Goal: Task Accomplishment & Management: Manage account settings

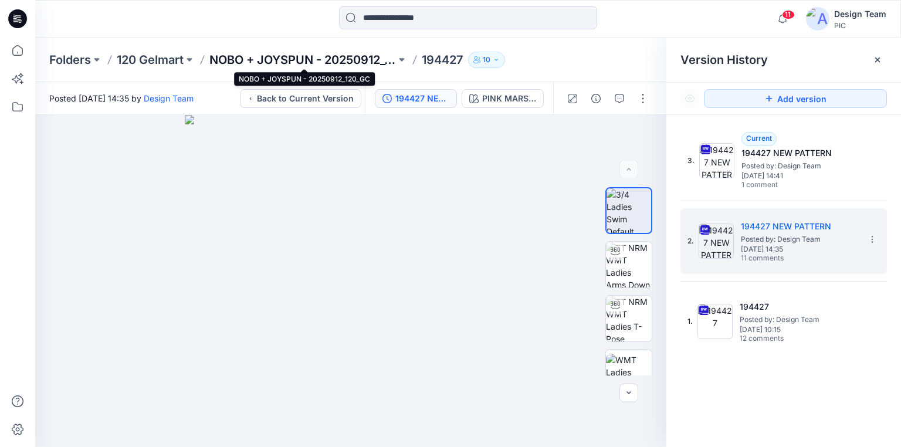
click at [244, 60] on p "NOBO + JOYSPUN - 20250912_120_GC" at bounding box center [302, 60] width 187 height 16
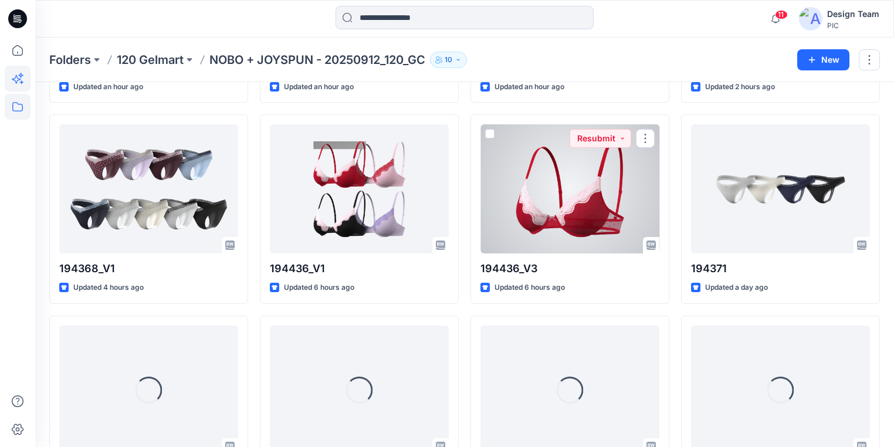
scroll to position [425, 0]
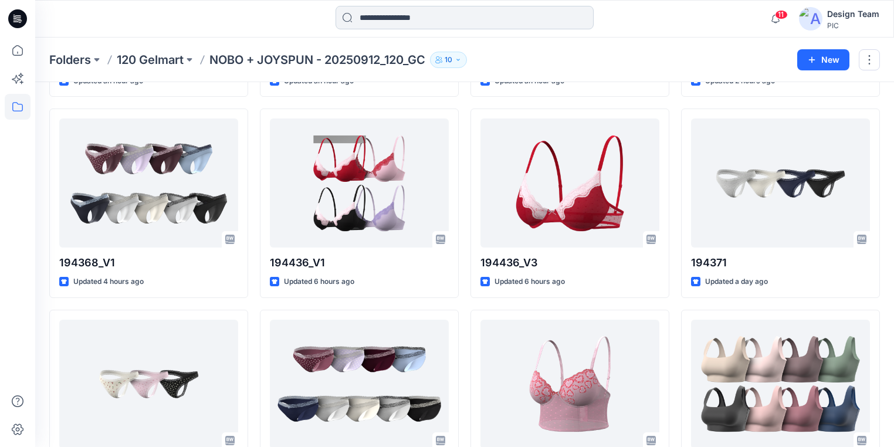
click at [475, 15] on input at bounding box center [465, 17] width 258 height 23
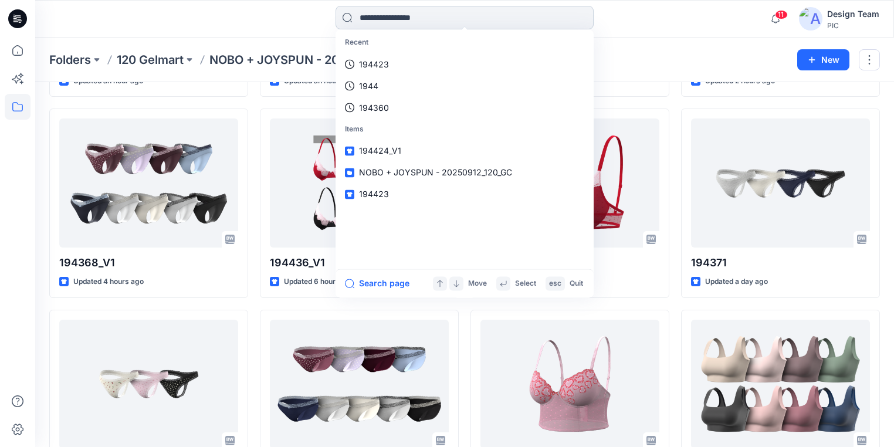
paste input "*********"
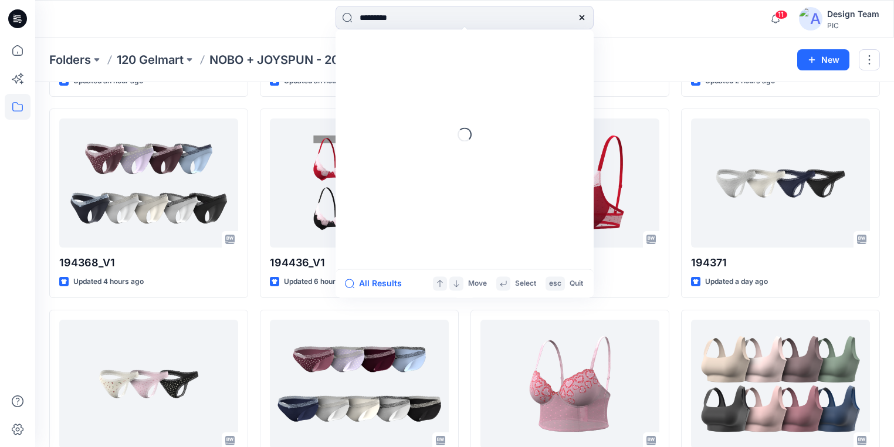
type input "*********"
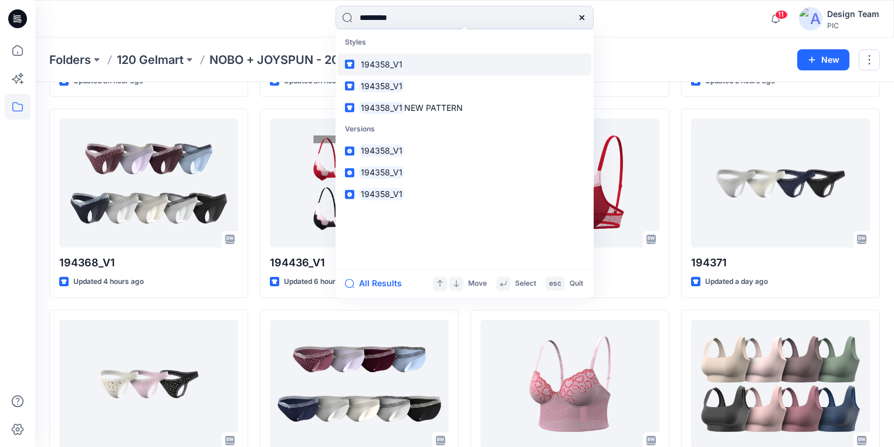
click at [394, 62] on mark "194358_V1" at bounding box center [381, 63] width 45 height 13
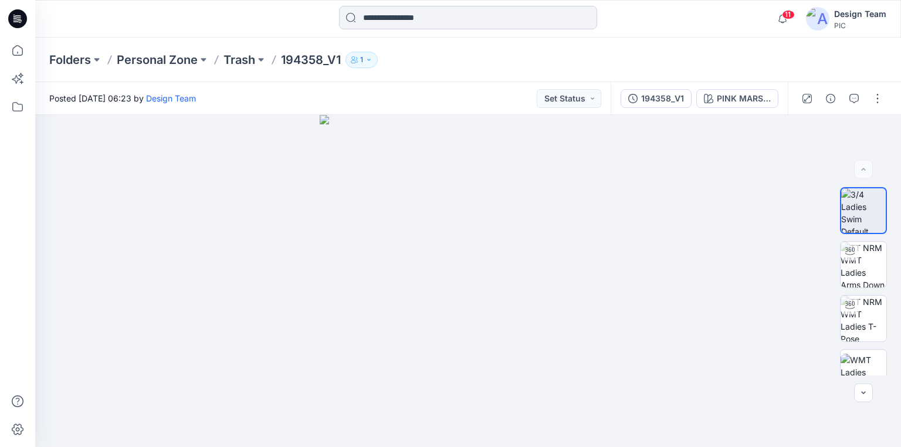
click at [379, 16] on input at bounding box center [468, 17] width 258 height 23
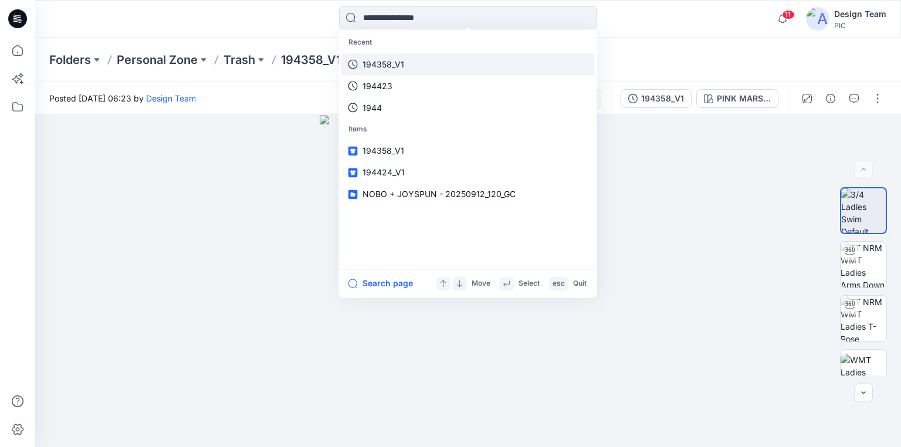
click at [383, 66] on p "194358_V1" at bounding box center [384, 64] width 42 height 12
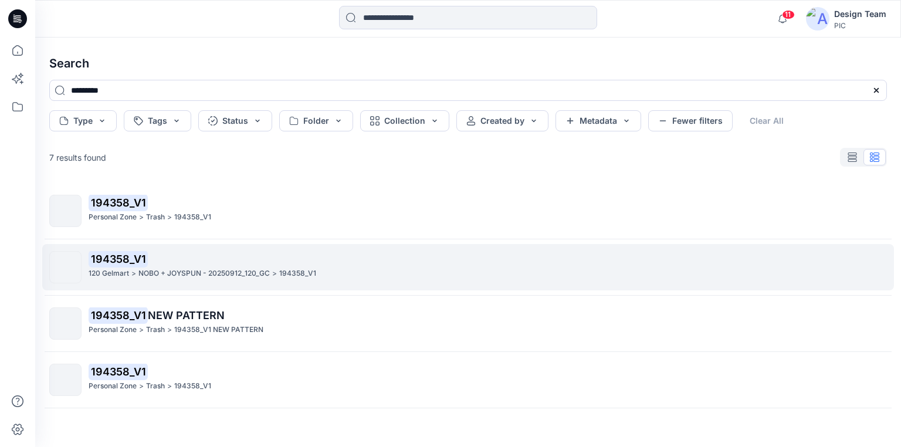
click at [174, 279] on div "194358_V1 120 Gelmart > NOBO + JOYSPUN - 20250912_120_GC > 194358_V1" at bounding box center [488, 267] width 798 height 32
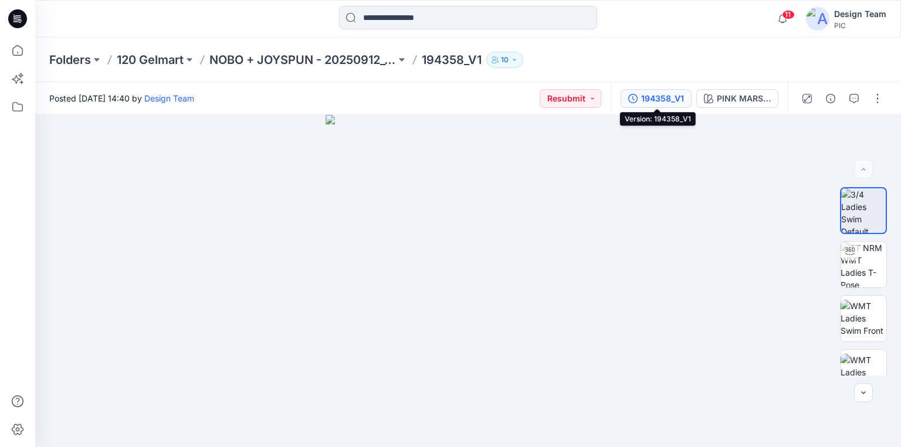
click at [654, 96] on div "194358_V1" at bounding box center [662, 98] width 43 height 13
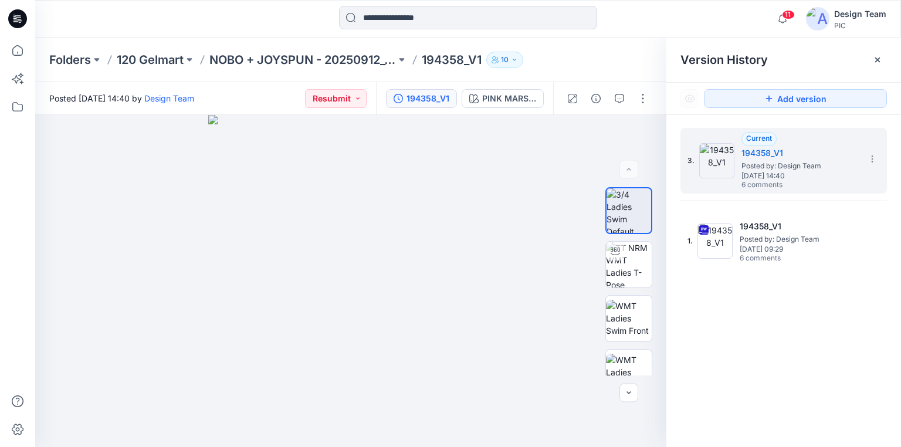
click at [23, 22] on icon at bounding box center [17, 18] width 19 height 19
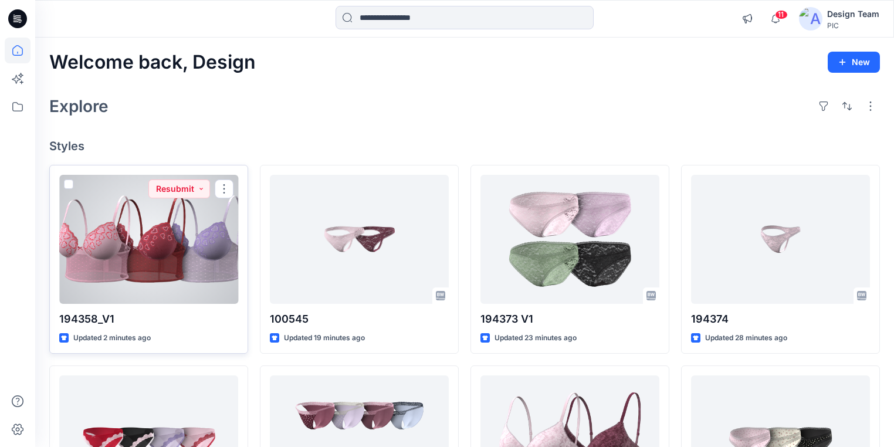
click at [147, 278] on div at bounding box center [148, 239] width 179 height 129
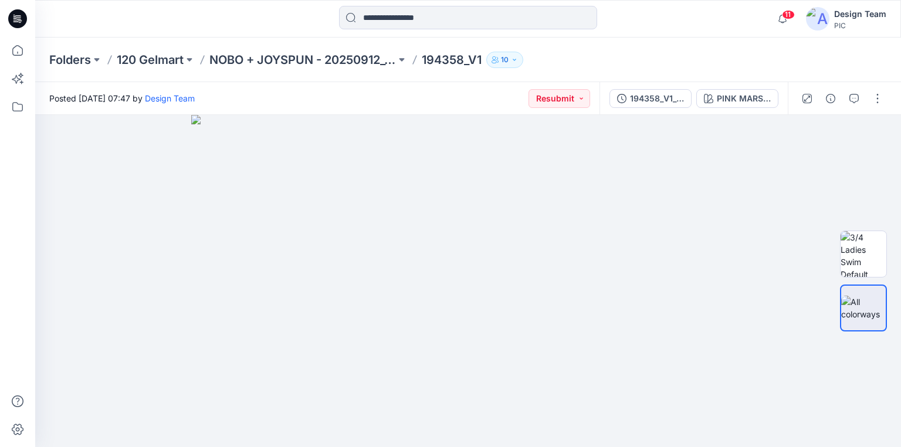
click at [16, 16] on icon at bounding box center [18, 15] width 6 height 1
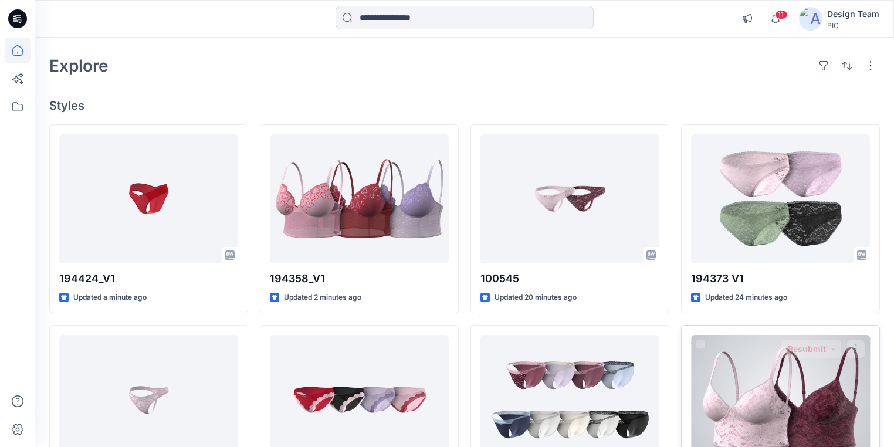
scroll to position [94, 0]
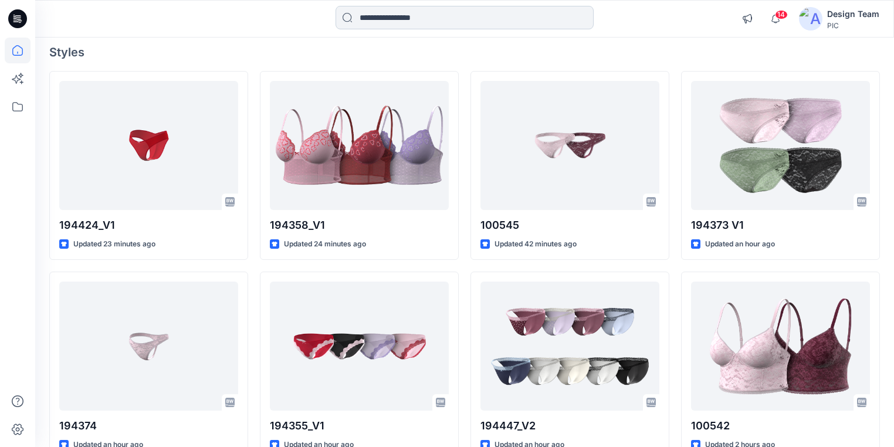
click at [503, 19] on input at bounding box center [465, 17] width 258 height 23
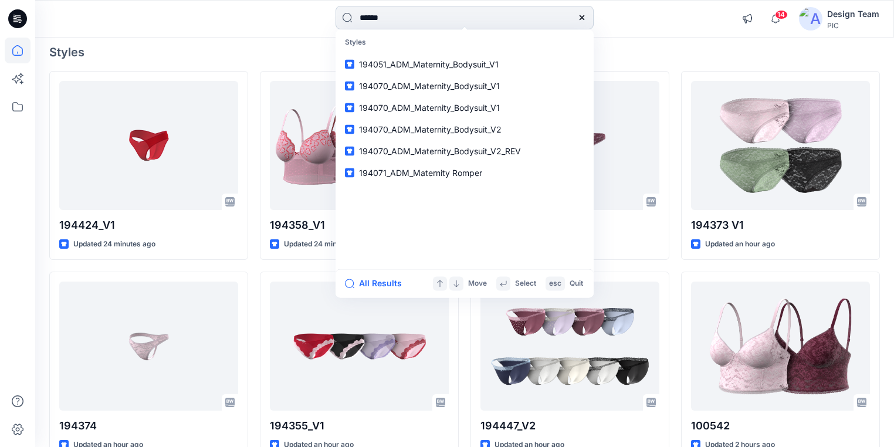
type input "******"
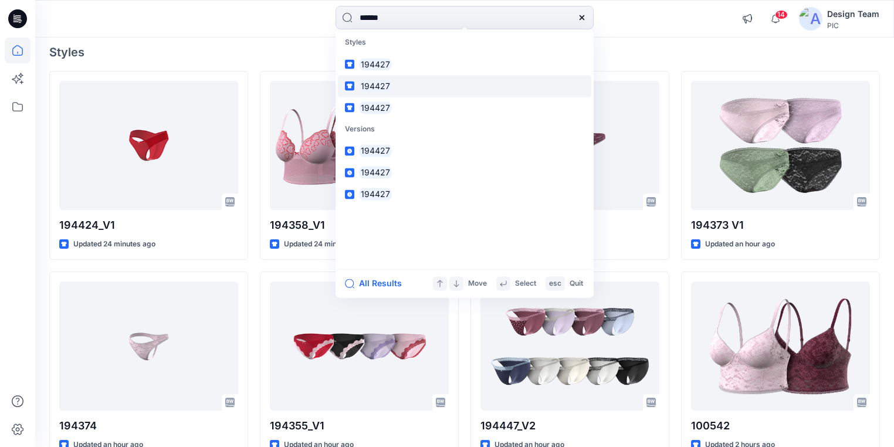
click at [395, 86] on link "194427" at bounding box center [464, 86] width 253 height 22
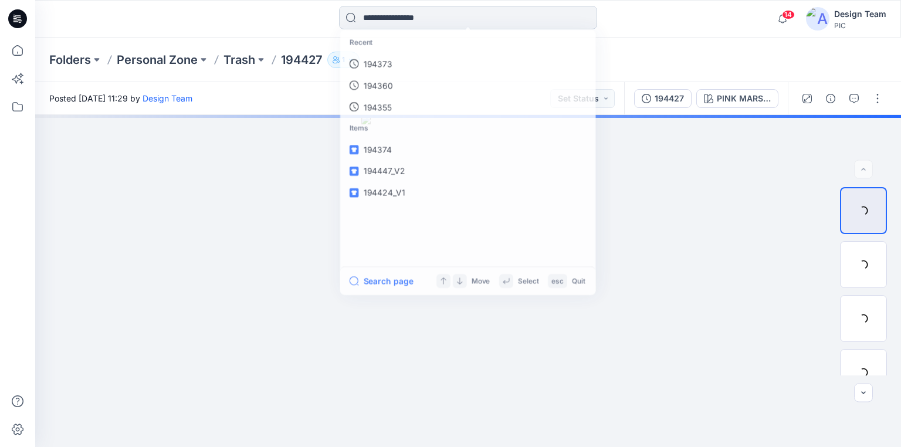
click at [397, 16] on input at bounding box center [468, 17] width 258 height 23
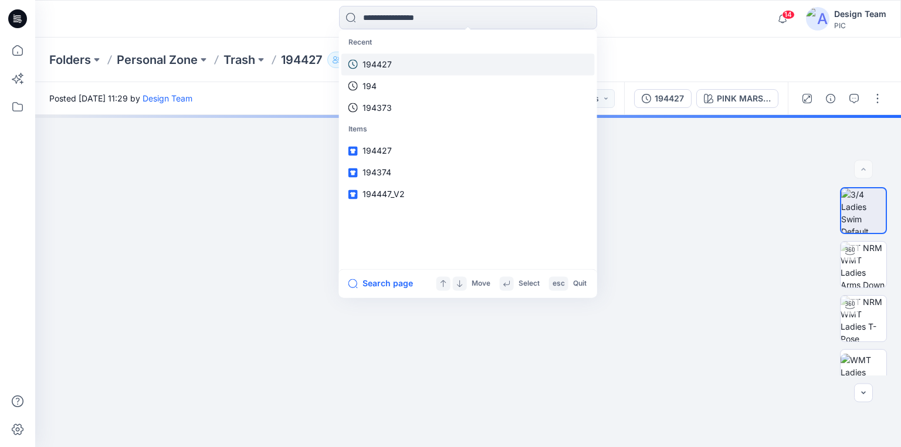
click at [391, 60] on p "194427" at bounding box center [377, 64] width 29 height 12
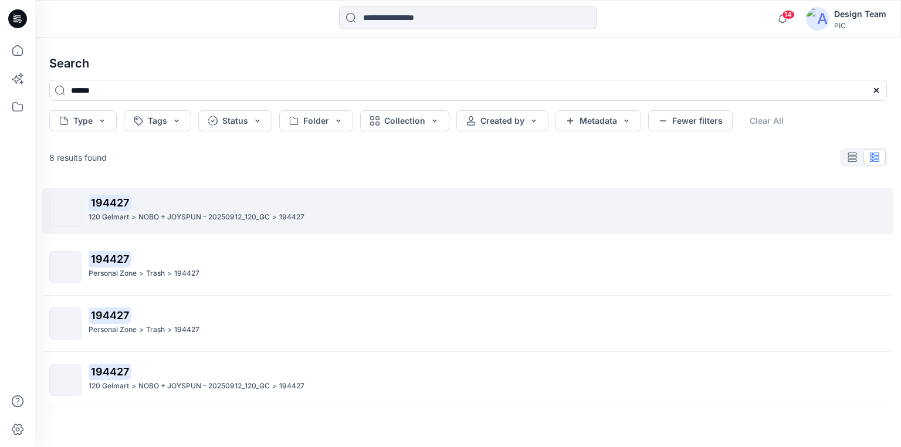
click at [219, 214] on p "NOBO + JOYSPUN - 20250912_120_GC" at bounding box center [203, 217] width 131 height 12
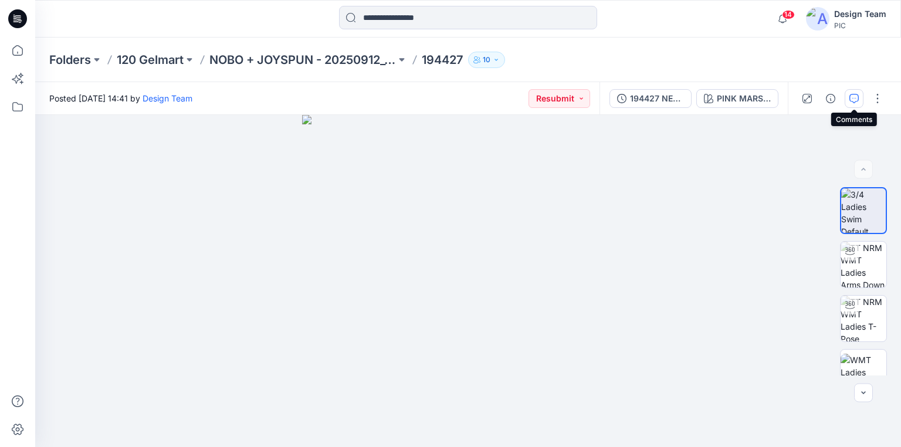
click at [855, 96] on icon "button" at bounding box center [854, 98] width 9 height 9
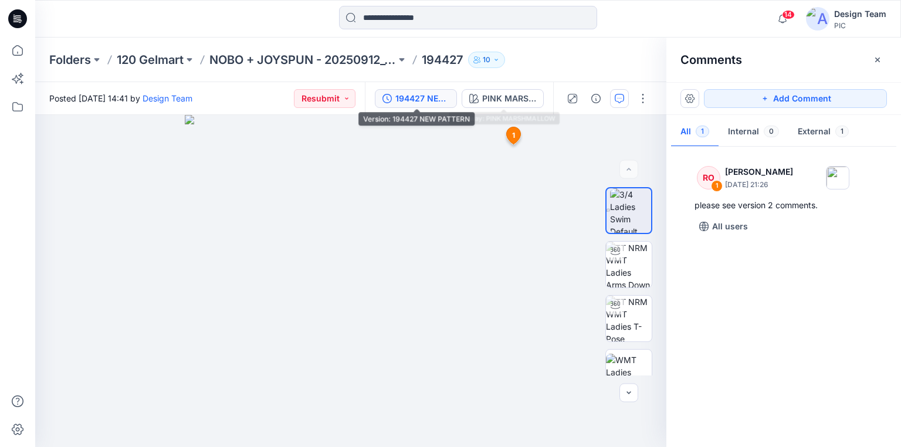
click at [421, 94] on div "194427 NEW PATTERN" at bounding box center [422, 98] width 54 height 13
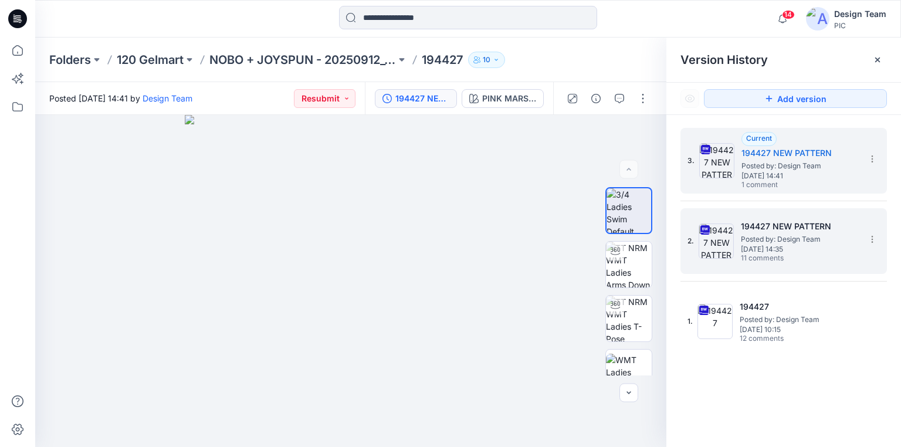
click at [809, 235] on span "Posted by: Design Team" at bounding box center [799, 240] width 117 height 12
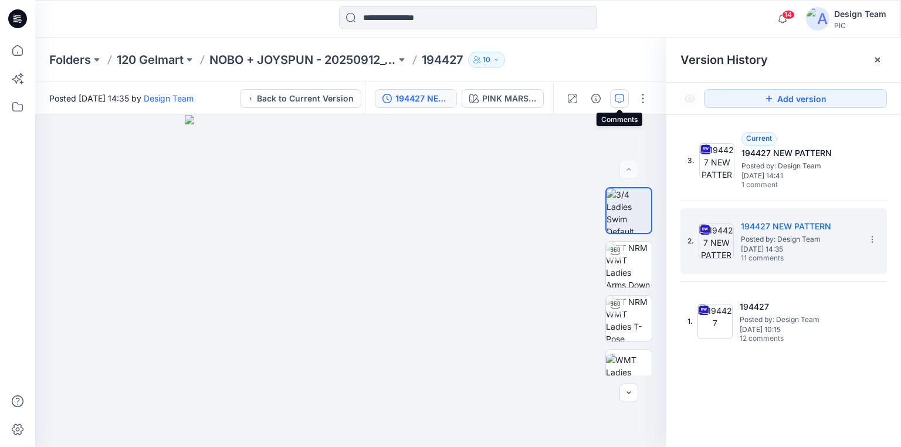
click at [620, 96] on icon "button" at bounding box center [619, 98] width 9 height 9
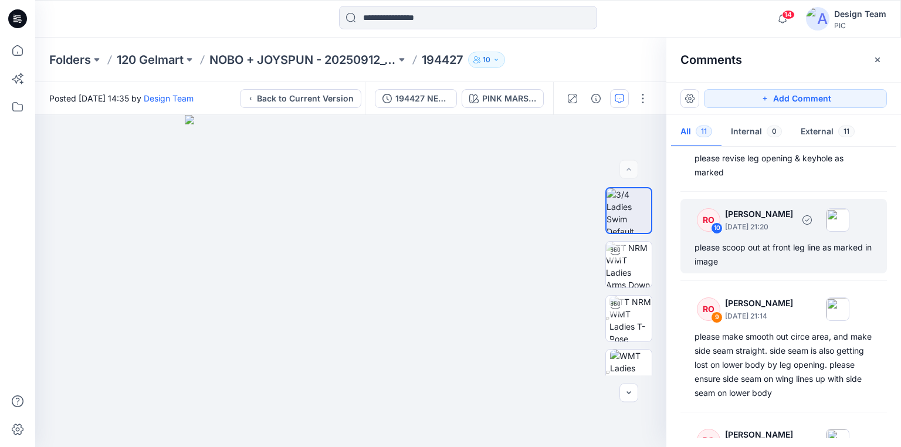
scroll to position [94, 0]
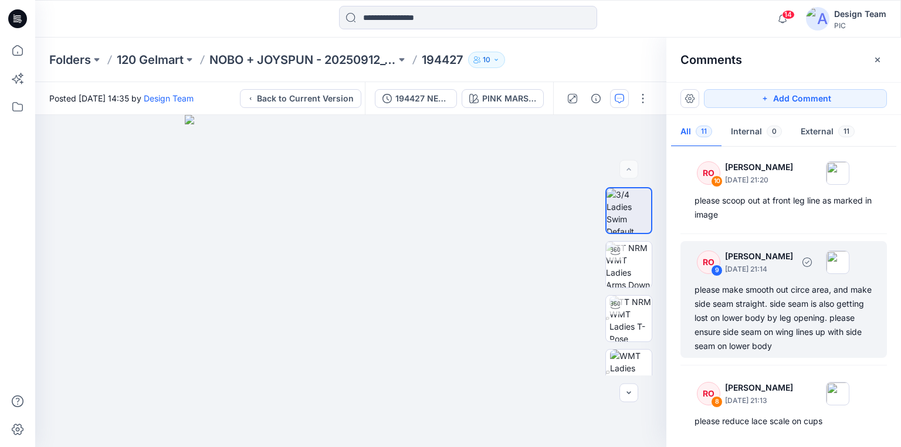
click at [786, 307] on div "please make smooth out circe area, and make side seam straight. side seam is al…" at bounding box center [784, 318] width 178 height 70
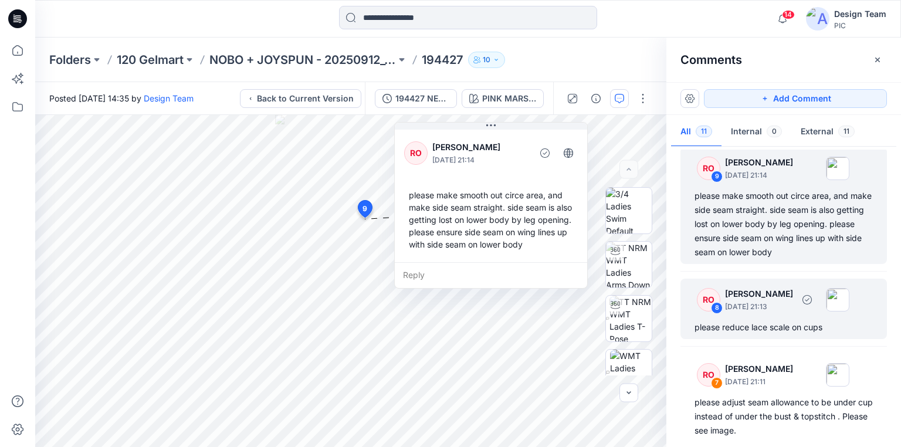
scroll to position [235, 0]
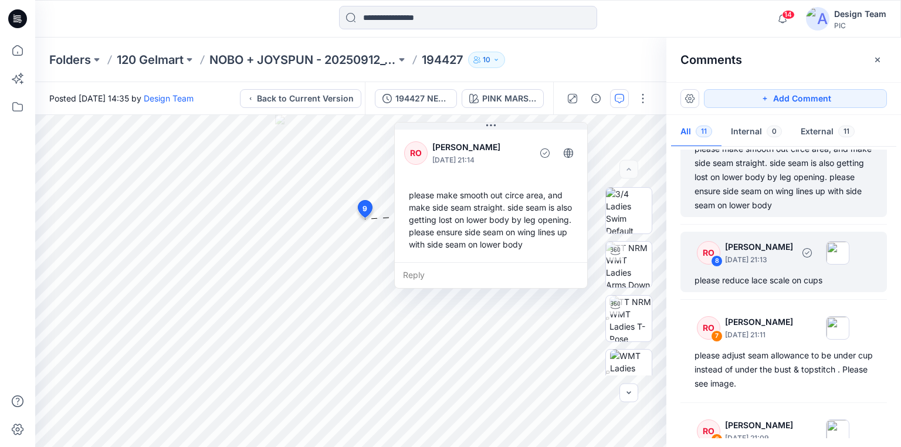
click at [763, 279] on div "please reduce lace scale on cups" at bounding box center [784, 280] width 178 height 14
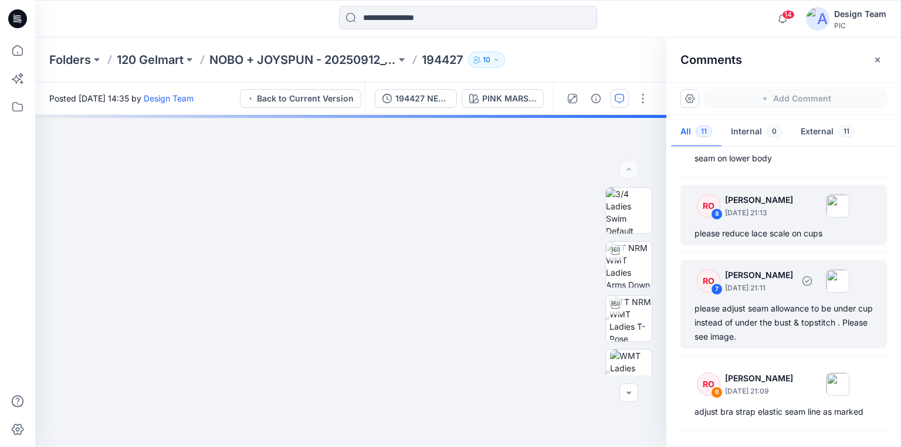
scroll to position [329, 0]
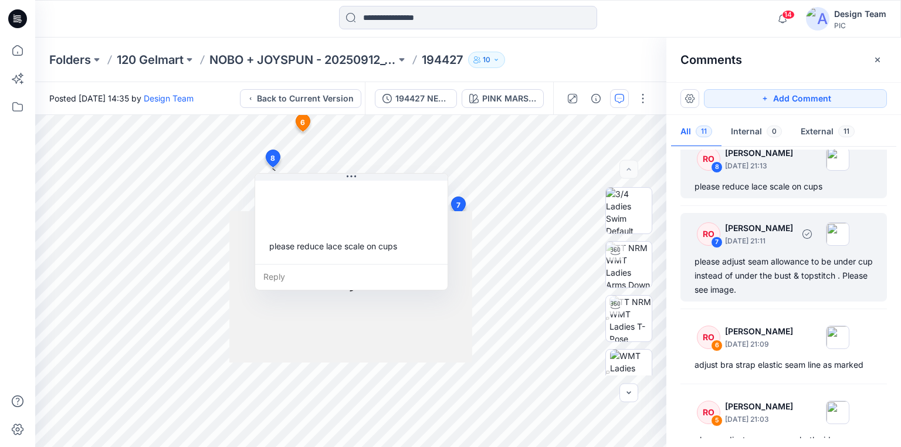
click at [738, 276] on div "please adjust seam allowance to be under cup instead of under the bust & topsti…" at bounding box center [784, 276] width 178 height 42
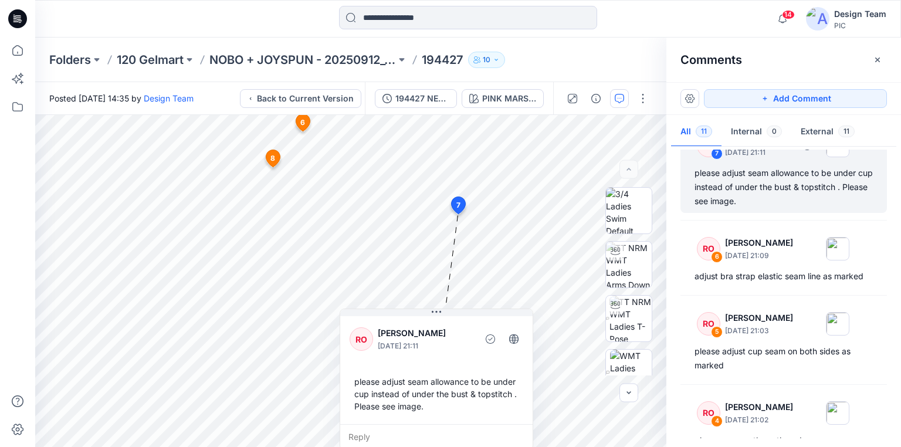
scroll to position [422, 0]
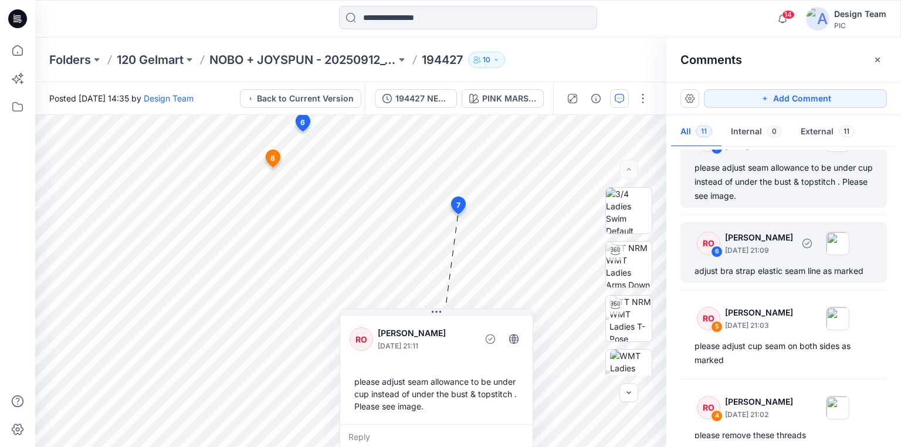
click at [740, 272] on div "adjust bra strap elastic seam line as marked" at bounding box center [784, 271] width 178 height 14
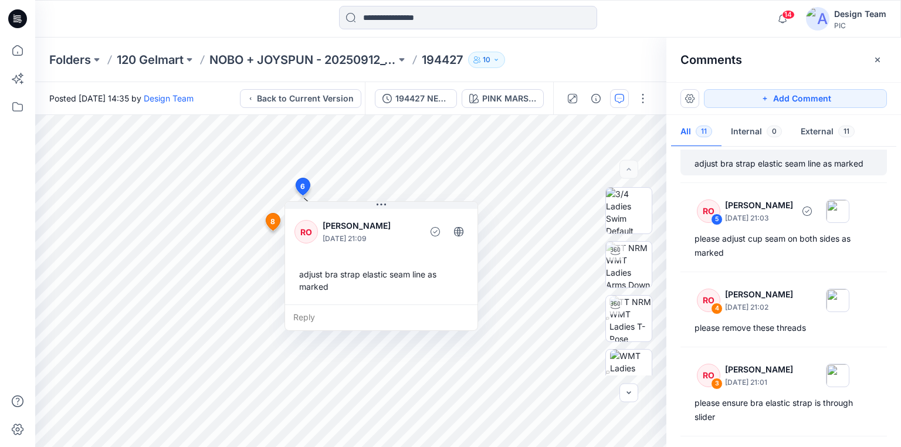
scroll to position [563, 0]
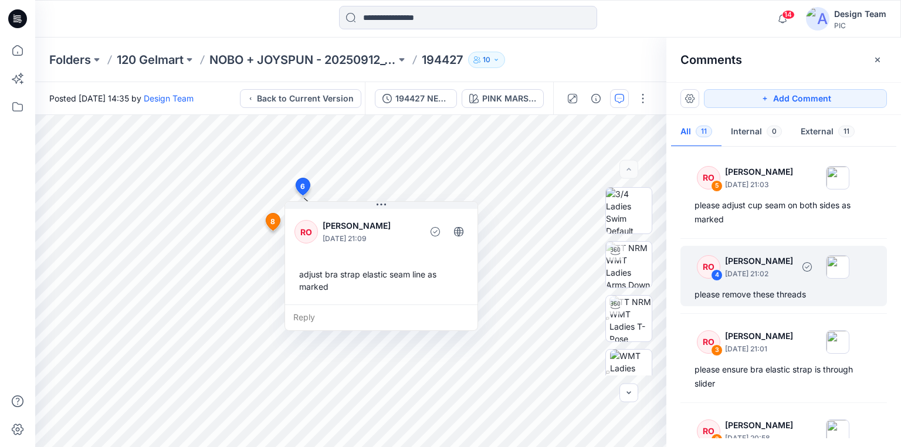
click at [728, 296] on div "please remove these threads" at bounding box center [784, 294] width 178 height 14
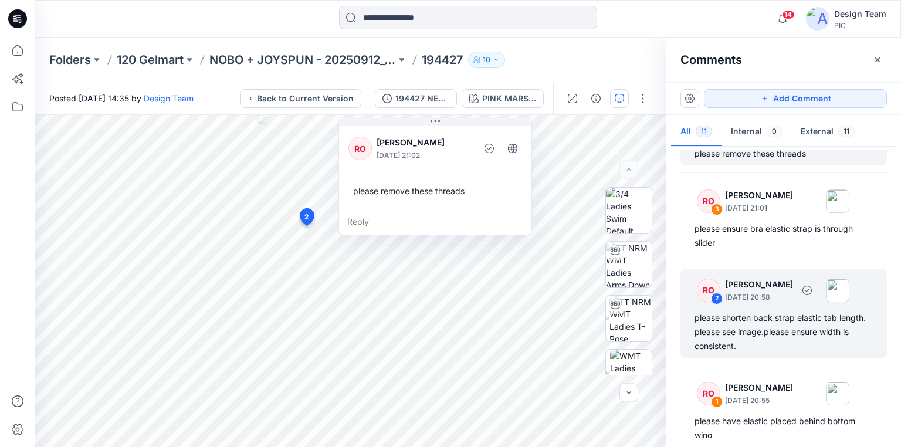
scroll to position [718, 0]
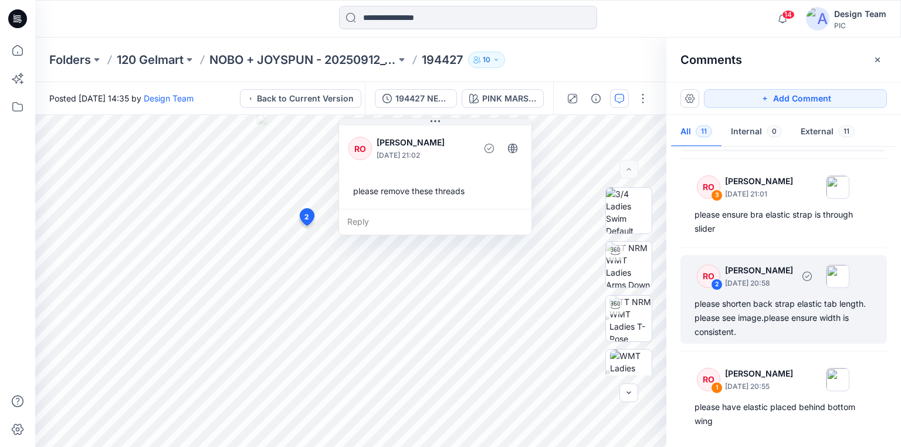
click at [766, 306] on div "please shorten back strap elastic tab length. please see image.please ensure wi…" at bounding box center [784, 318] width 178 height 42
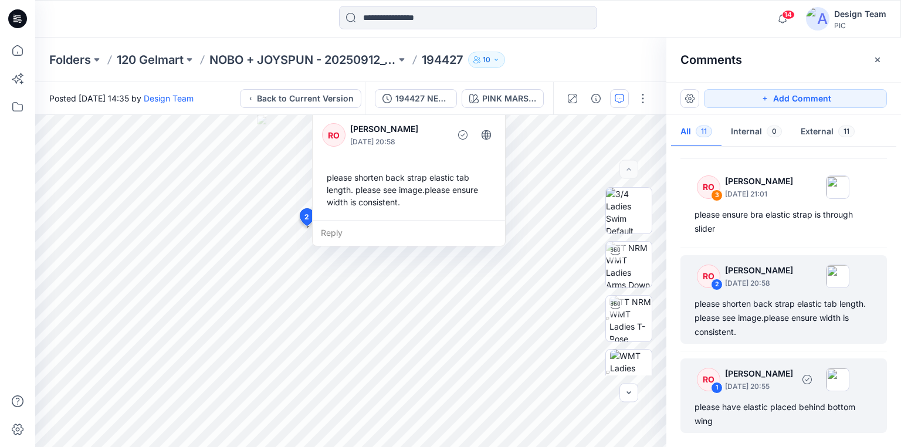
click at [767, 405] on div "please have elastic placed behind bottom wing" at bounding box center [784, 414] width 178 height 28
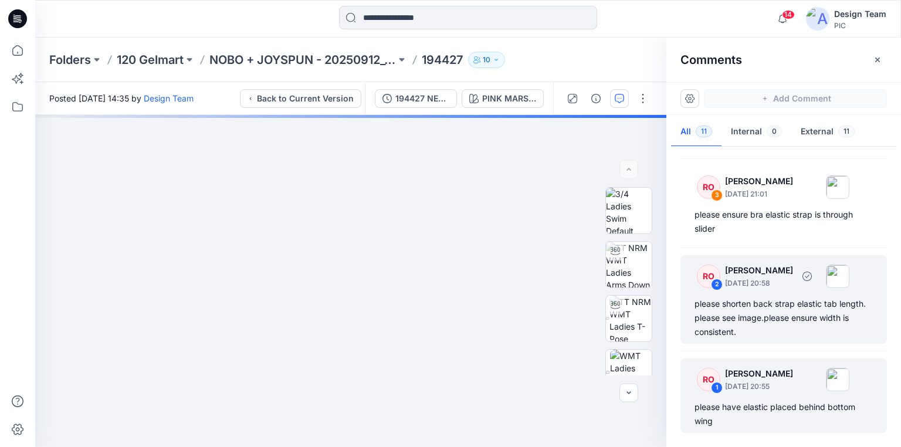
click at [750, 320] on div "please shorten back strap elastic tab length. please see image.please ensure wi…" at bounding box center [784, 318] width 178 height 42
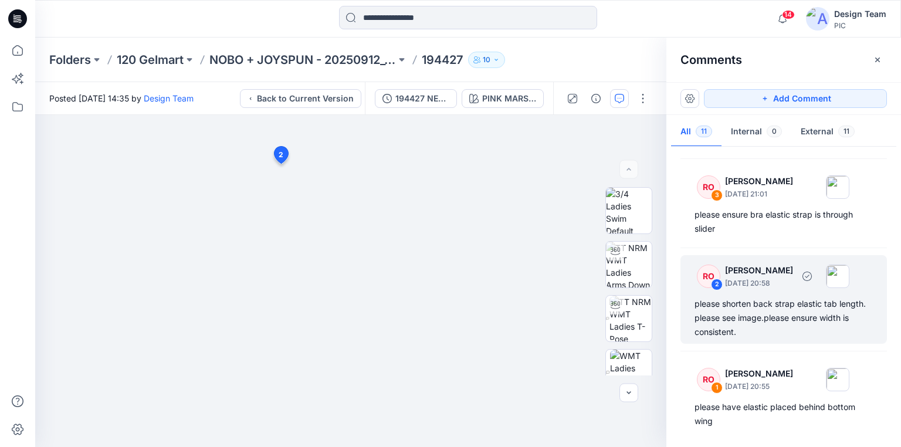
click at [754, 300] on div "please shorten back strap elastic tab length. please see image.please ensure wi…" at bounding box center [784, 318] width 178 height 42
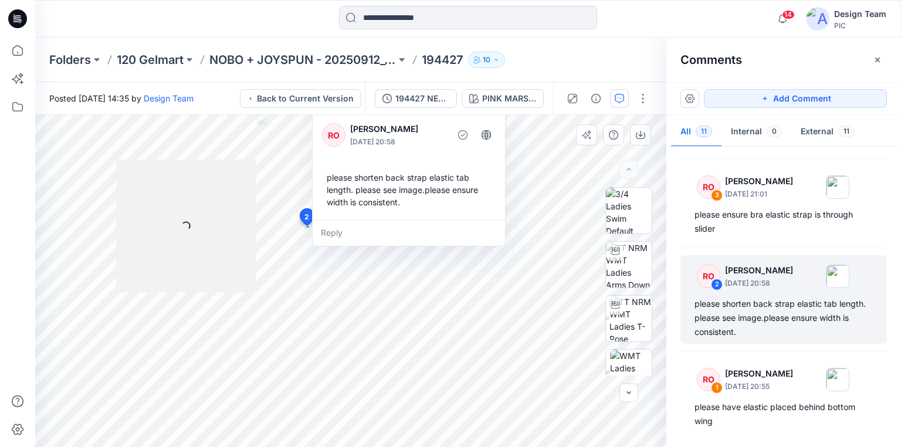
click at [376, 198] on div "please shorten back strap elastic tab length. please see image.please ensure wi…" at bounding box center [409, 190] width 174 height 46
click at [332, 226] on div "Reply" at bounding box center [409, 233] width 192 height 26
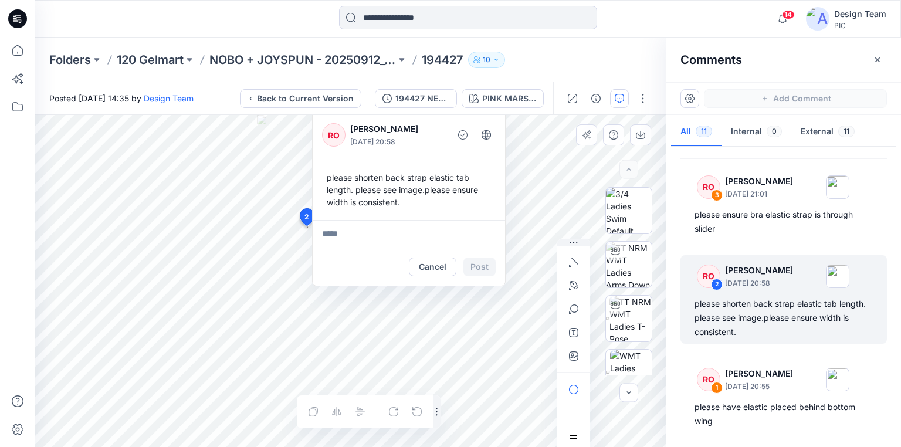
click at [383, 235] on textarea at bounding box center [409, 234] width 192 height 28
click at [763, 297] on div "please shorten back strap elastic tab length. please see image.please ensure wi…" at bounding box center [784, 318] width 178 height 42
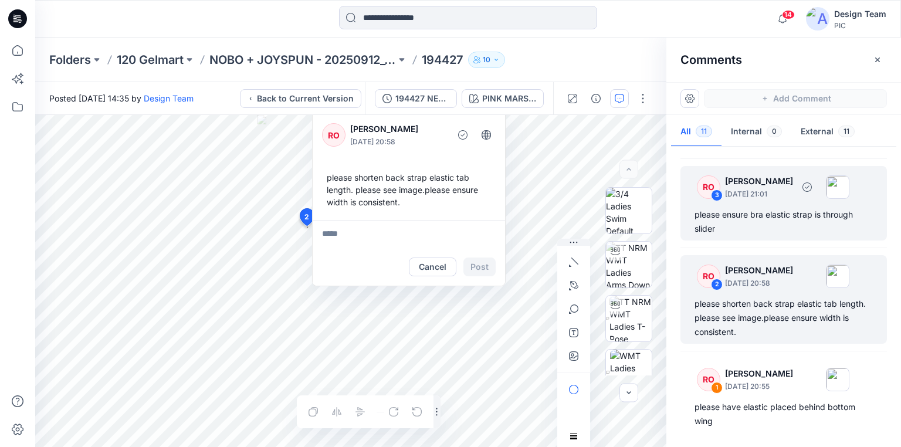
click at [786, 206] on div "RO 3 Raquel Ortiz October 03, 2025 21:01 please ensure bra elastic strap is thr…" at bounding box center [784, 203] width 207 height 75
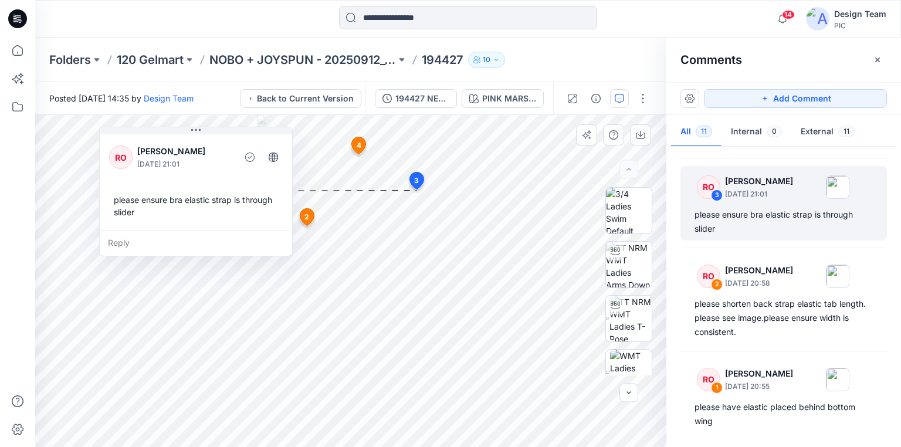
drag, startPoint x: 241, startPoint y: 204, endPoint x: 153, endPoint y: 245, distance: 96.6
click at [240, 204] on div "please ensure bra elastic strap is through slider" at bounding box center [196, 206] width 174 height 34
click at [137, 237] on div "Reply" at bounding box center [196, 243] width 192 height 26
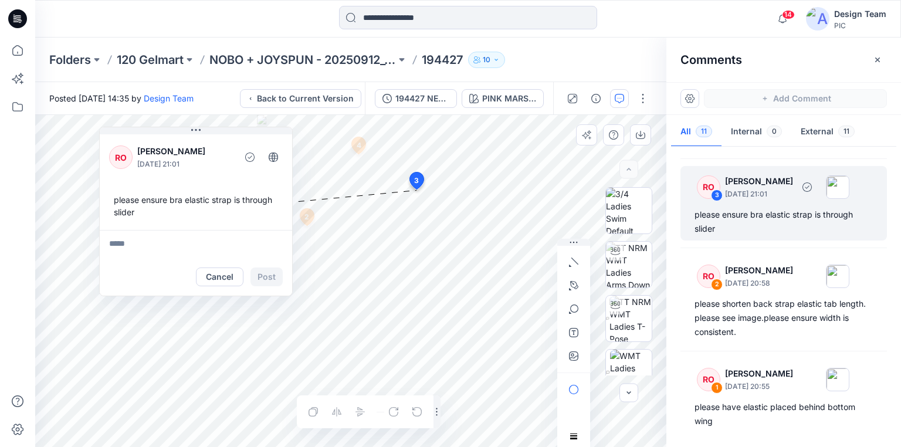
click at [776, 218] on div "please ensure bra elastic strap is through slider" at bounding box center [784, 222] width 178 height 28
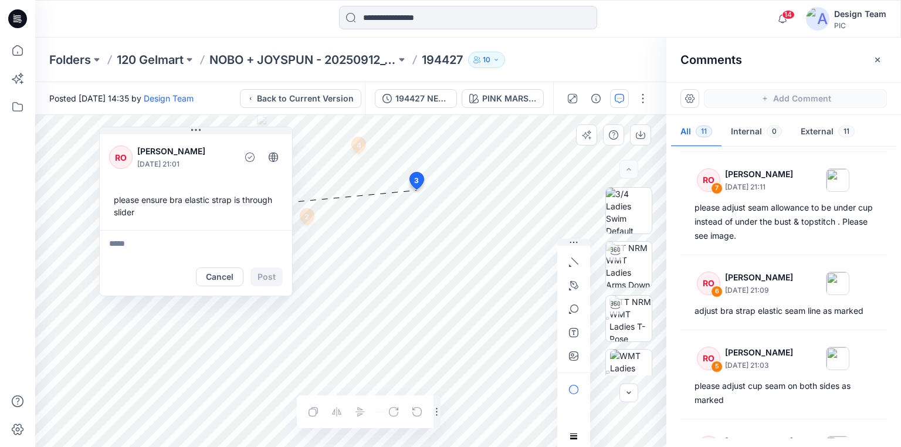
scroll to position [296, 0]
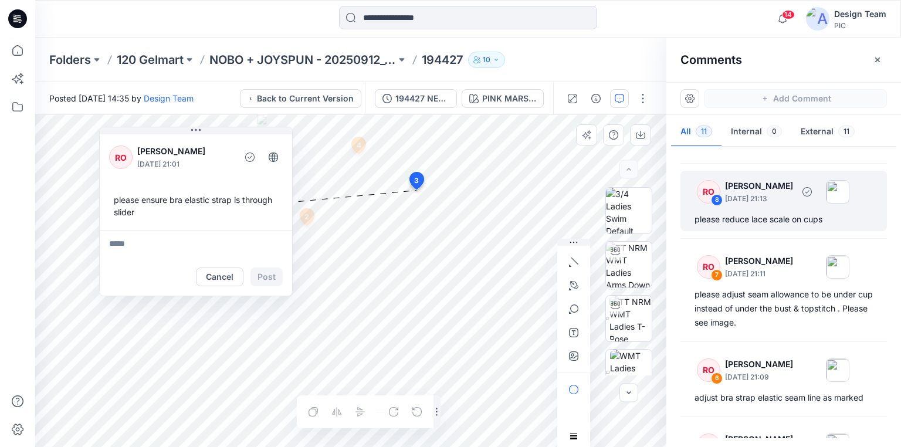
click at [744, 219] on div "please reduce lace scale on cups" at bounding box center [784, 219] width 178 height 14
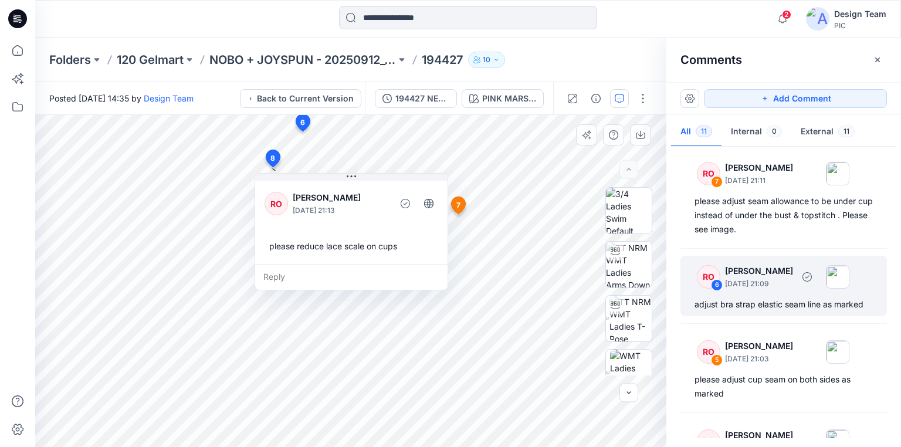
scroll to position [390, 0]
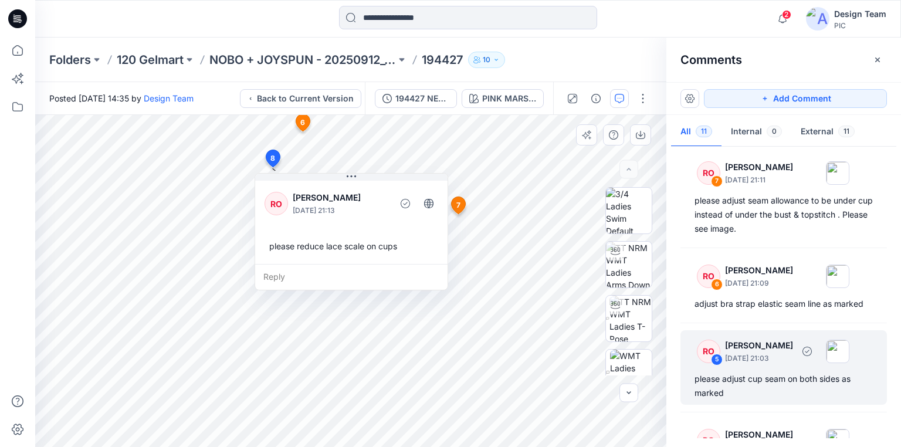
click at [749, 383] on div "please adjust cup seam on both sides as marked" at bounding box center [784, 386] width 178 height 28
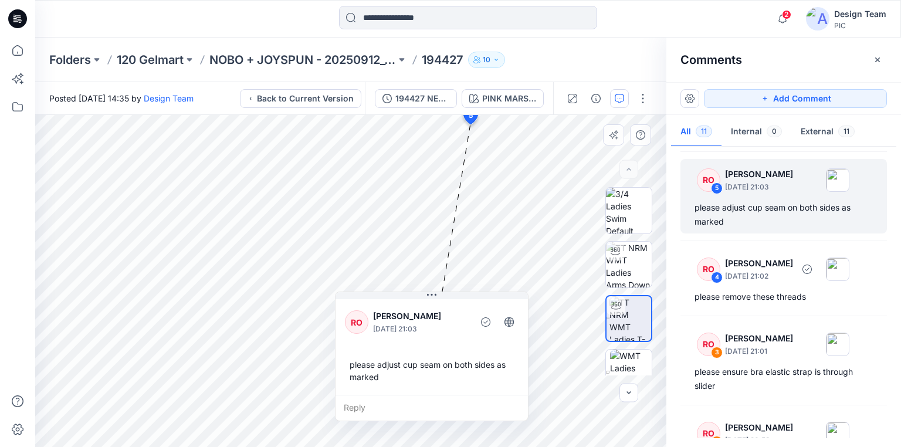
scroll to position [577, 0]
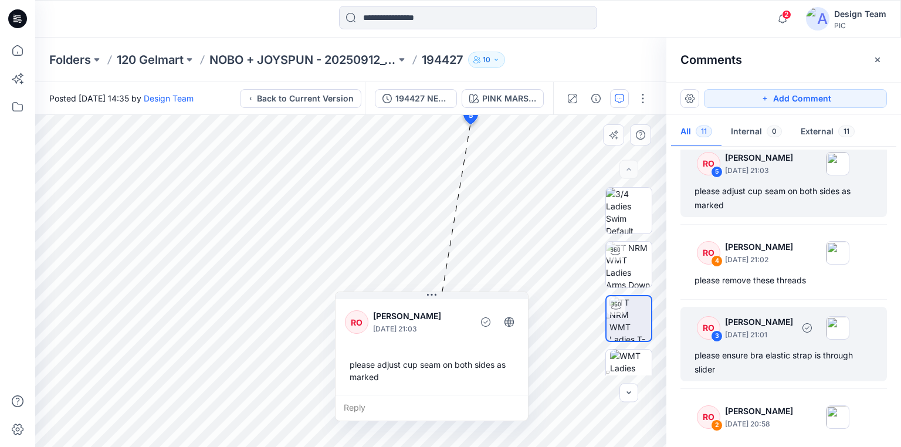
click at [770, 357] on div "please ensure bra elastic strap is through slider" at bounding box center [784, 363] width 178 height 28
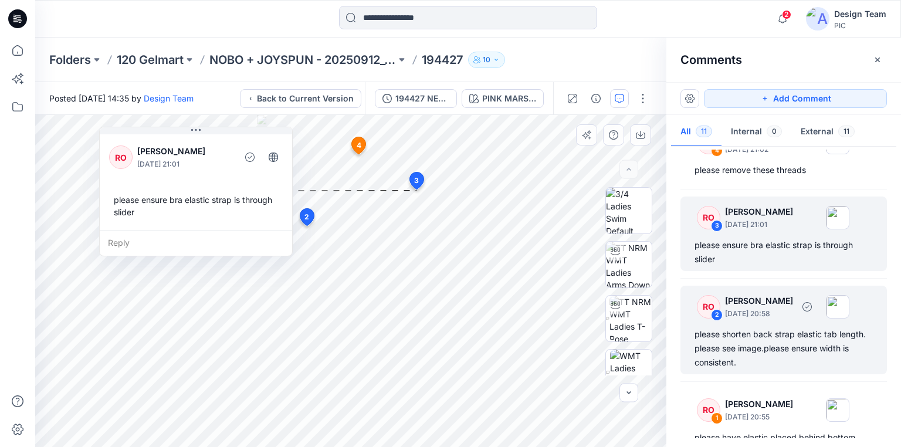
scroll to position [718, 0]
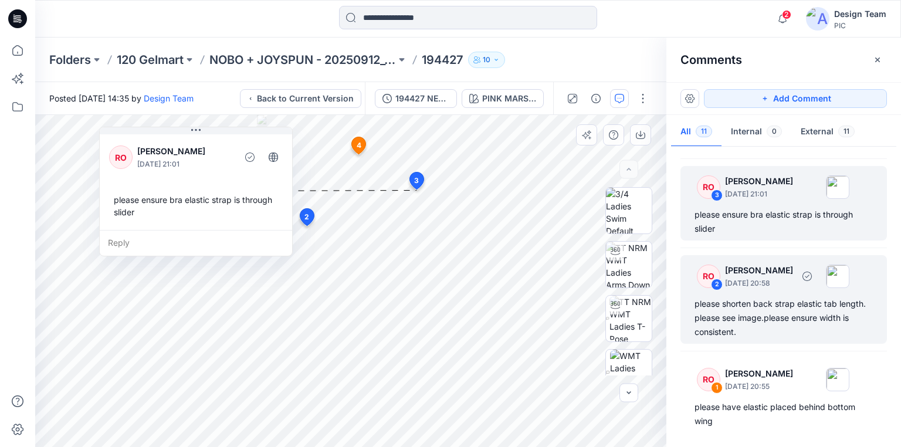
click at [758, 318] on div "please shorten back strap elastic tab length. please see image.please ensure wi…" at bounding box center [784, 318] width 178 height 42
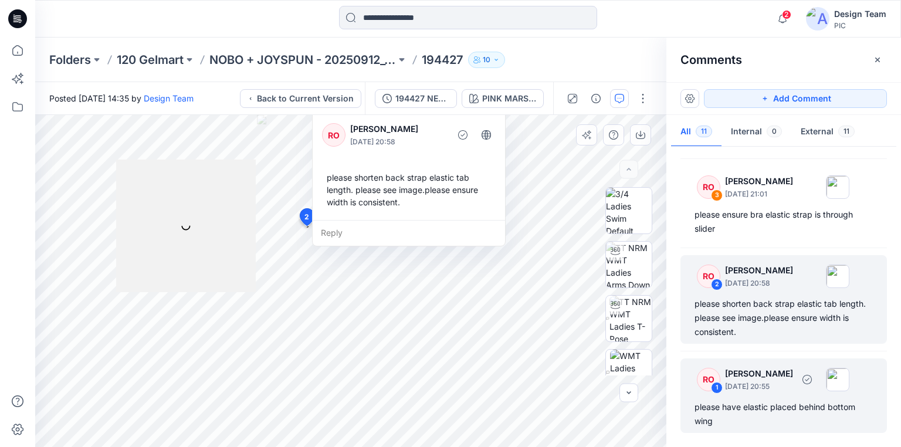
click at [767, 404] on div "please have elastic placed behind bottom wing" at bounding box center [784, 414] width 178 height 28
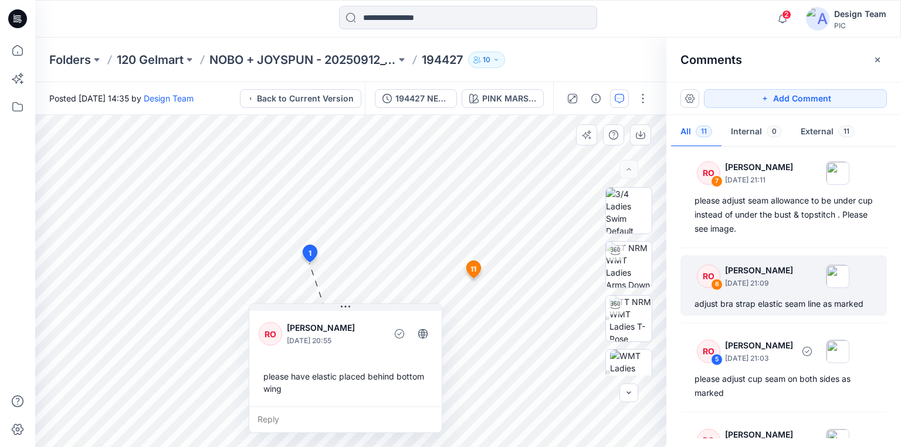
scroll to position [249, 0]
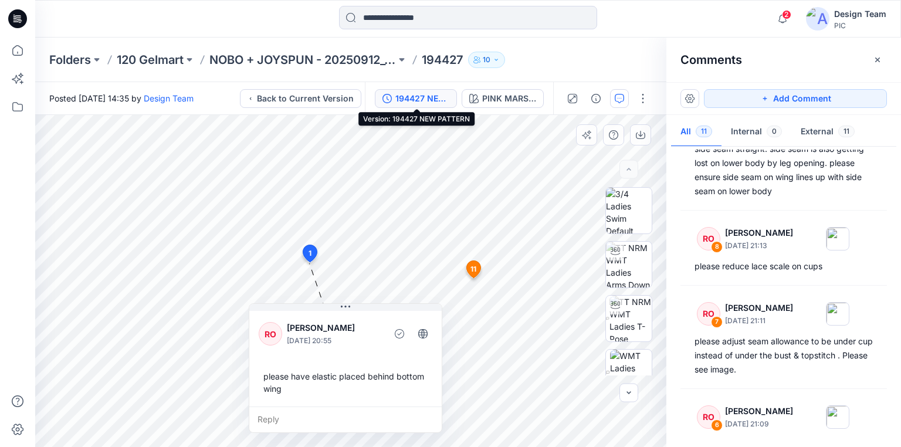
click at [425, 96] on div "194427 NEW PATTERN" at bounding box center [422, 98] width 54 height 13
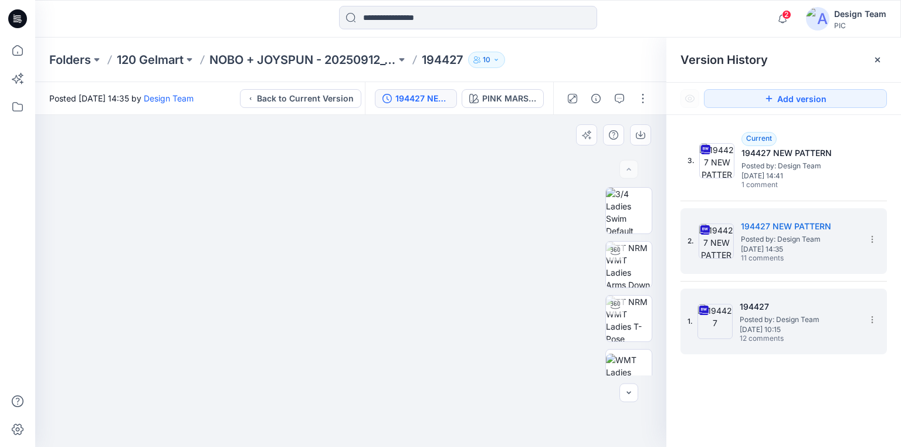
click at [790, 314] on span "Posted by: Design Team" at bounding box center [798, 320] width 117 height 12
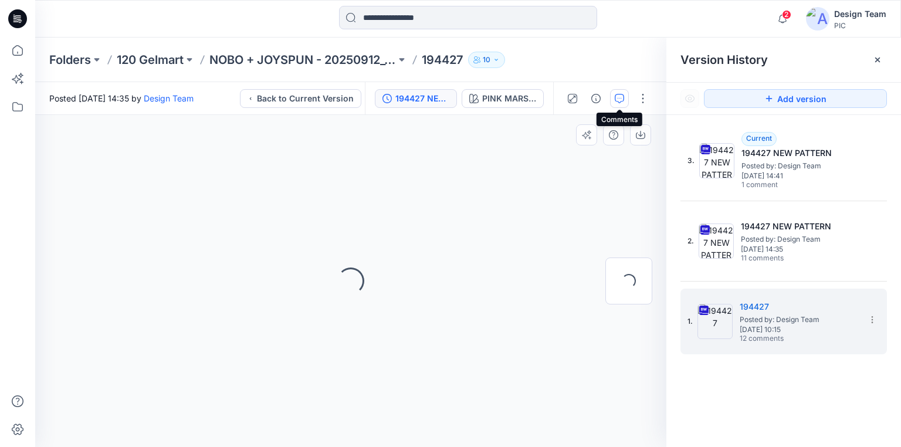
click at [620, 96] on icon "button" at bounding box center [619, 98] width 9 height 9
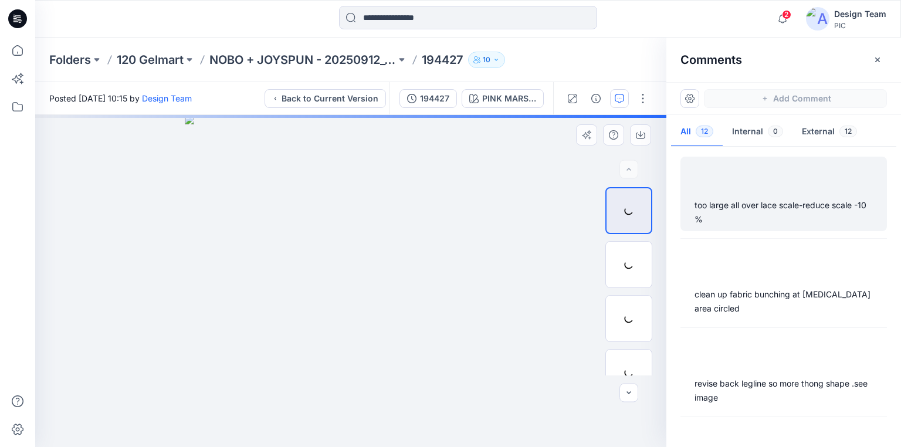
click at [758, 201] on div "too large all over lace scale-reduce scale -10 %" at bounding box center [784, 212] width 178 height 28
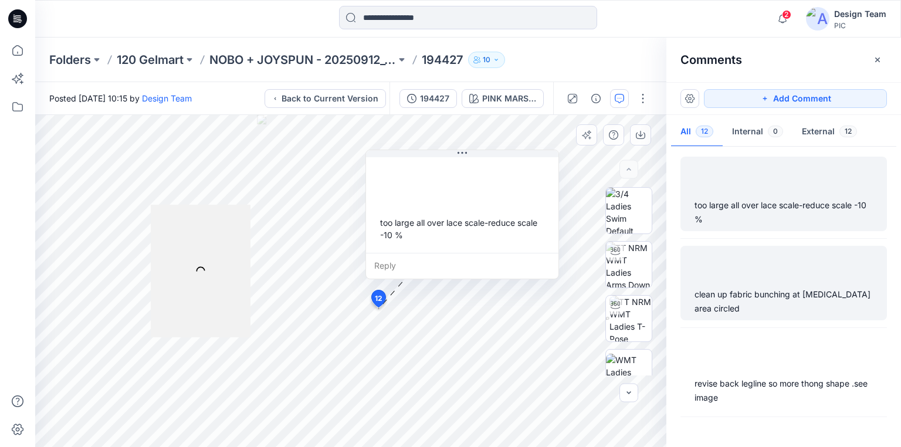
click at [767, 287] on div "clean up fabric bunching at crotch area circled" at bounding box center [784, 301] width 178 height 28
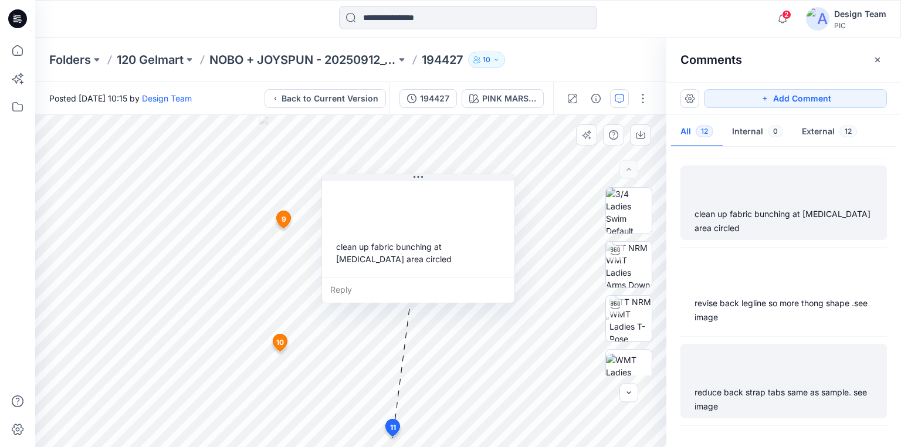
scroll to position [94, 0]
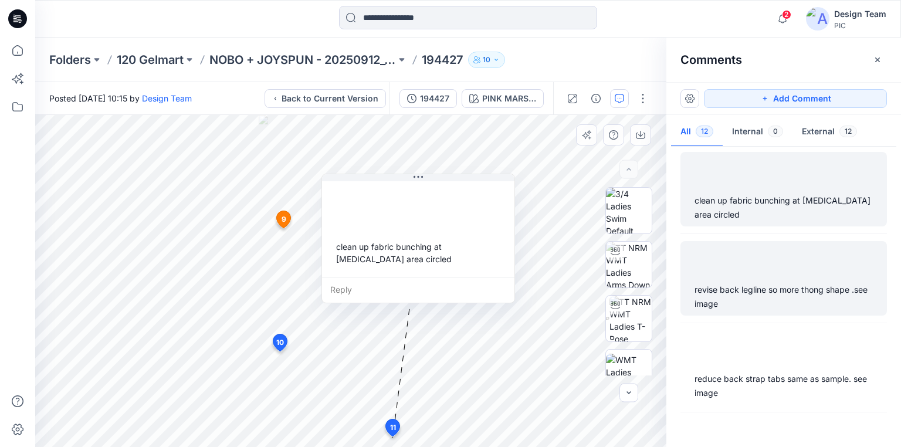
click at [760, 289] on div "revise back legline so more thong shape .see image" at bounding box center [784, 297] width 178 height 28
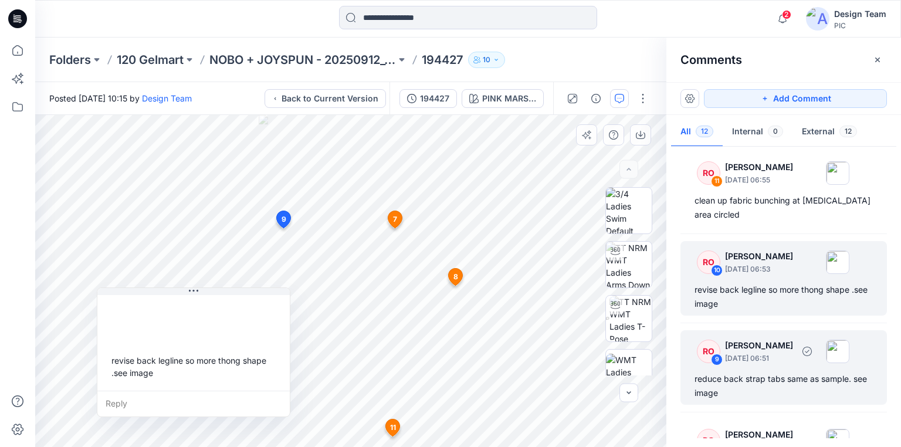
click at [760, 374] on div "reduce back strap tabs same as sample. see image" at bounding box center [784, 386] width 178 height 28
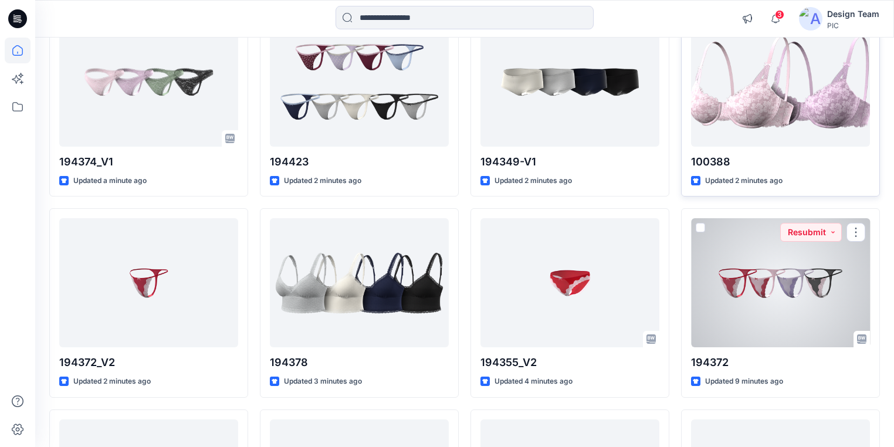
scroll to position [28, 0]
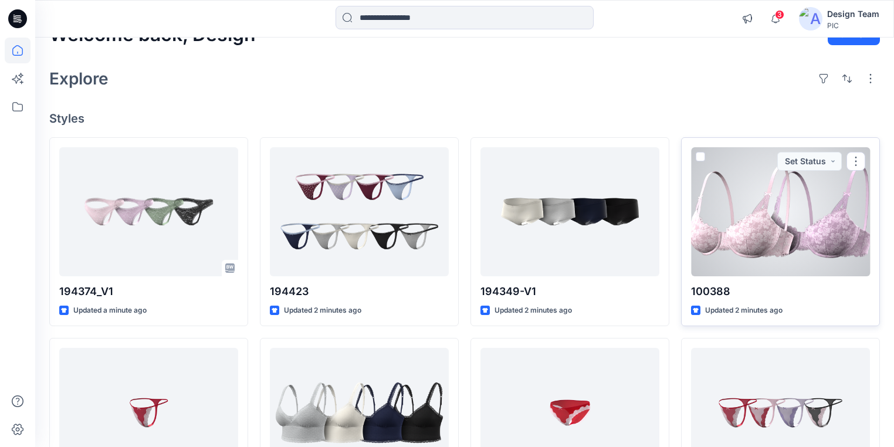
click at [786, 195] on div at bounding box center [780, 211] width 179 height 129
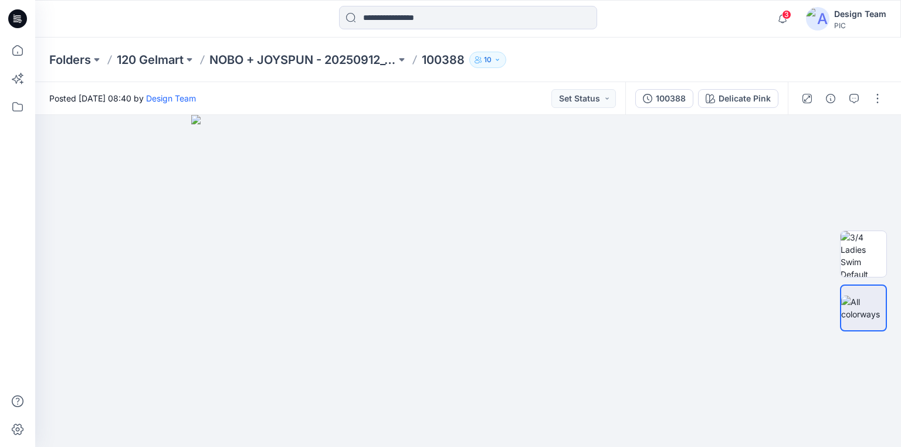
click at [6, 23] on div at bounding box center [18, 19] width 38 height 38
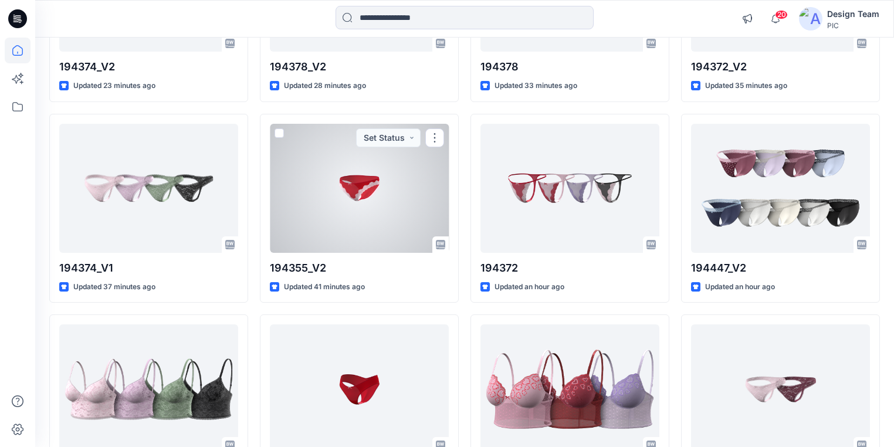
scroll to position [880, 0]
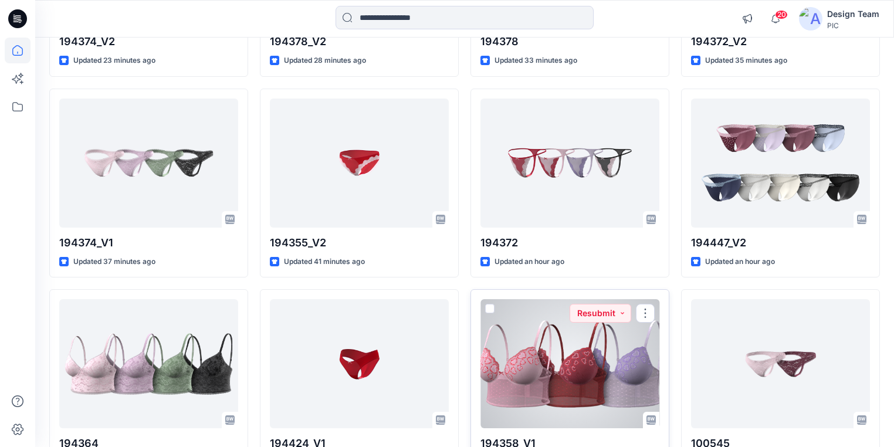
click at [546, 376] on div at bounding box center [570, 363] width 179 height 129
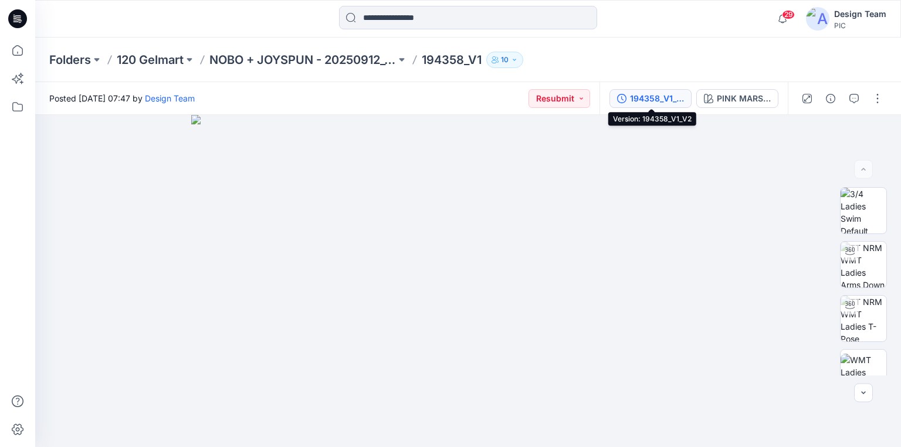
click at [651, 102] on div "194358_V1_V2" at bounding box center [657, 98] width 54 height 13
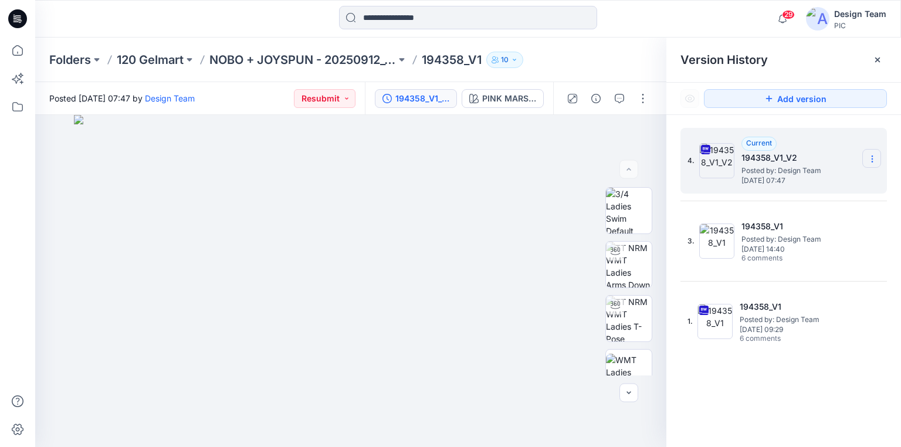
click at [871, 157] on icon at bounding box center [872, 158] width 9 height 9
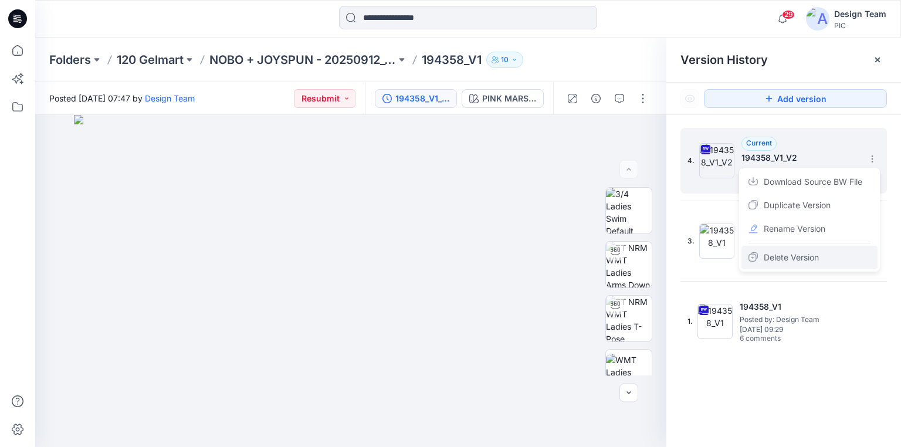
click at [784, 253] on span "Delete Version" at bounding box center [791, 258] width 55 height 14
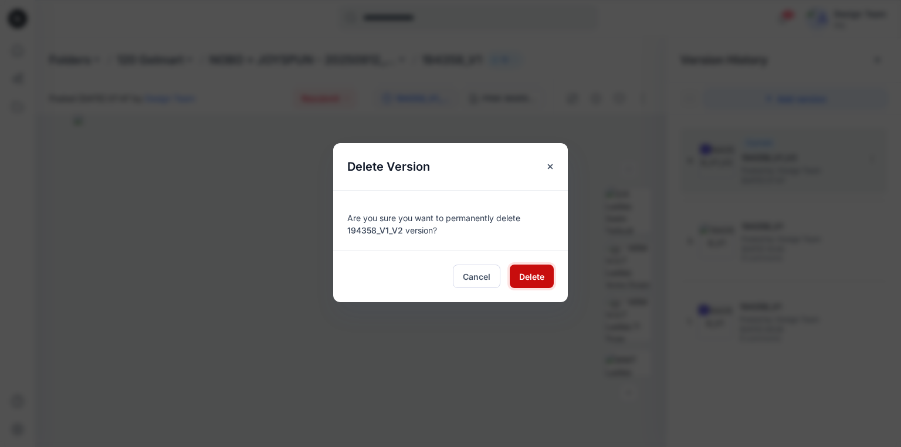
click at [539, 274] on span "Delete" at bounding box center [531, 276] width 25 height 12
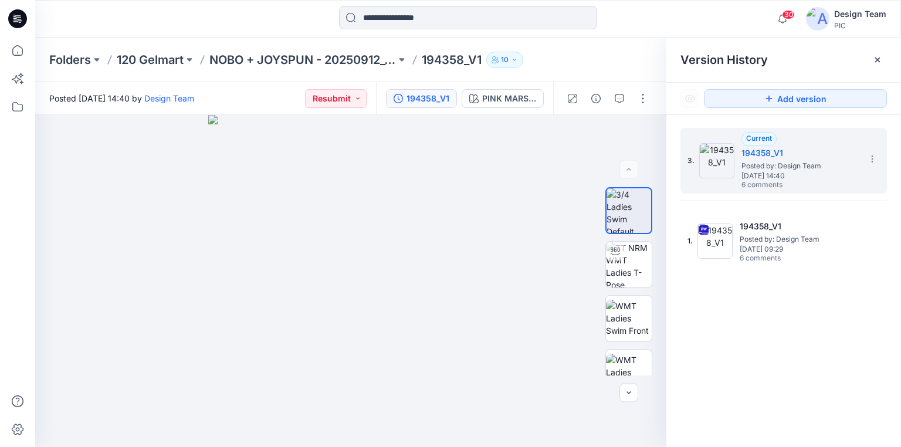
click at [24, 16] on icon at bounding box center [17, 18] width 19 height 19
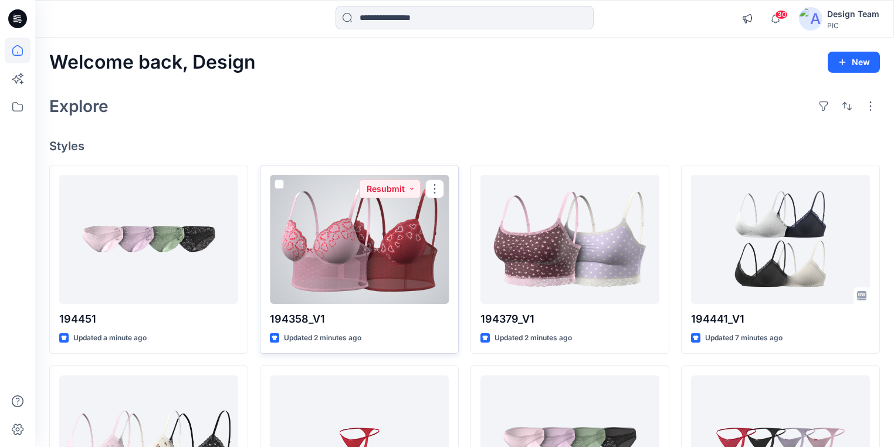
click at [291, 291] on div at bounding box center [359, 239] width 179 height 129
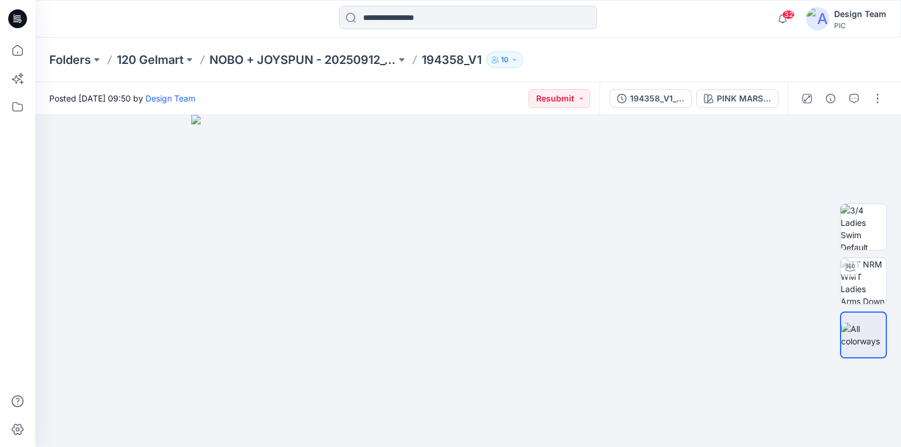
click at [15, 19] on icon at bounding box center [17, 18] width 19 height 19
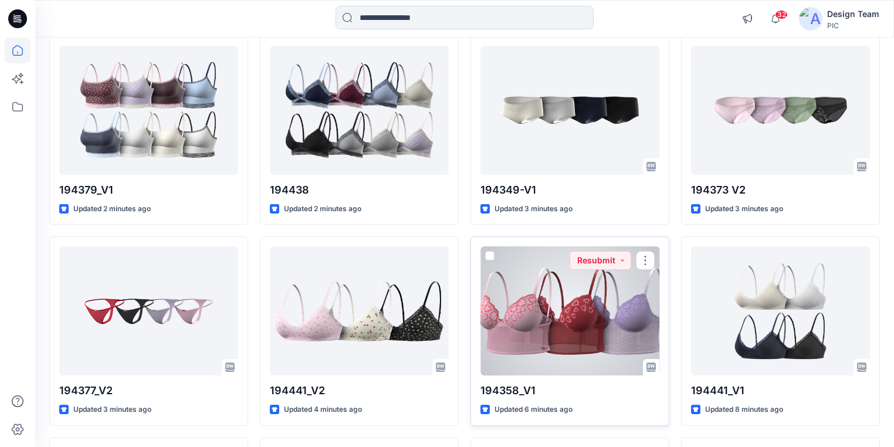
scroll to position [141, 0]
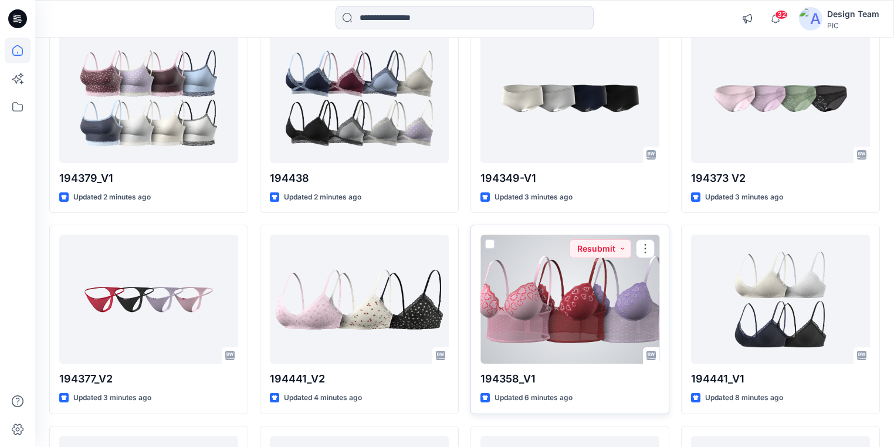
click at [544, 334] on div at bounding box center [570, 299] width 179 height 129
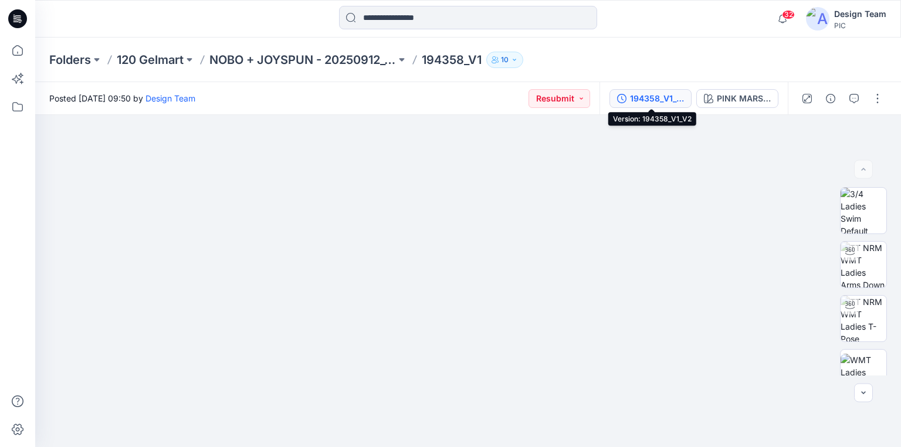
click at [643, 94] on div "194358_V1_V2" at bounding box center [657, 98] width 54 height 13
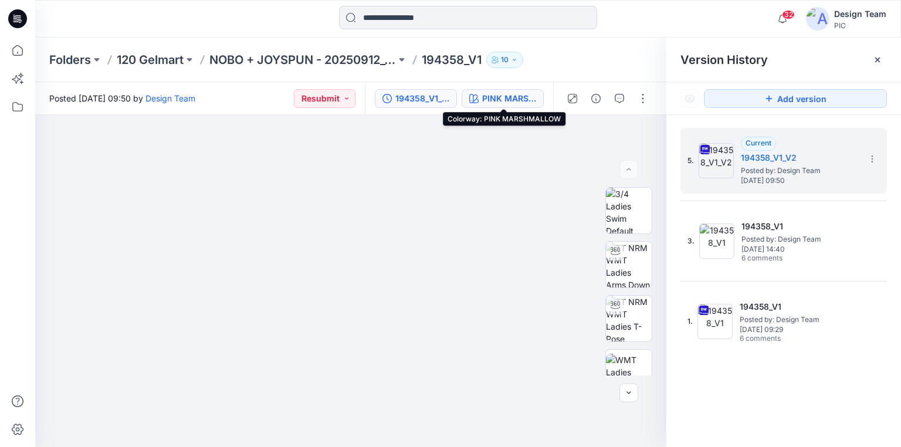
click at [519, 96] on div "PINK MARSHMALLOW" at bounding box center [509, 98] width 54 height 13
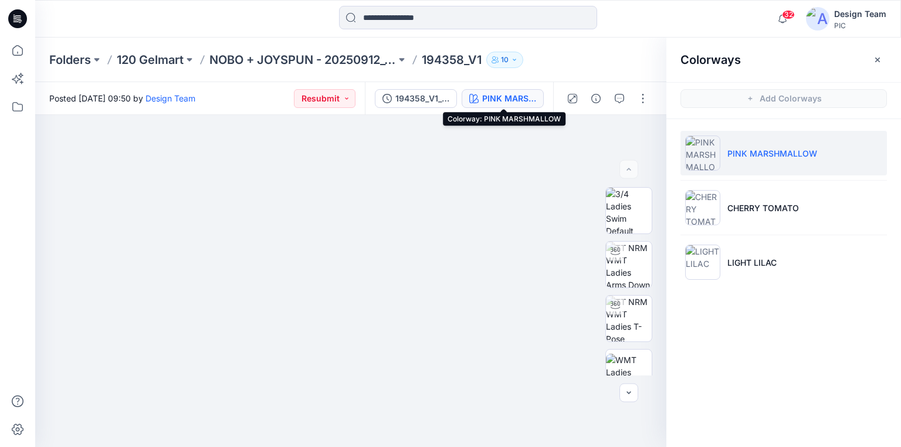
click at [512, 96] on div "PINK MARSHMALLOW" at bounding box center [509, 98] width 54 height 13
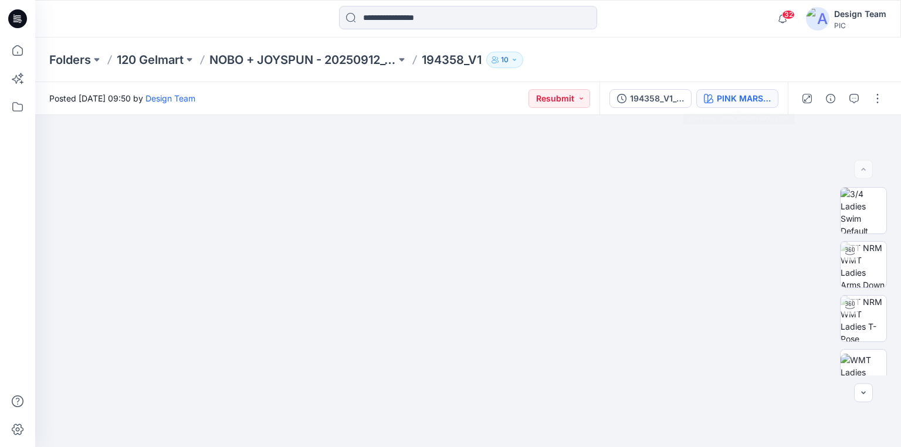
click at [750, 99] on div "PINK MARSHMALLOW" at bounding box center [744, 98] width 54 height 13
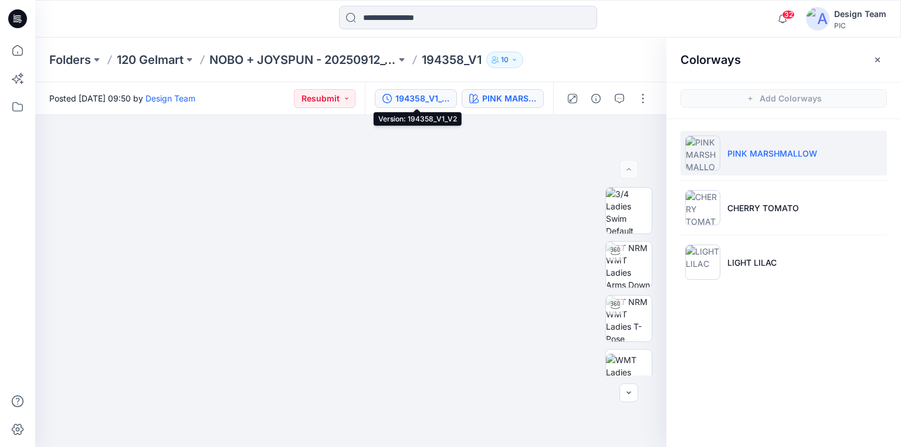
click at [416, 97] on div "194358_V1_V2" at bounding box center [422, 98] width 54 height 13
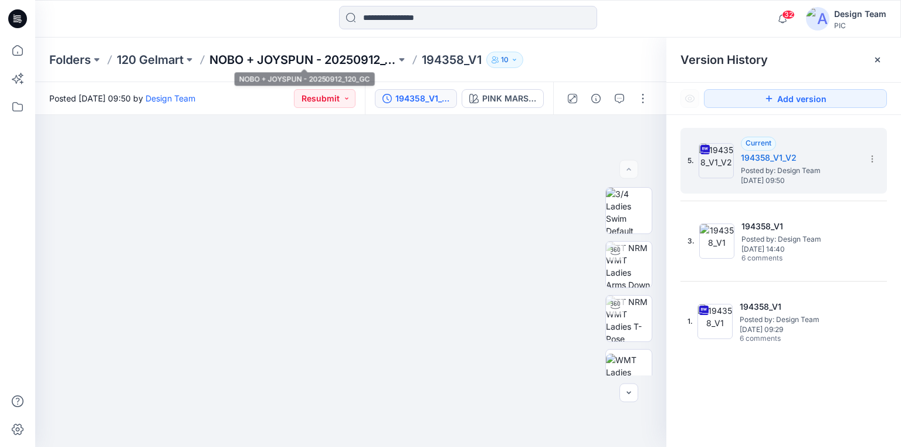
click at [358, 55] on p "NOBO + JOYSPUN - 20250912_120_GC" at bounding box center [302, 60] width 187 height 16
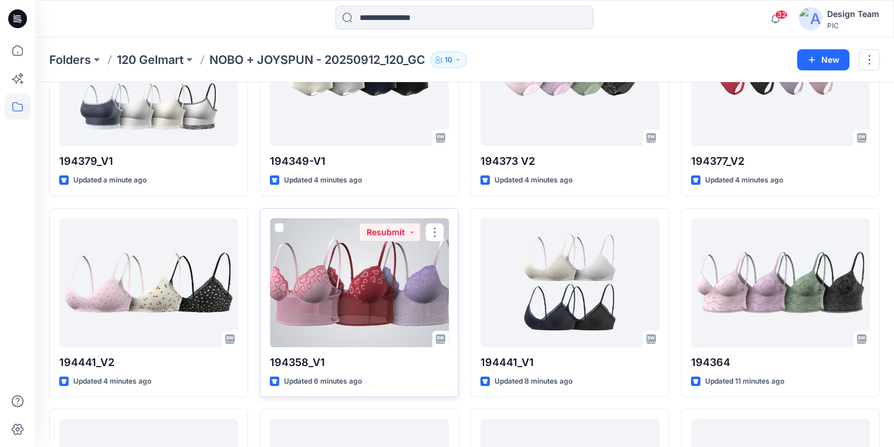
scroll to position [141, 0]
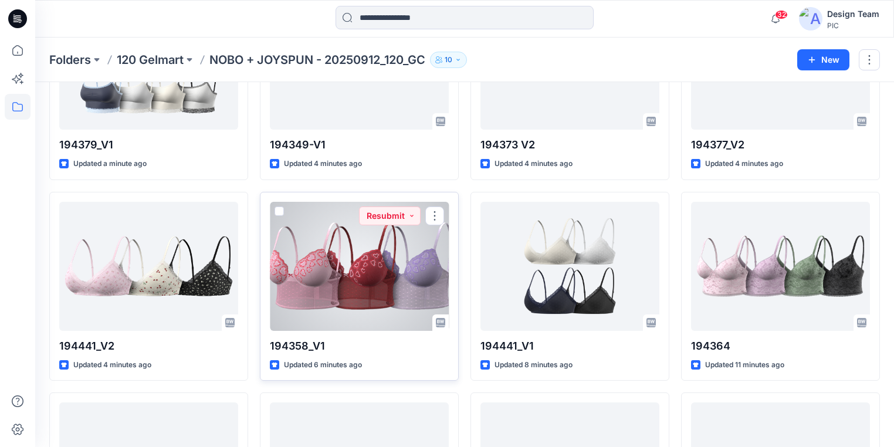
click at [389, 289] on div at bounding box center [359, 266] width 179 height 129
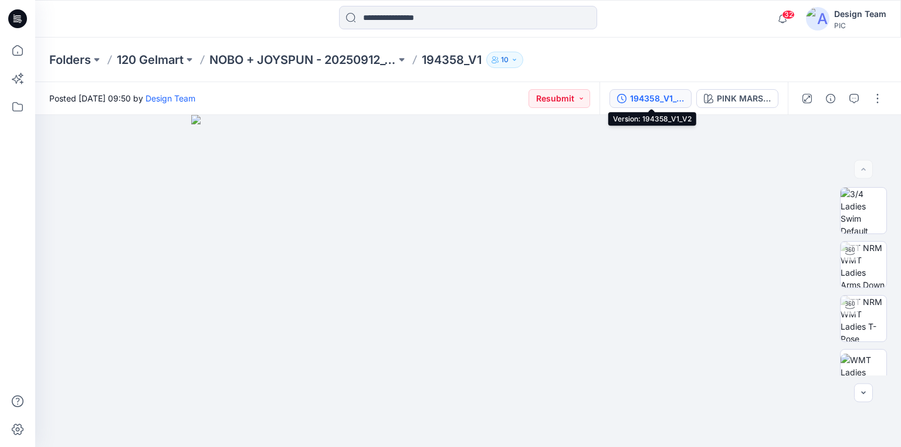
click at [652, 99] on div "194358_V1_V2" at bounding box center [657, 98] width 54 height 13
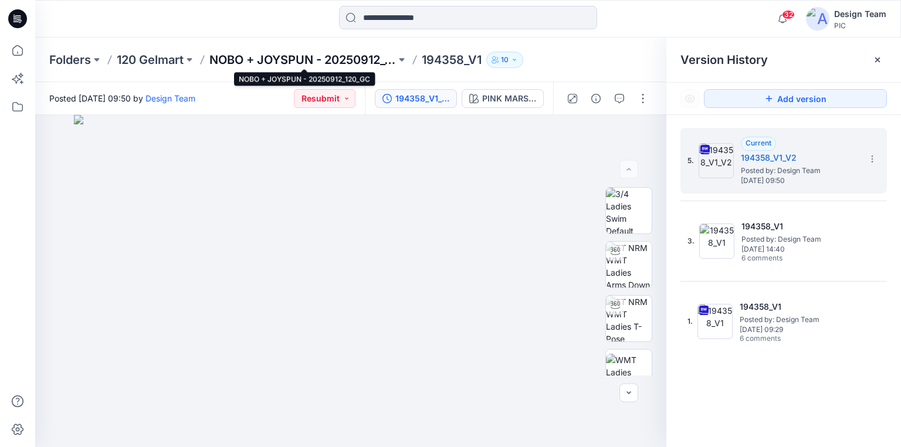
click at [314, 56] on p "NOBO + JOYSPUN - 20250912_120_GC" at bounding box center [302, 60] width 187 height 16
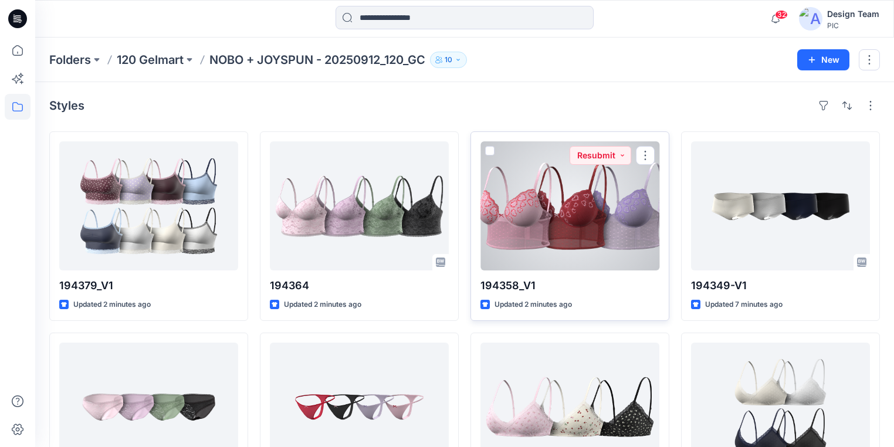
click at [594, 216] on div at bounding box center [570, 205] width 179 height 129
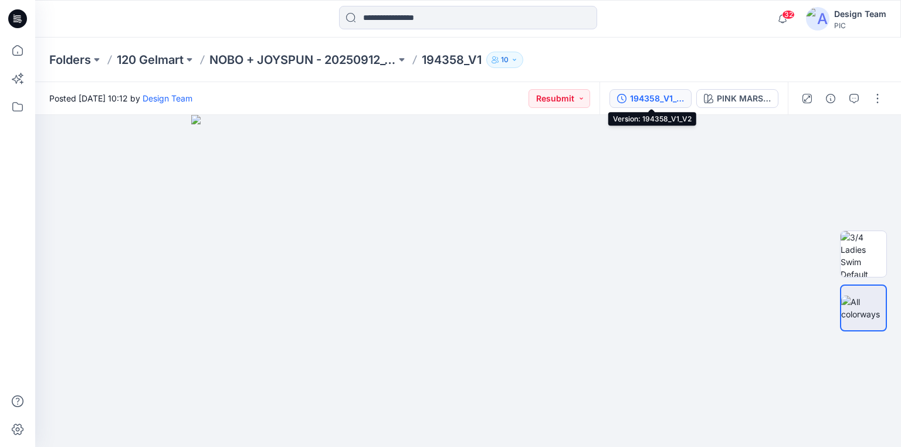
click at [655, 96] on div "194358_V1_V2" at bounding box center [657, 98] width 54 height 13
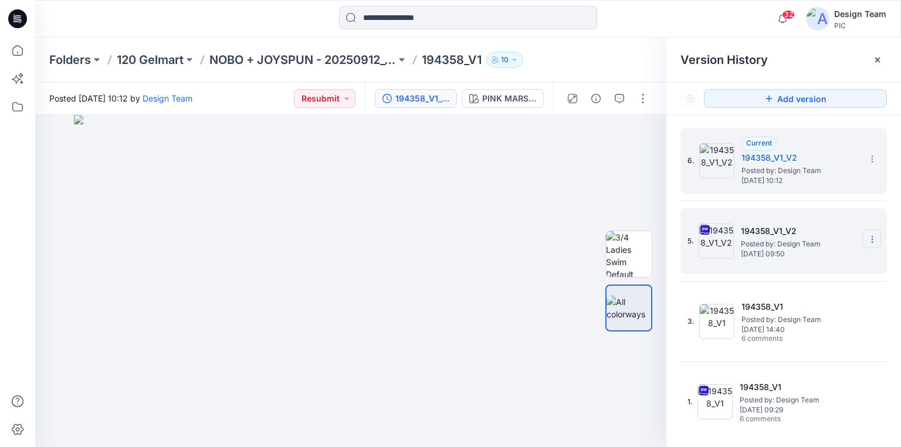
click at [868, 240] on icon at bounding box center [872, 239] width 9 height 9
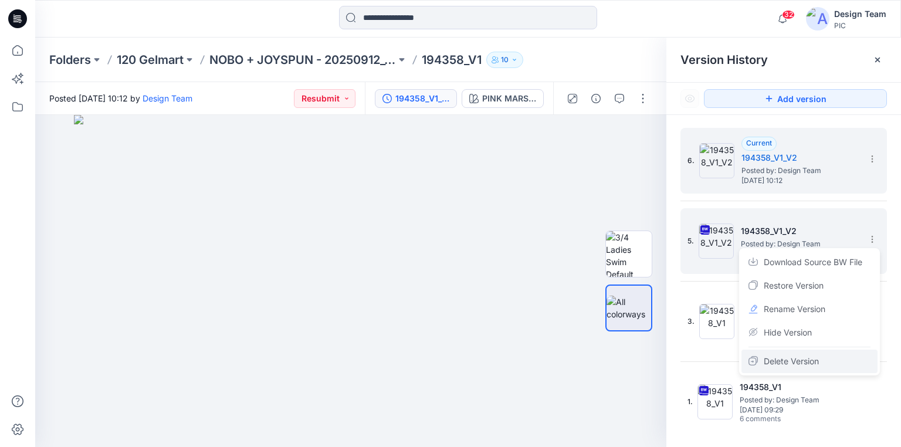
click at [789, 358] on span "Delete Version" at bounding box center [791, 361] width 55 height 14
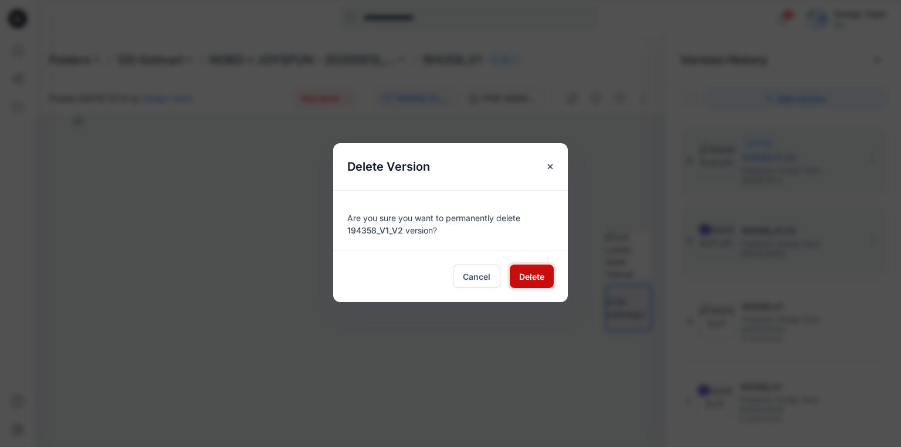
click at [536, 272] on span "Delete" at bounding box center [531, 276] width 25 height 12
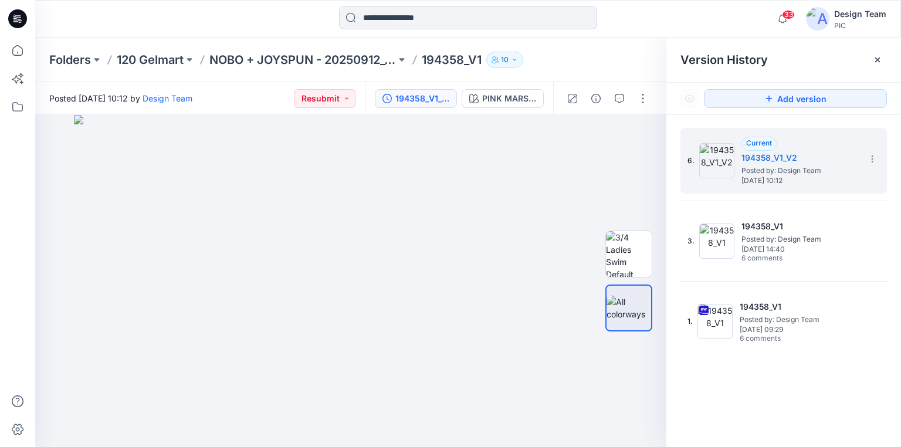
click at [22, 15] on icon at bounding box center [17, 18] width 19 height 19
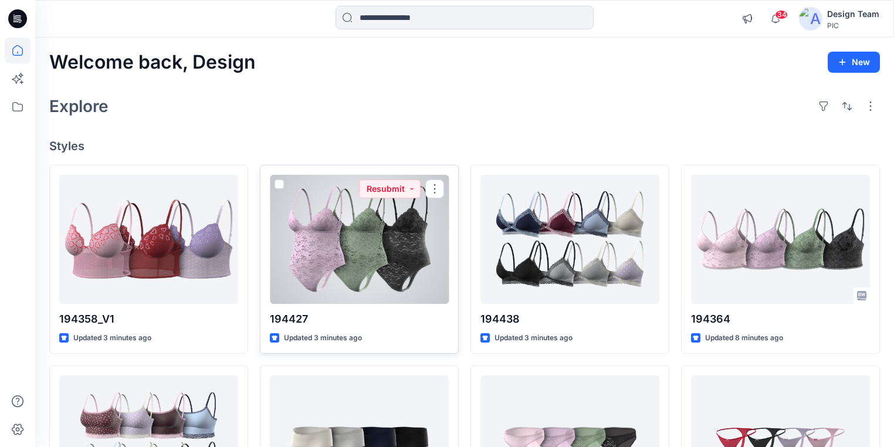
click at [359, 242] on div at bounding box center [359, 239] width 179 height 129
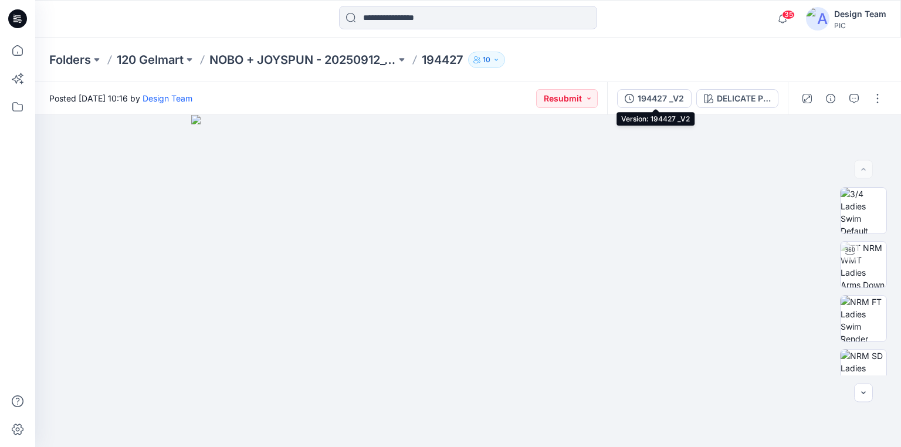
click at [662, 100] on div "194427 _V2" at bounding box center [661, 98] width 46 height 13
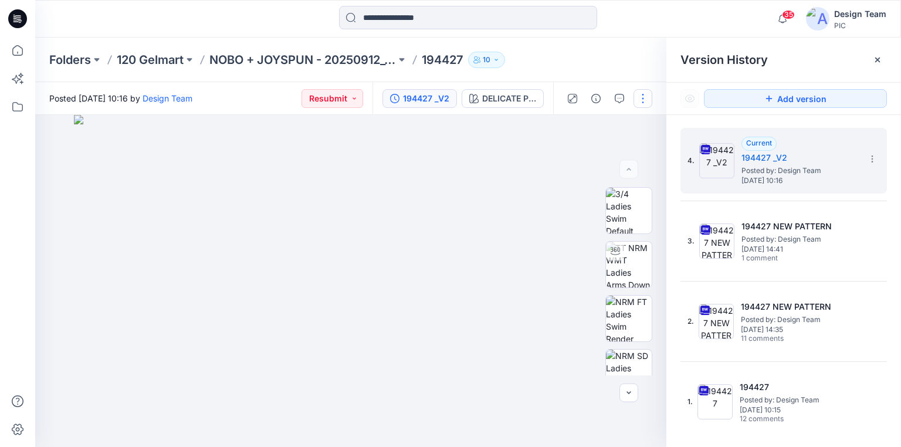
click at [643, 100] on button "button" at bounding box center [643, 98] width 19 height 19
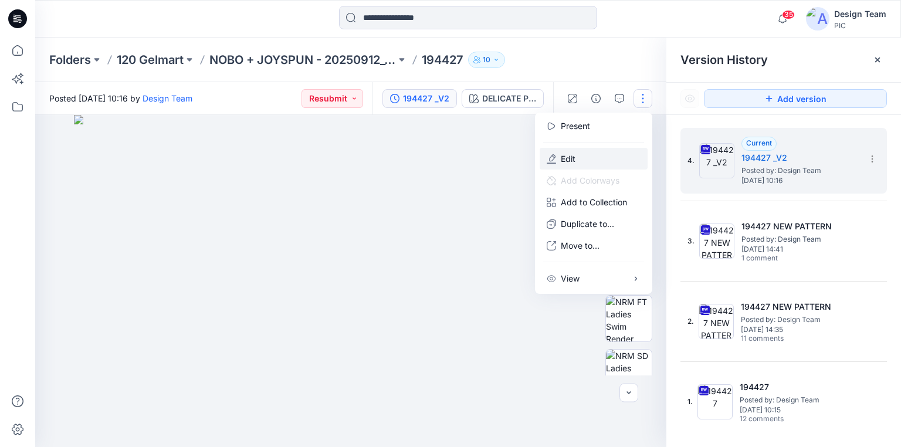
click at [591, 160] on button "Edit" at bounding box center [594, 159] width 108 height 22
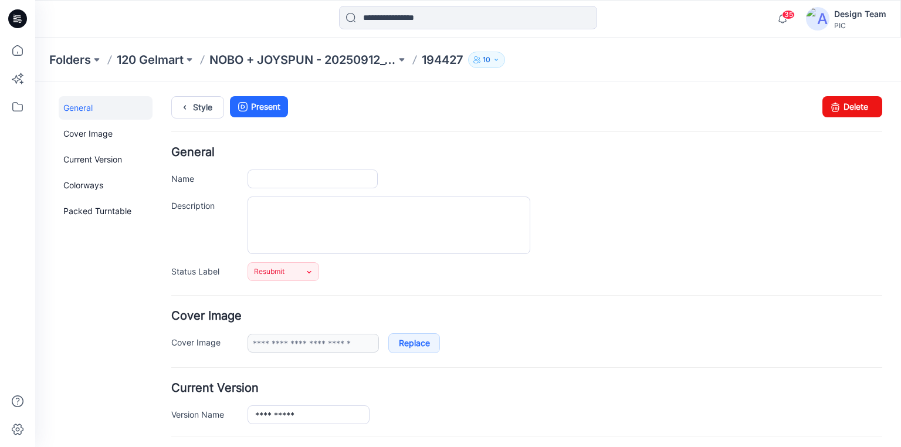
type input "******"
type input "**********"
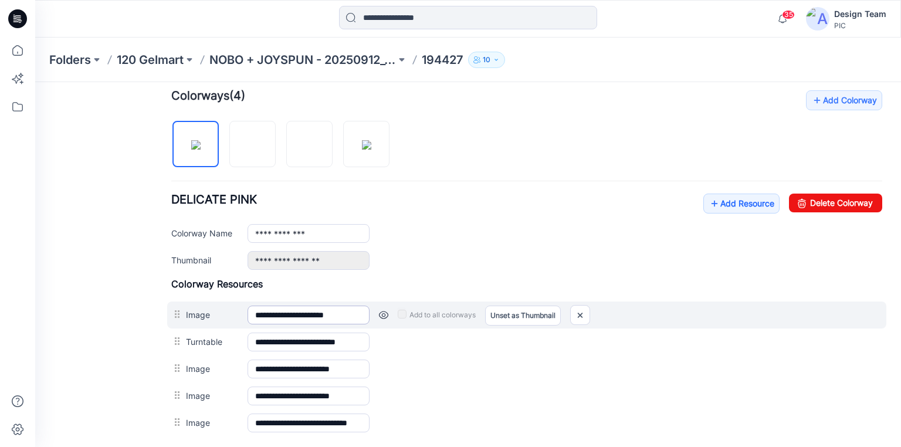
scroll to position [376, 0]
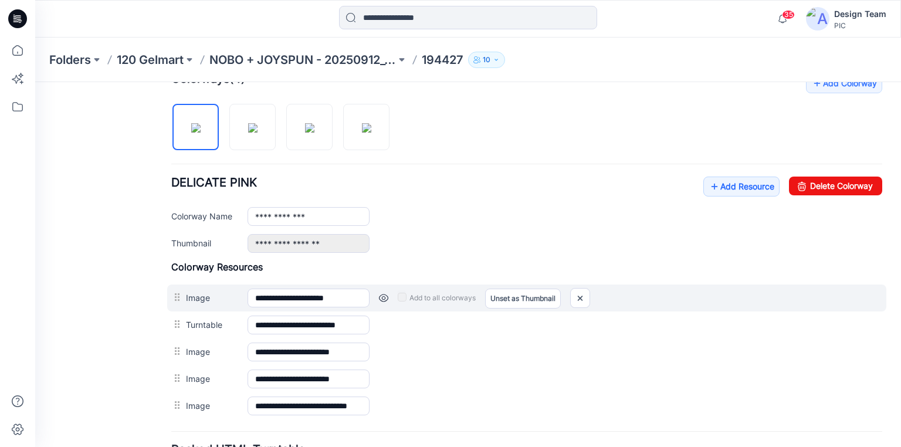
click at [383, 295] on link at bounding box center [383, 297] width 9 height 9
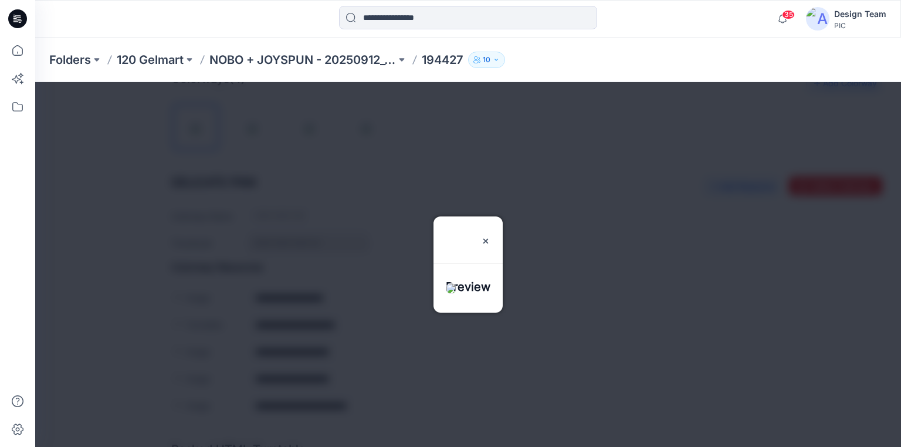
click at [458, 263] on h3 "Preview" at bounding box center [468, 240] width 45 height 47
click at [491, 236] on img at bounding box center [485, 240] width 9 height 9
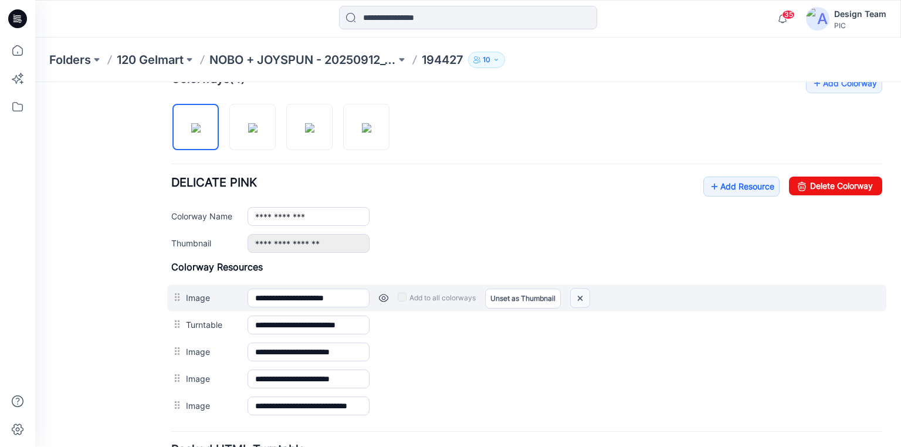
click at [582, 294] on img at bounding box center [580, 298] width 19 height 19
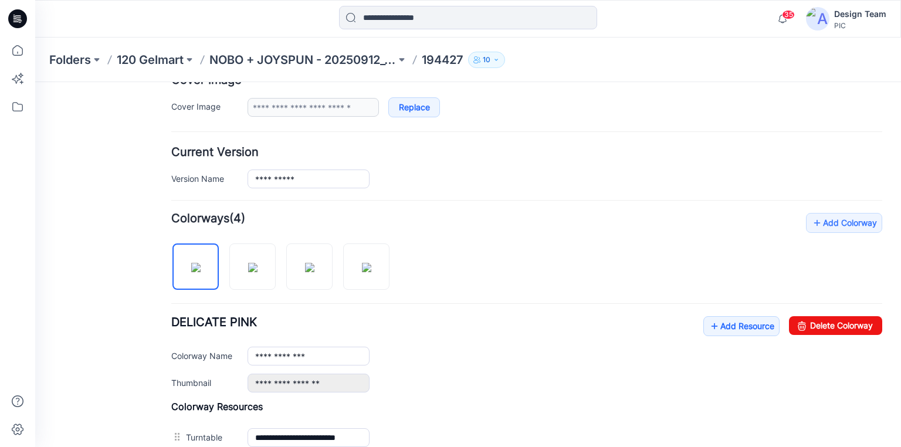
scroll to position [235, 0]
click at [287, 179] on input "**********" at bounding box center [309, 180] width 122 height 19
type input "*********"
click at [496, 236] on div "**********" at bounding box center [526, 373] width 711 height 319
click at [15, 16] on icon at bounding box center [14, 16] width 2 height 1
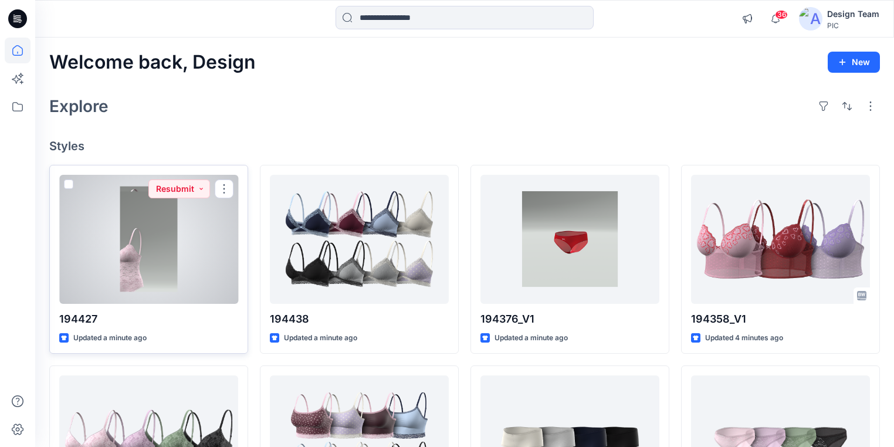
click at [188, 268] on div at bounding box center [148, 239] width 179 height 129
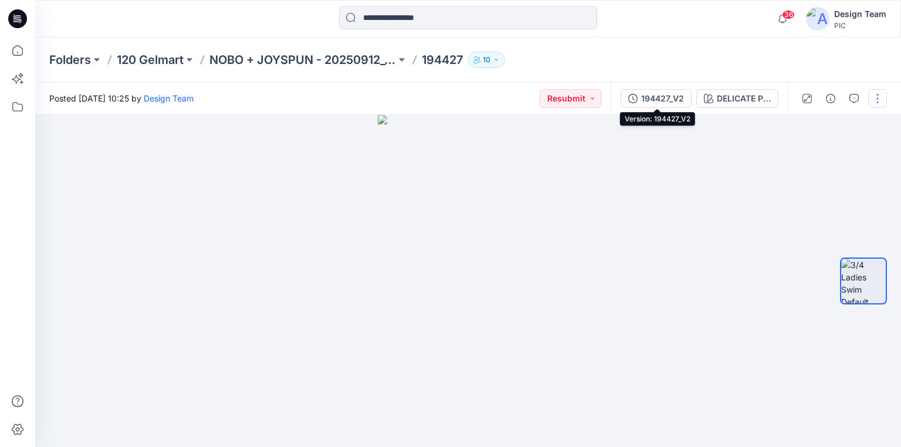
click at [642, 96] on button "194427_V2" at bounding box center [656, 98] width 71 height 19
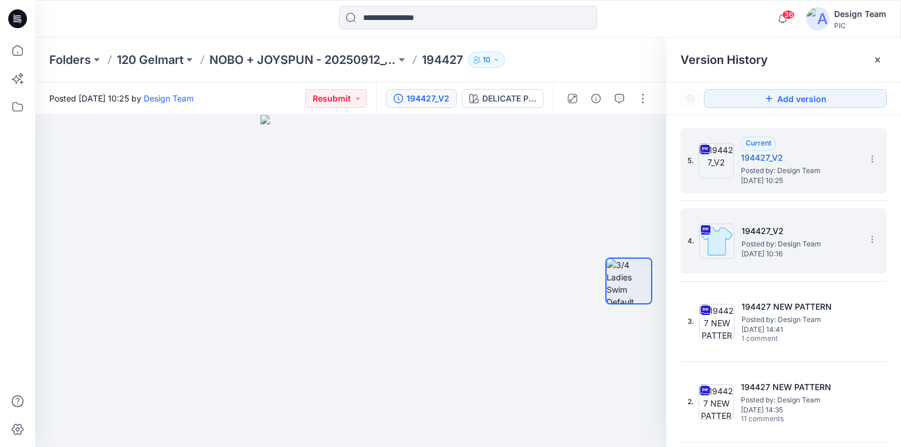
click at [783, 246] on span "Posted by: Design Team" at bounding box center [800, 244] width 117 height 12
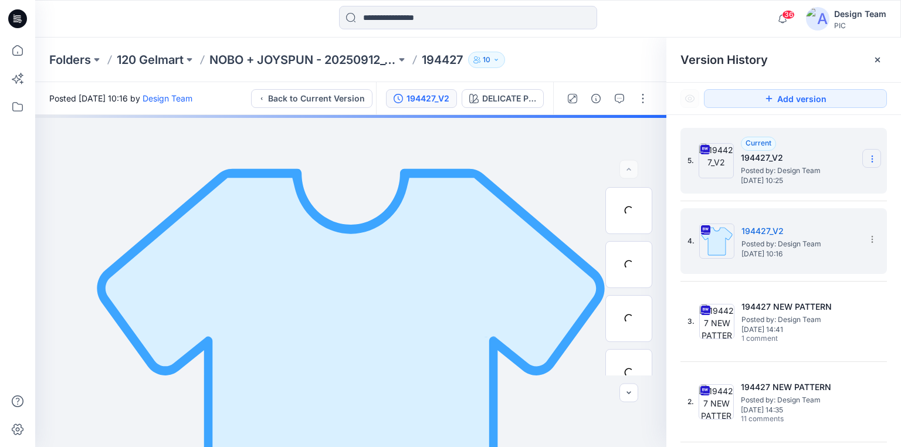
click at [868, 159] on icon at bounding box center [872, 158] width 9 height 9
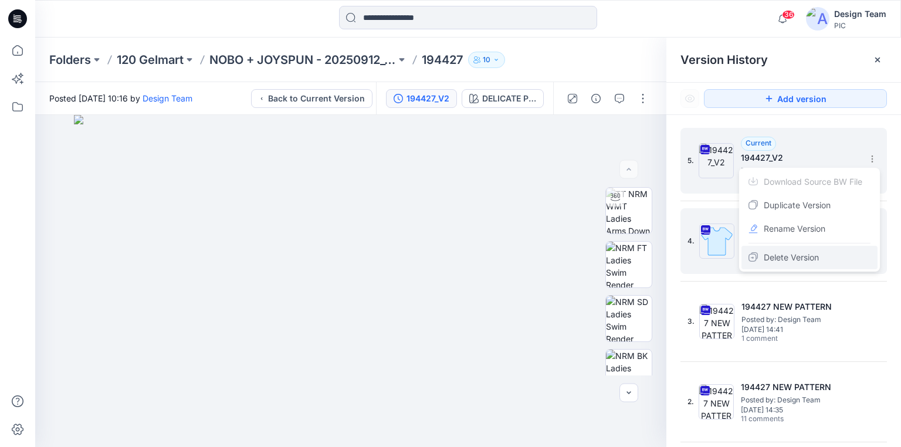
click at [784, 256] on span "Delete Version" at bounding box center [791, 258] width 55 height 14
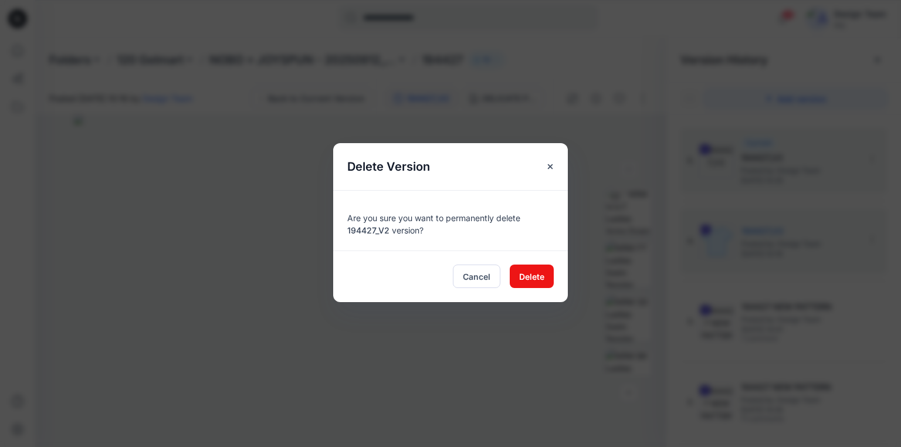
click at [594, 151] on div "Delete Version Are you sure you want to permanently delete 194427_V2 version? C…" at bounding box center [450, 223] width 901 height 447
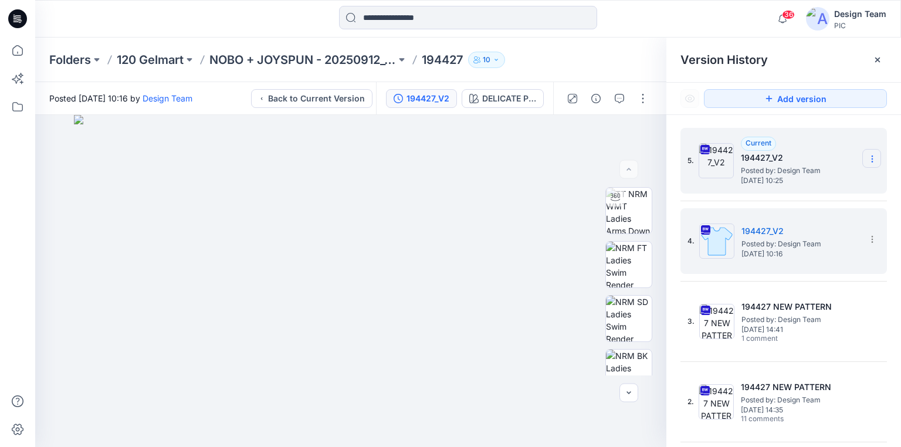
click at [868, 157] on icon at bounding box center [872, 158] width 9 height 9
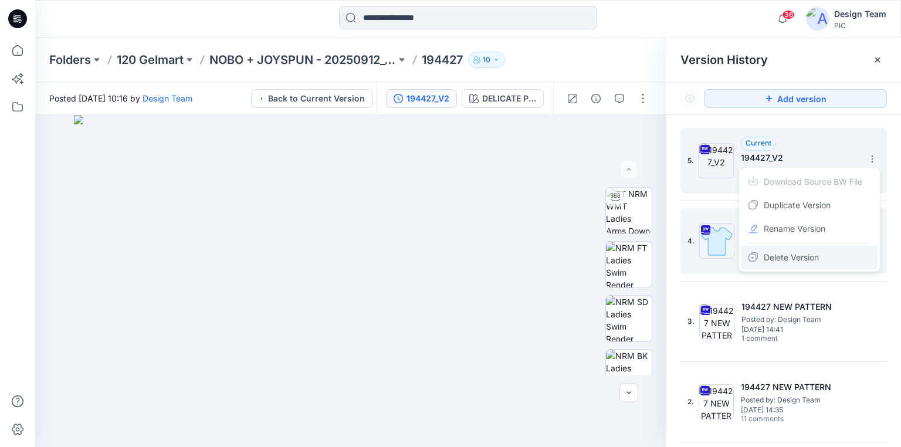
click at [786, 256] on span "Delete Version" at bounding box center [791, 258] width 55 height 14
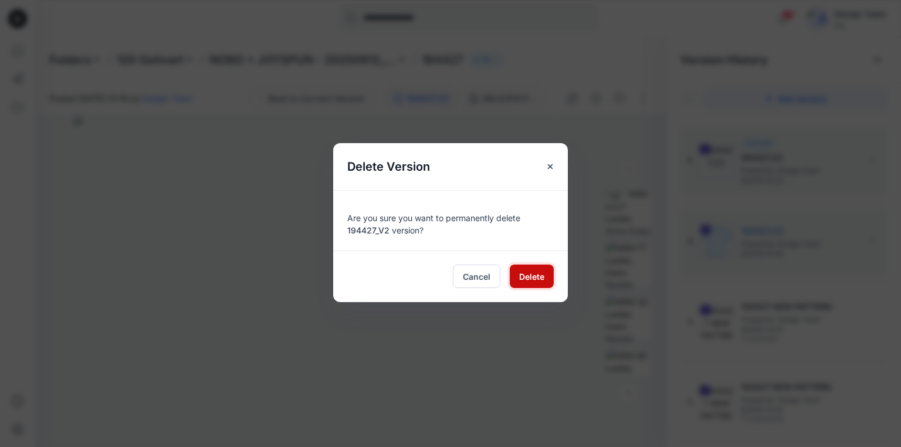
click at [535, 272] on span "Delete" at bounding box center [531, 276] width 25 height 12
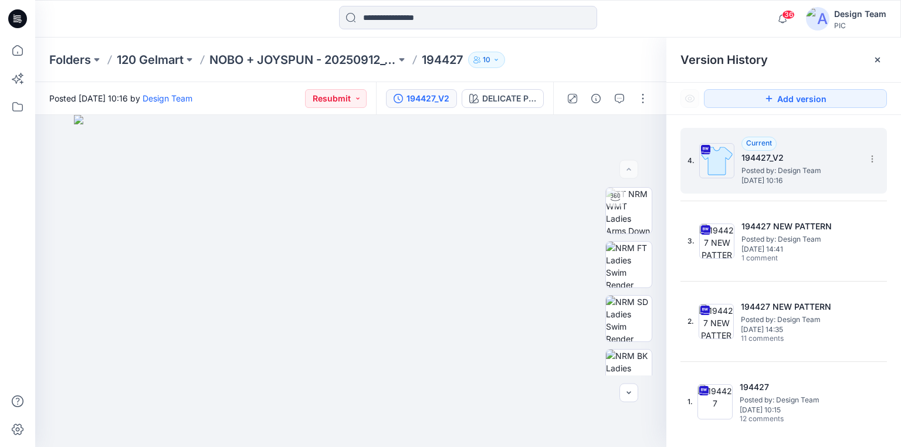
click at [784, 165] on span "Posted by: Design Team" at bounding box center [800, 171] width 117 height 12
click at [249, 63] on p "NOBO + JOYSPUN - 20250912_120_GC" at bounding box center [302, 60] width 187 height 16
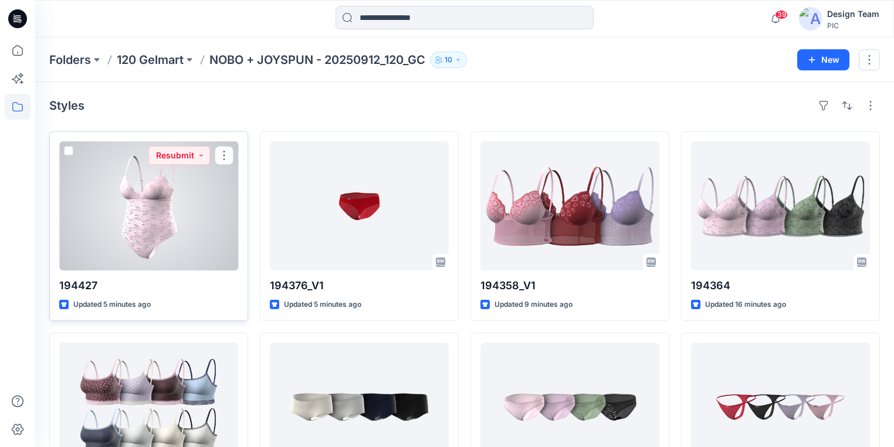
click at [182, 216] on div at bounding box center [148, 205] width 179 height 129
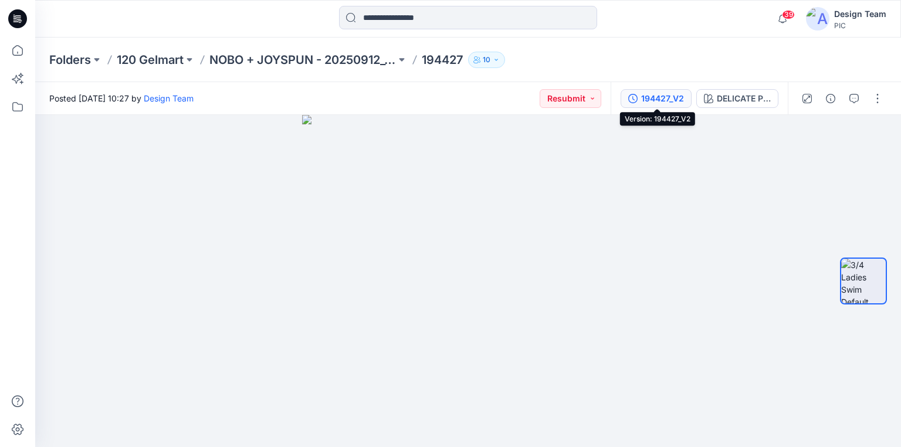
click at [656, 100] on div "194427_V2" at bounding box center [662, 98] width 43 height 13
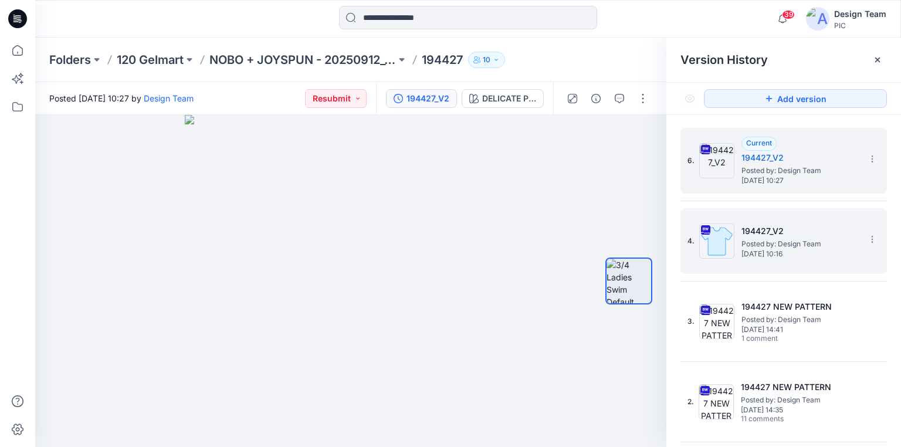
click at [756, 247] on span "Posted by: Design Team" at bounding box center [800, 244] width 117 height 12
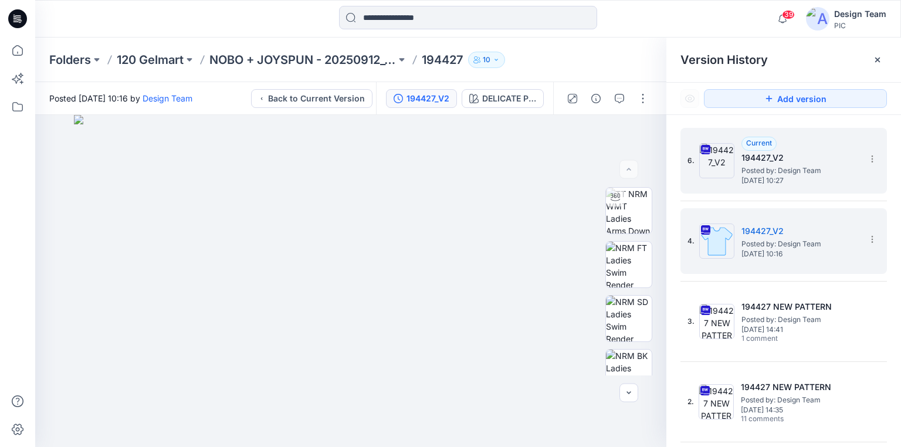
click at [784, 170] on span "Posted by: Design Team" at bounding box center [800, 171] width 117 height 12
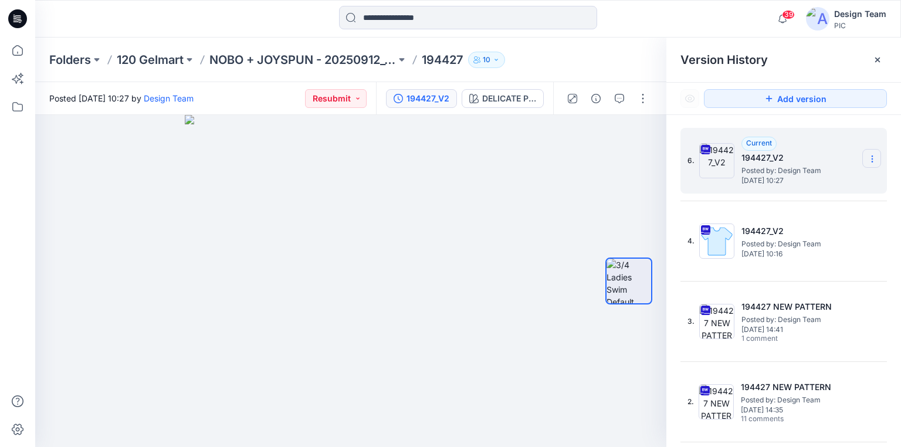
click at [868, 157] on icon at bounding box center [872, 158] width 9 height 9
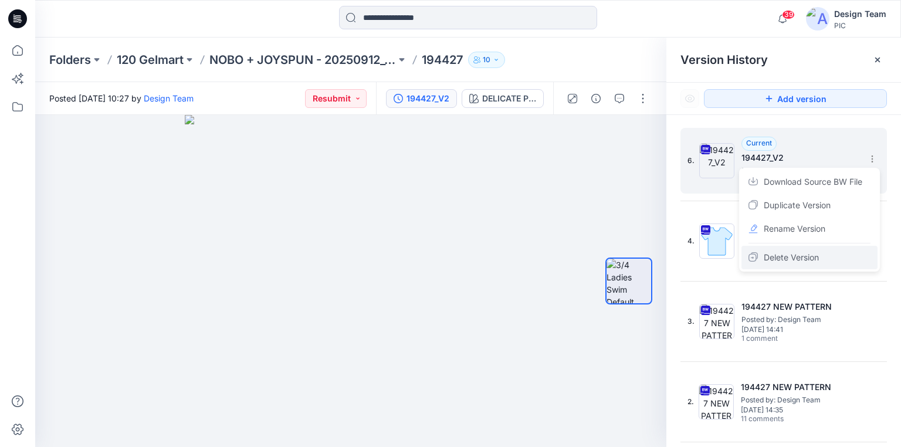
click at [774, 258] on span "Delete Version" at bounding box center [791, 258] width 55 height 14
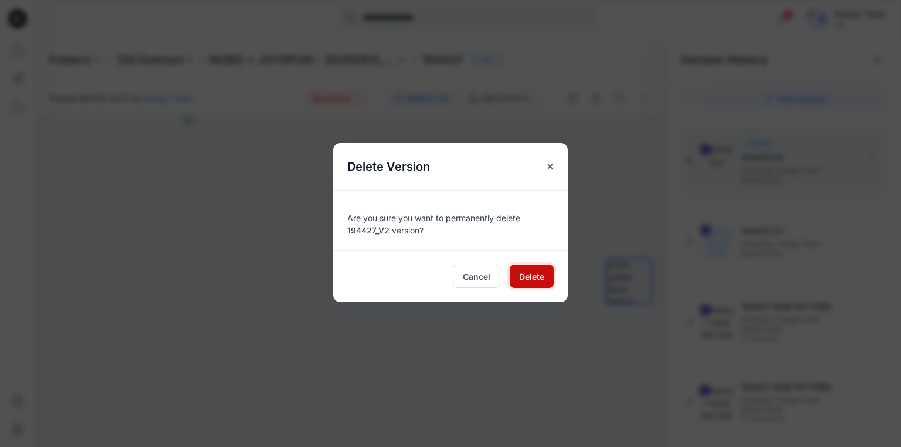
click at [543, 272] on span "Delete" at bounding box center [531, 276] width 25 height 12
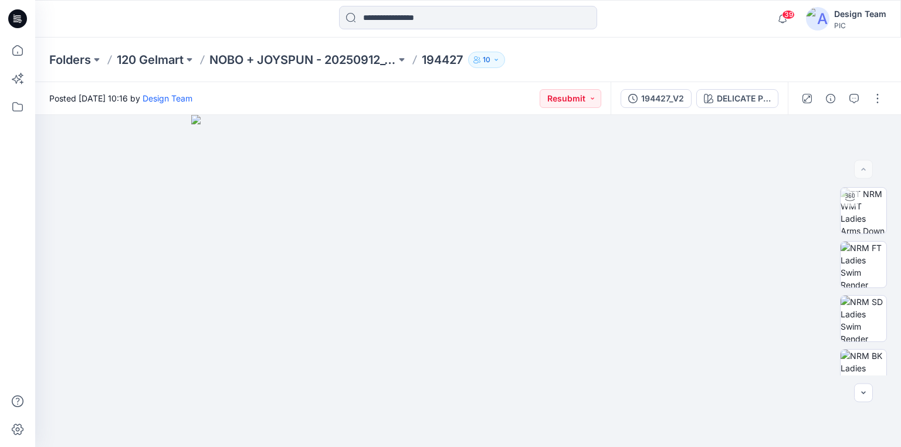
click at [13, 15] on icon at bounding box center [17, 18] width 19 height 19
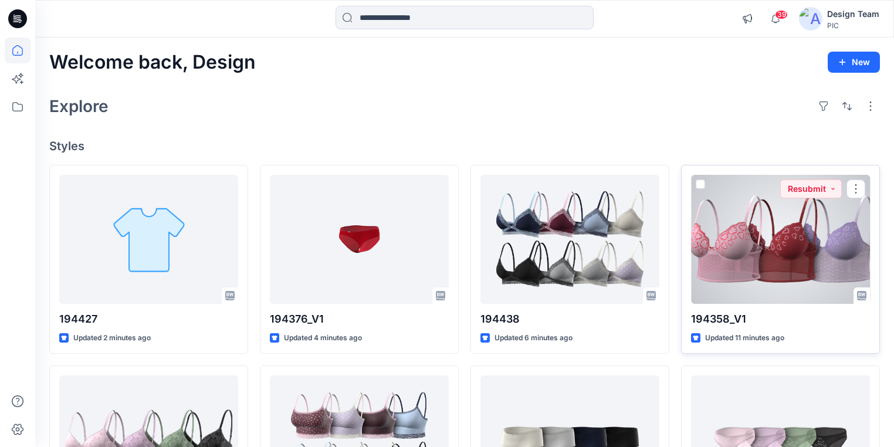
scroll to position [47, 0]
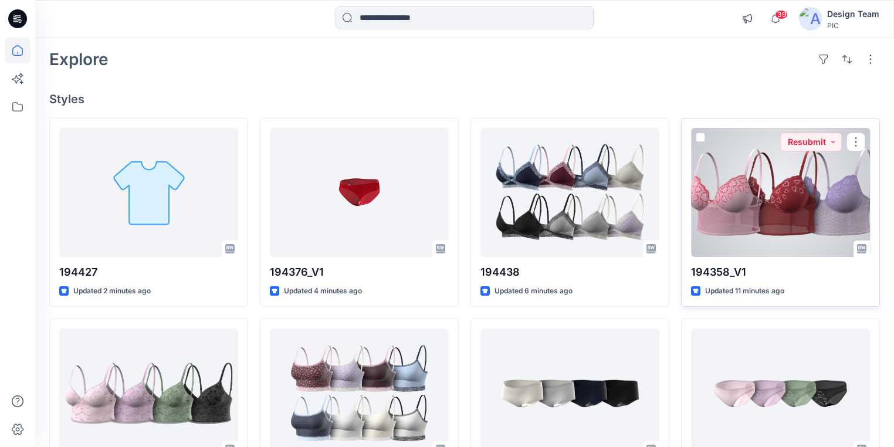
click at [782, 218] on div at bounding box center [780, 192] width 179 height 129
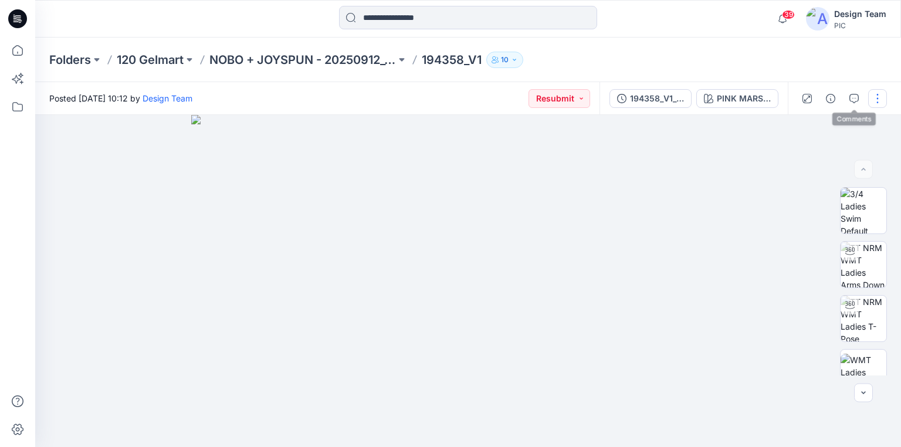
click at [880, 96] on button "button" at bounding box center [877, 98] width 19 height 19
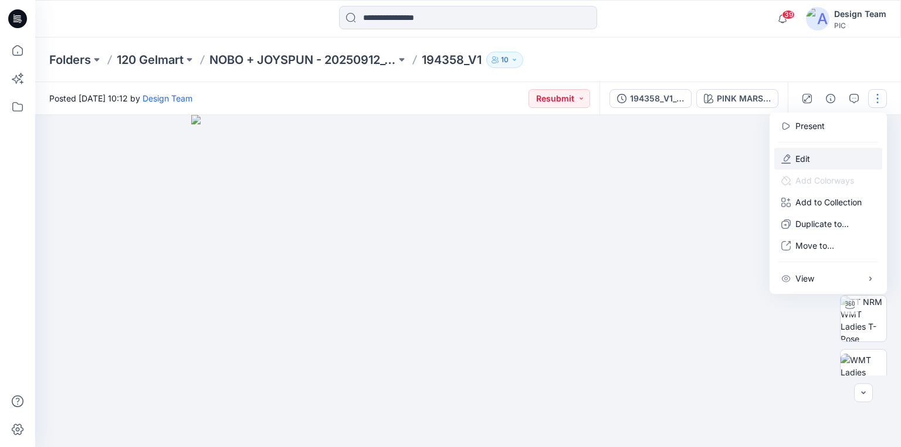
click at [807, 156] on p "Edit" at bounding box center [803, 159] width 15 height 12
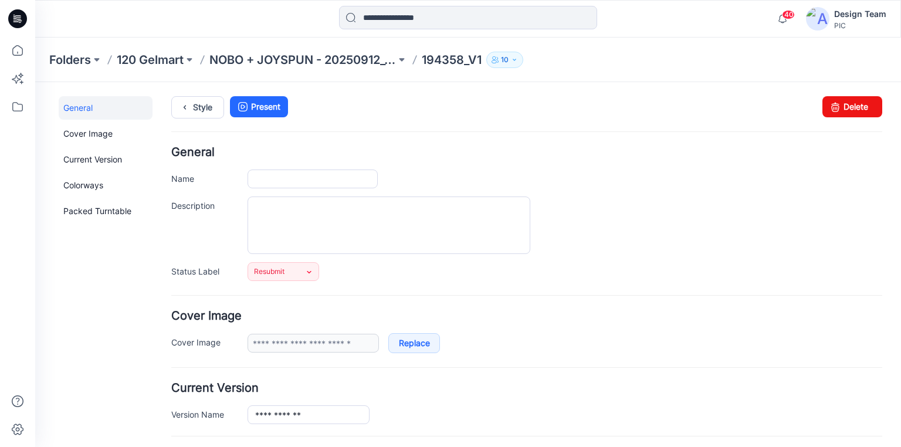
type input "*********"
type input "**********"
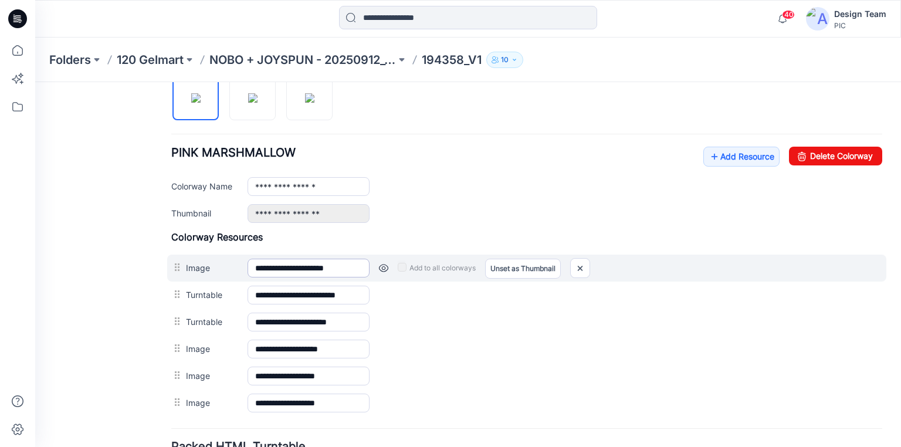
scroll to position [422, 0]
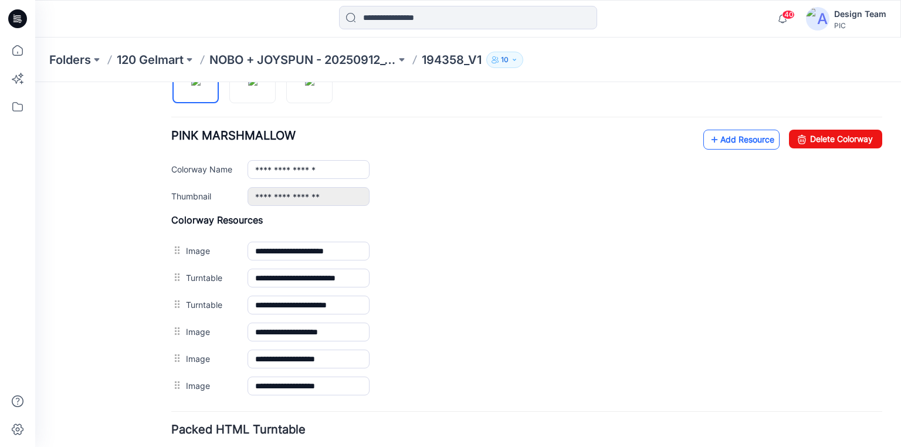
click at [716, 134] on link "Add Resource" at bounding box center [741, 140] width 76 height 20
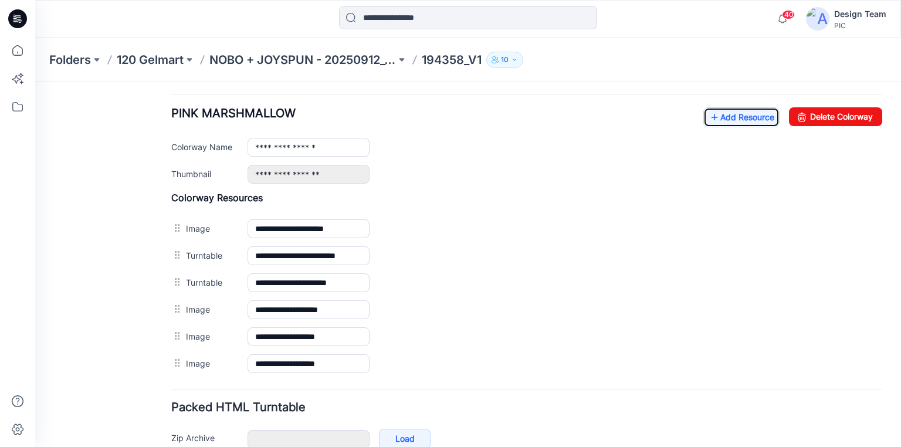
scroll to position [317, 0]
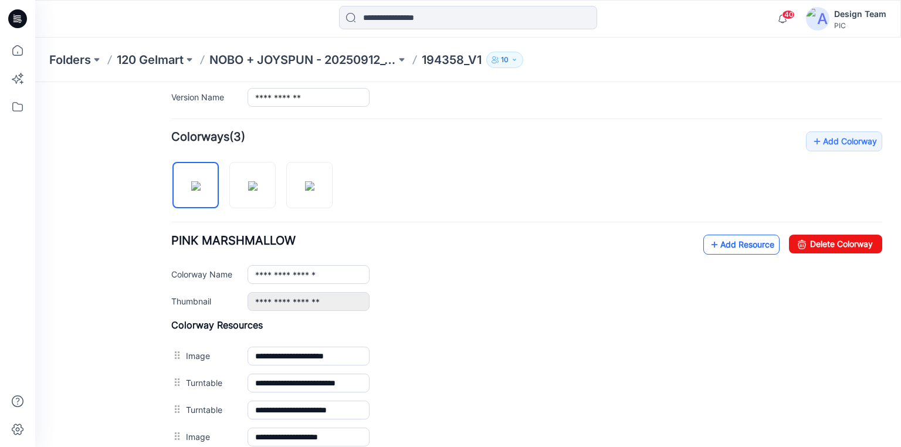
click at [709, 242] on icon at bounding box center [715, 244] width 12 height 19
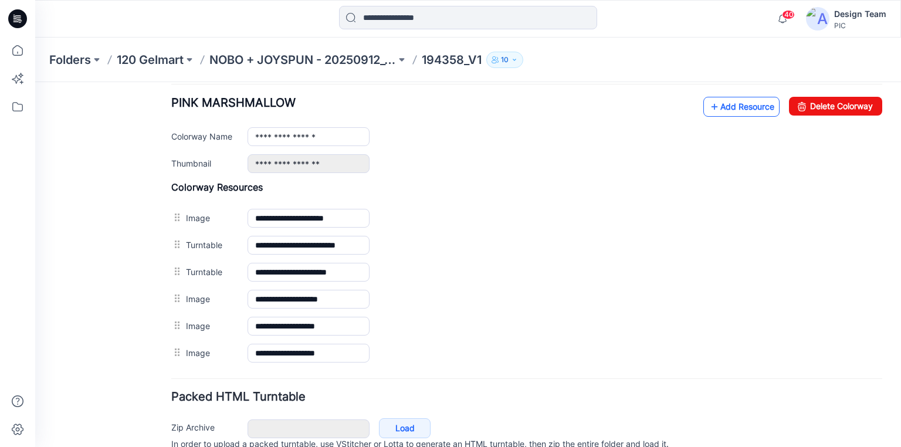
scroll to position [458, 0]
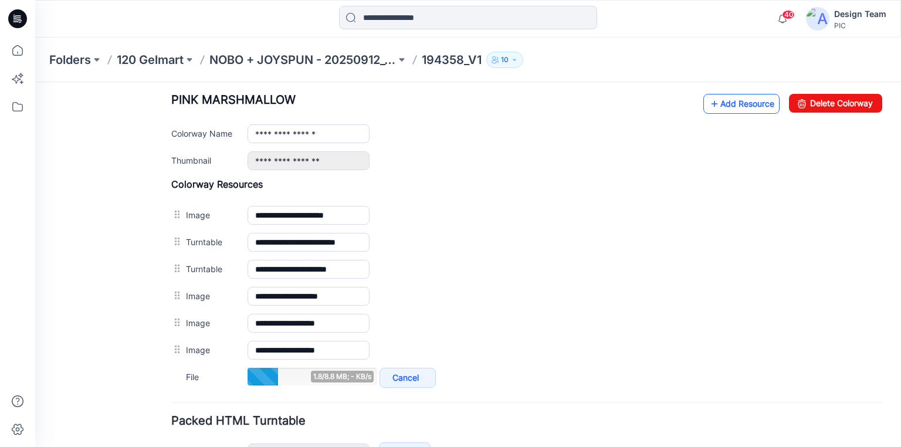
click at [712, 103] on link "Add Resource" at bounding box center [741, 104] width 76 height 20
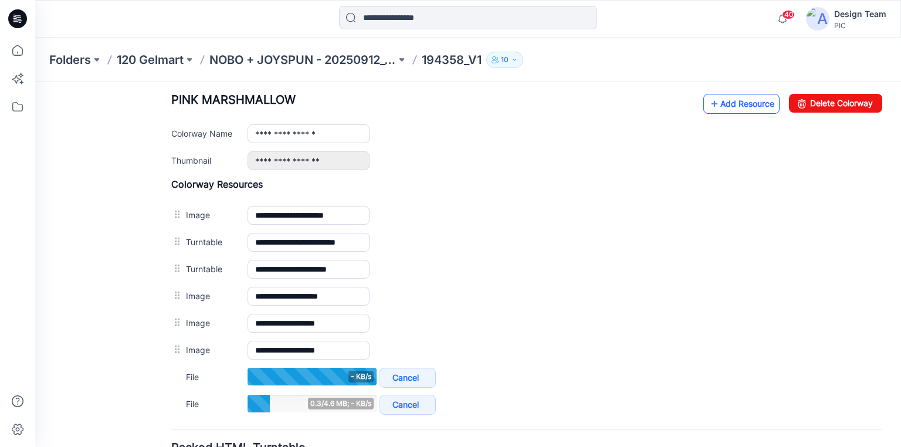
click at [715, 100] on link "Add Resource" at bounding box center [741, 104] width 76 height 20
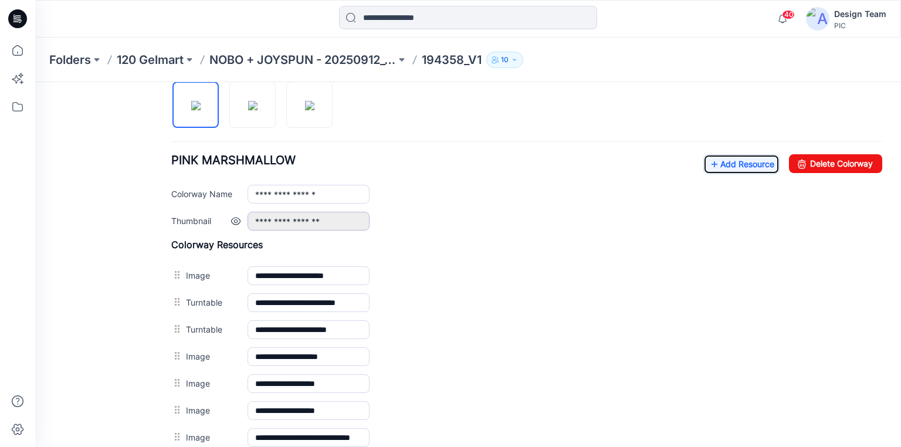
scroll to position [210, 0]
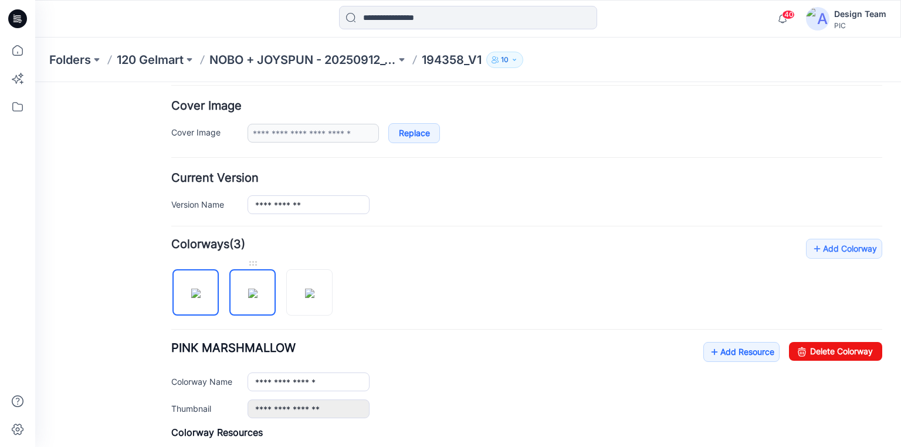
drag, startPoint x: 256, startPoint y: 287, endPoint x: 249, endPoint y: 285, distance: 6.7
click at [256, 289] on img at bounding box center [252, 293] width 9 height 9
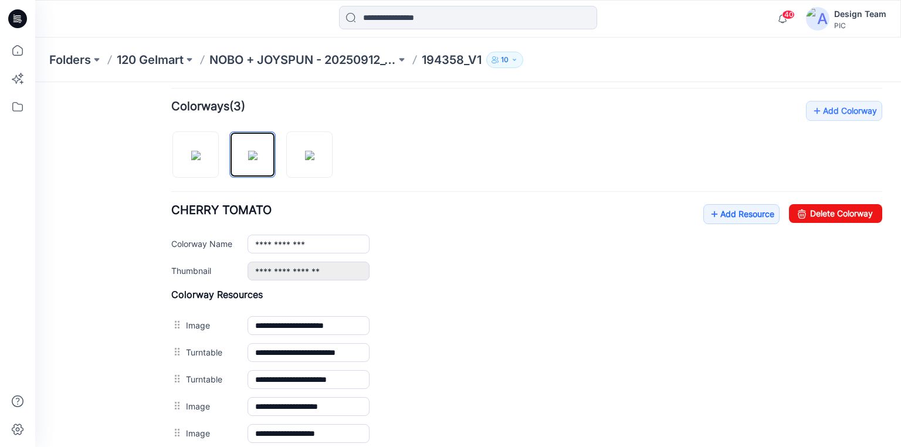
scroll to position [351, 0]
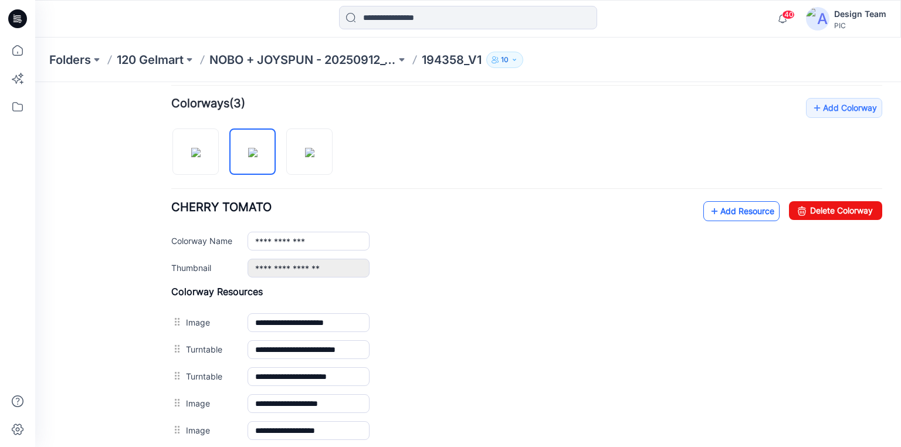
click at [716, 207] on link "Add Resource" at bounding box center [741, 211] width 76 height 20
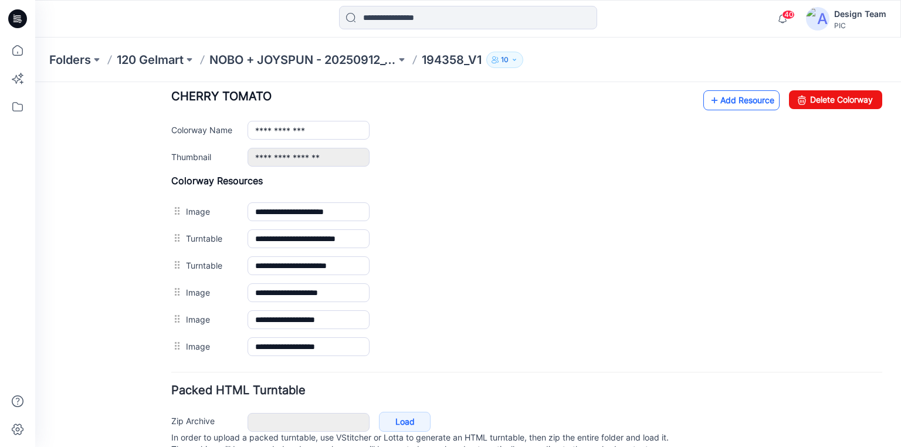
scroll to position [398, 0]
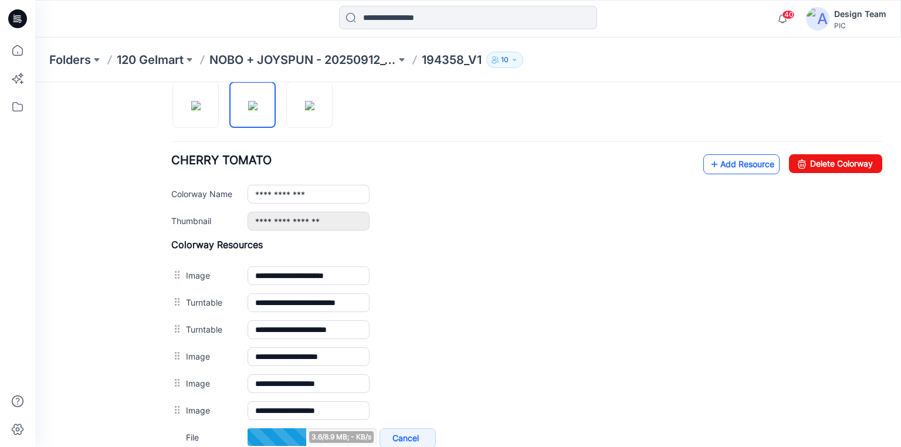
drag, startPoint x: 716, startPoint y: 207, endPoint x: 712, endPoint y: 164, distance: 42.4
click at [712, 164] on link "Add Resource" at bounding box center [741, 164] width 76 height 20
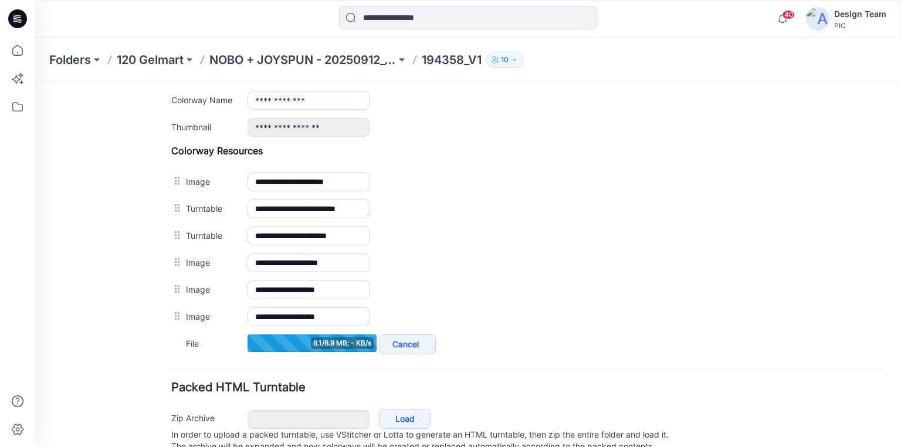
scroll to position [445, 0]
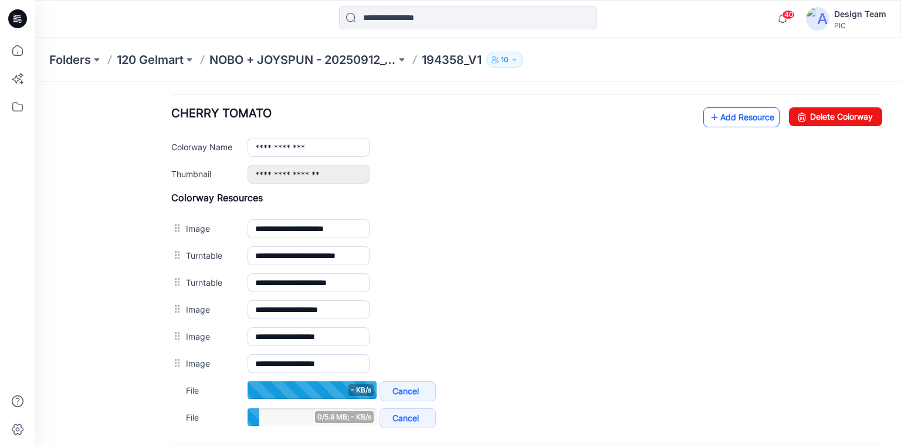
click at [709, 117] on icon at bounding box center [715, 117] width 12 height 19
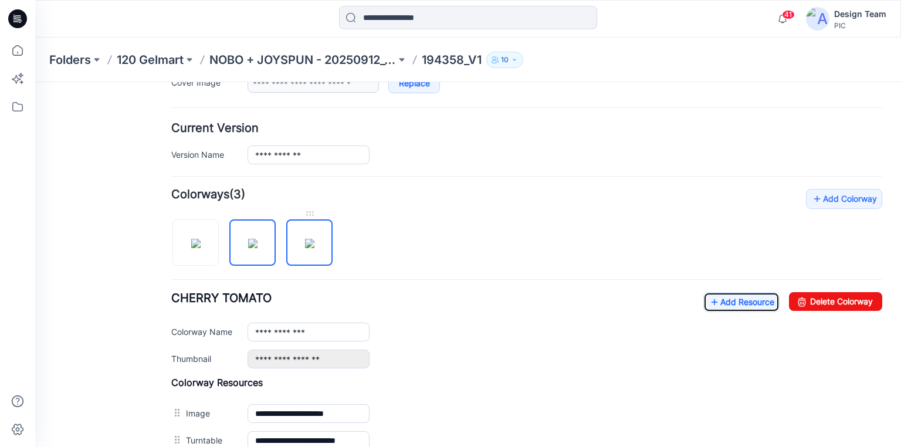
scroll to position [257, 0]
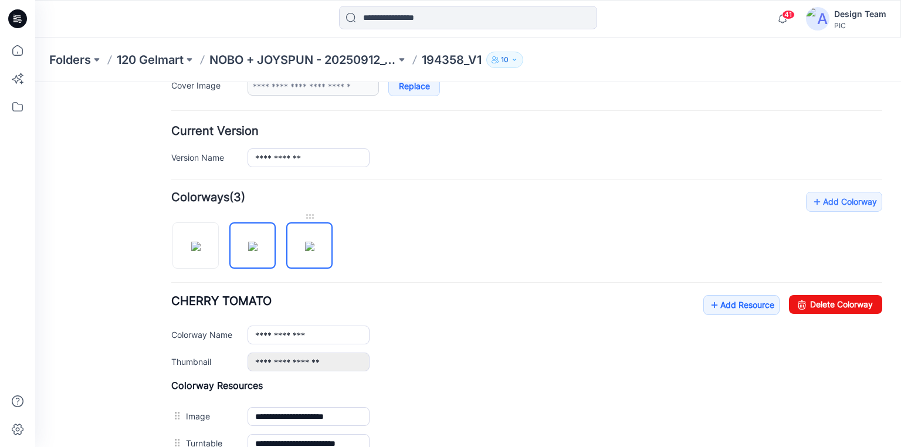
click at [311, 242] on img at bounding box center [309, 246] width 9 height 9
type input "**********"
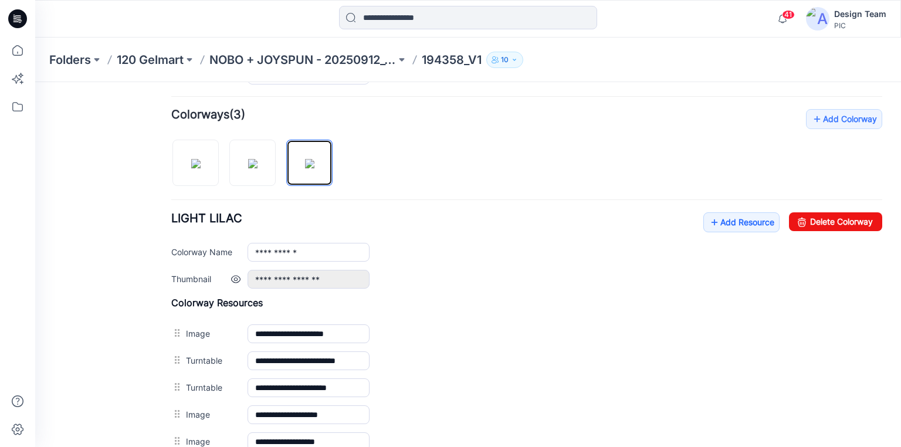
scroll to position [351, 0]
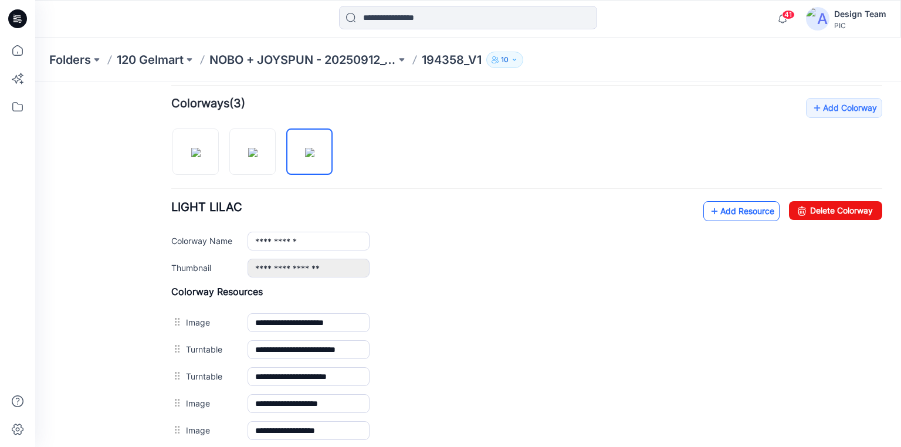
click at [716, 209] on link "Add Resource" at bounding box center [741, 211] width 76 height 20
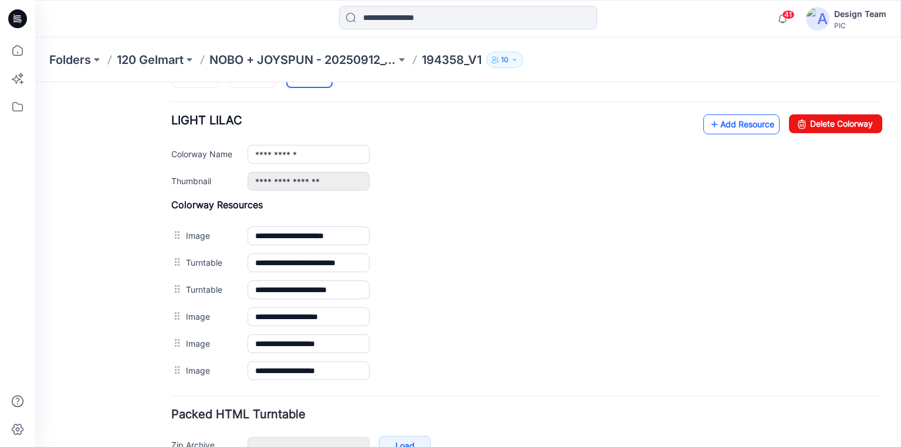
scroll to position [445, 0]
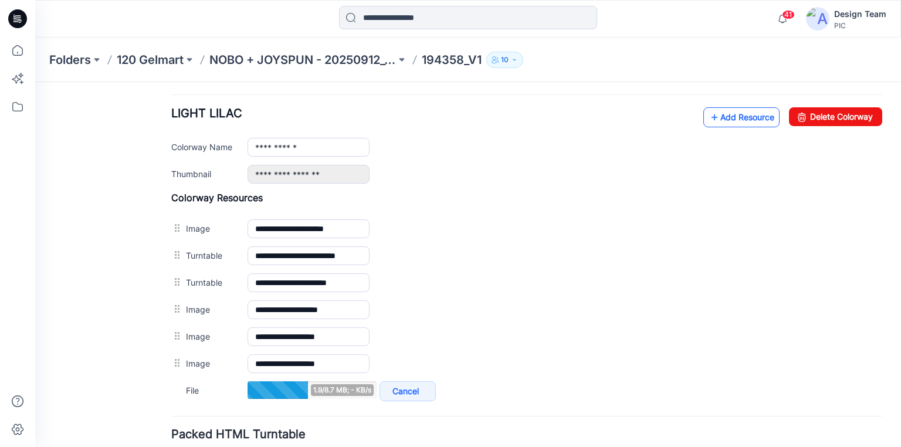
drag, startPoint x: 716, startPoint y: 209, endPoint x: 719, endPoint y: 111, distance: 97.4
click at [719, 111] on link "Add Resource" at bounding box center [741, 117] width 76 height 20
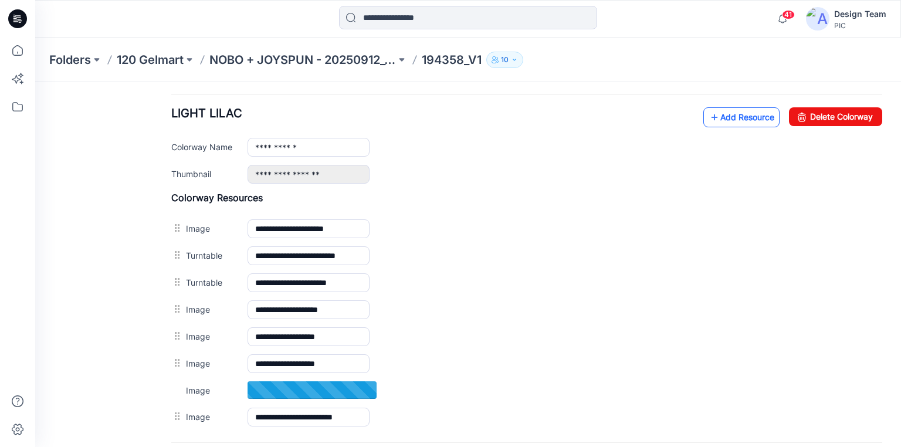
click at [730, 113] on link "Add Resource" at bounding box center [741, 117] width 76 height 20
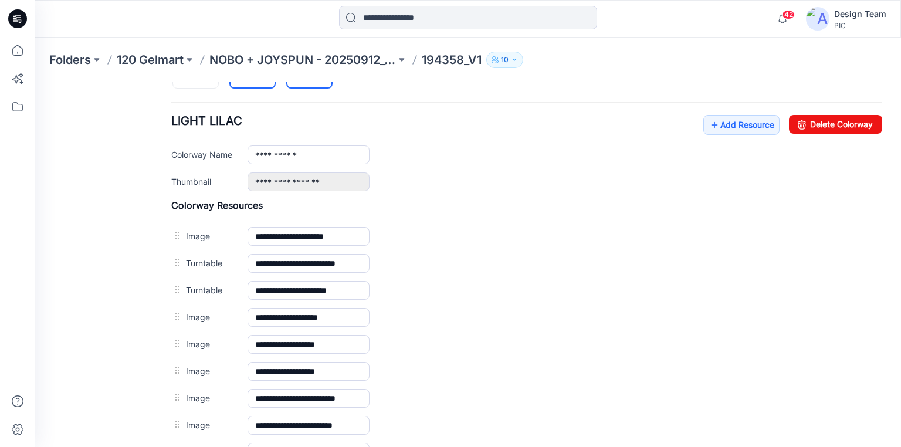
scroll to position [351, 0]
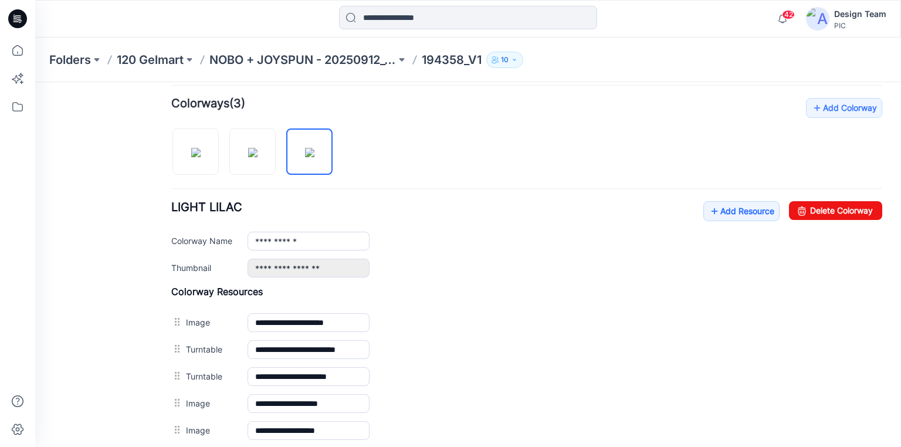
click at [16, 14] on icon at bounding box center [17, 18] width 19 height 19
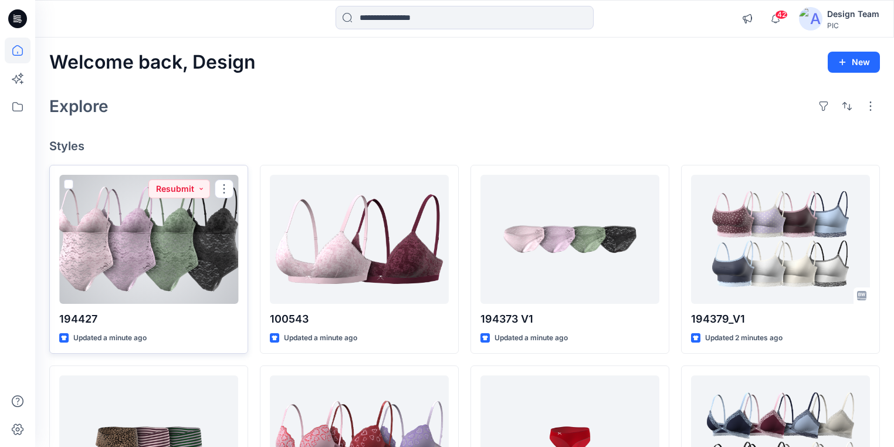
click at [150, 256] on div at bounding box center [148, 239] width 179 height 129
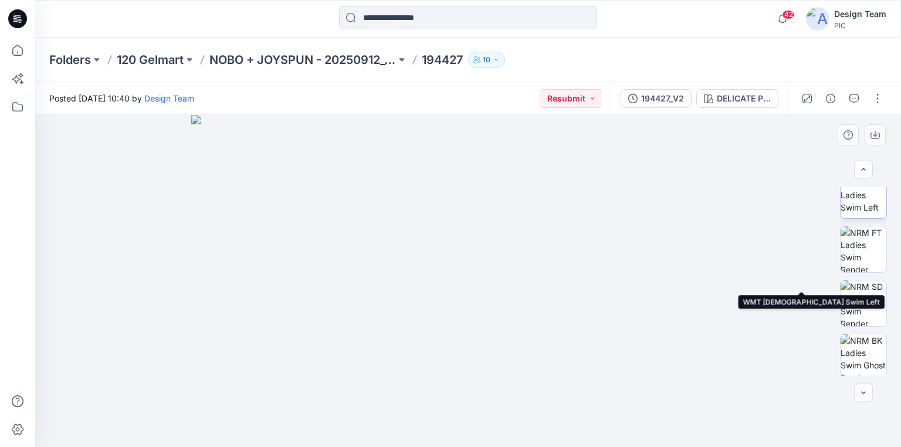
scroll to position [344, 0]
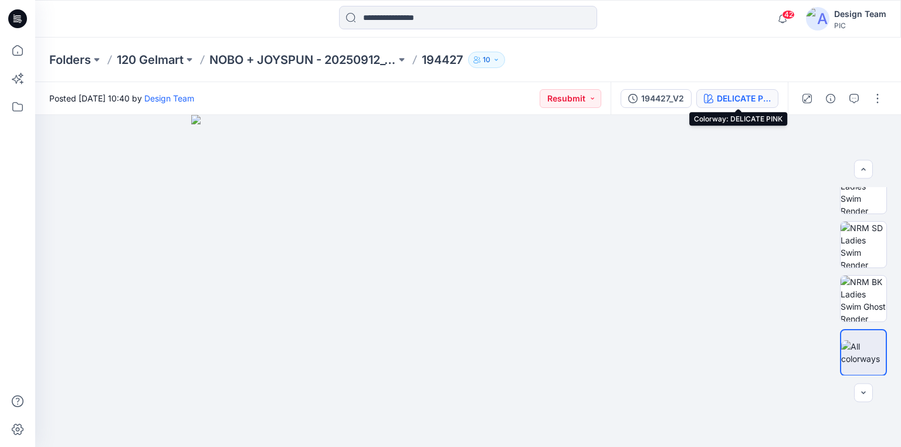
click at [745, 93] on div "DELICATE PINK" at bounding box center [744, 98] width 54 height 13
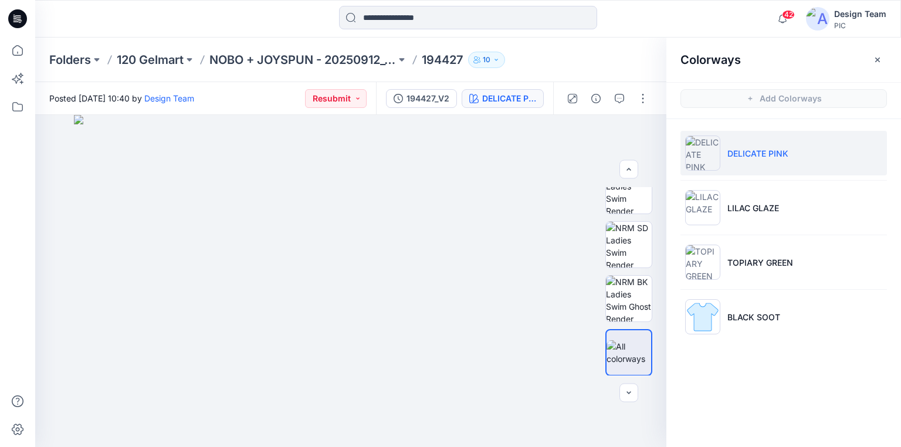
click at [84, 19] on div at bounding box center [143, 19] width 217 height 26
click at [12, 141] on div at bounding box center [18, 243] width 26 height 410
click at [783, 387] on div "Colorways Add Colorways DELICATE PINK LILAC GLAZE TOPIARY GREEN BLACK SOOT" at bounding box center [784, 243] width 235 height 410
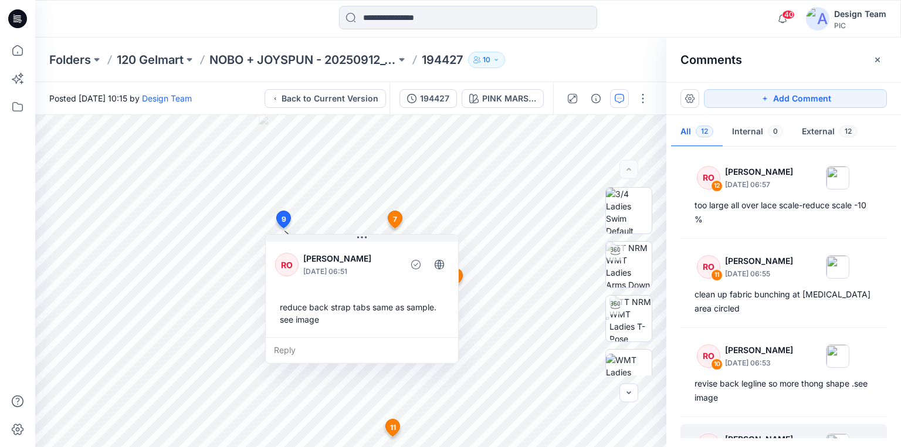
scroll to position [94, 0]
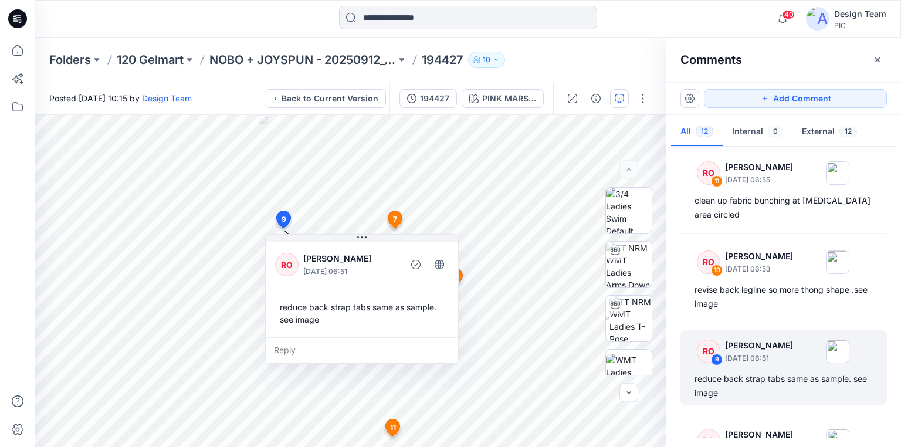
click at [19, 15] on icon at bounding box center [17, 18] width 19 height 19
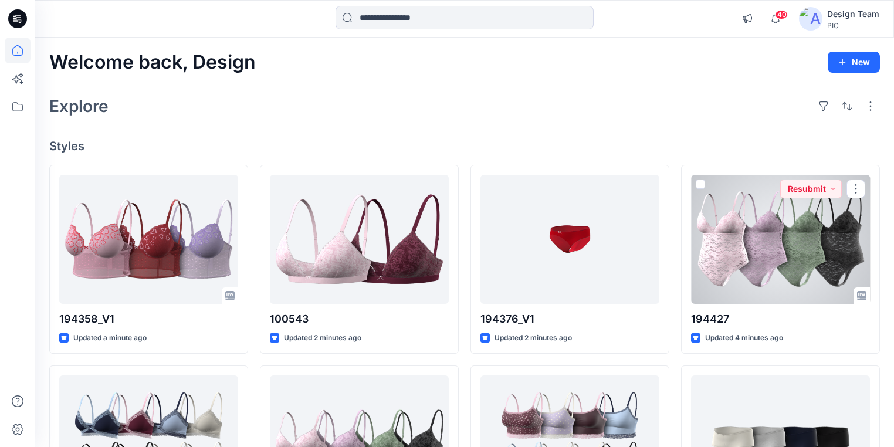
click at [753, 259] on div at bounding box center [780, 239] width 179 height 129
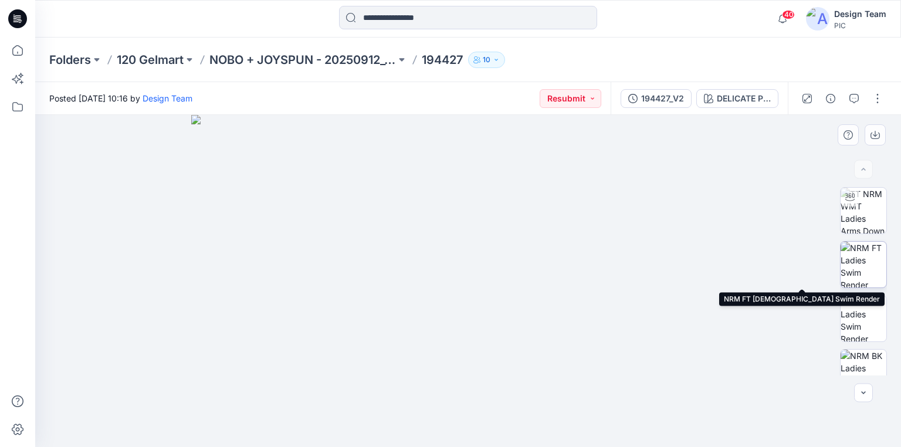
click at [867, 259] on img at bounding box center [864, 265] width 46 height 46
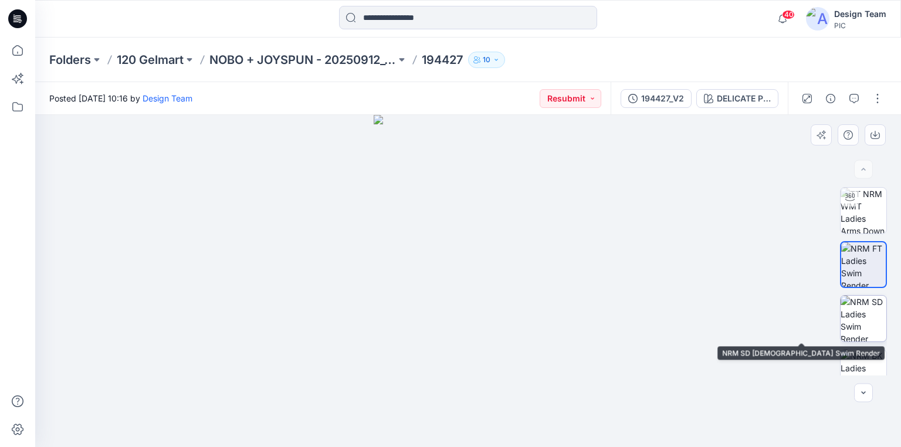
click at [861, 322] on img at bounding box center [864, 319] width 46 height 46
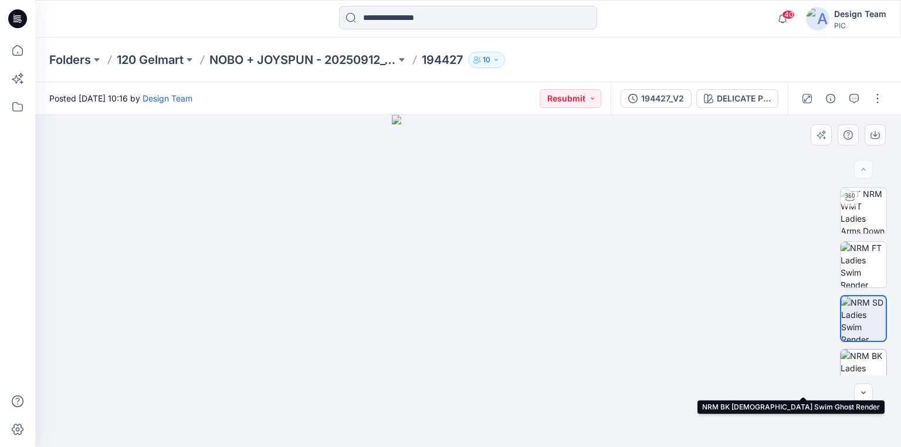
click at [863, 359] on img at bounding box center [864, 373] width 46 height 46
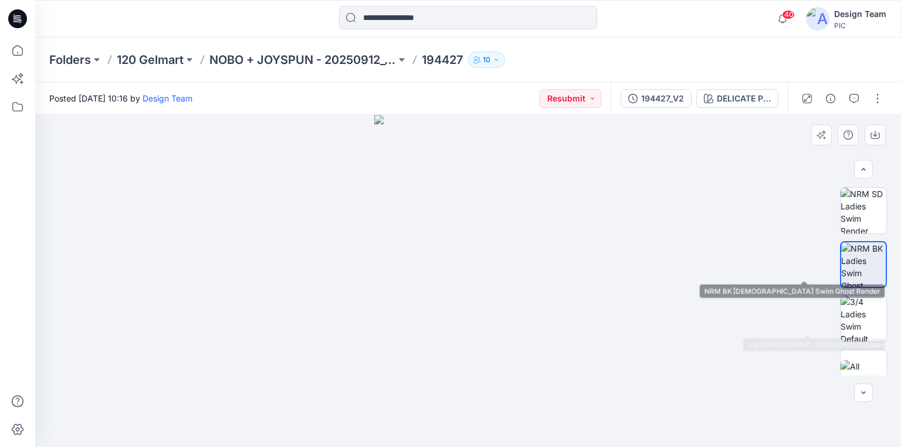
scroll to position [128, 0]
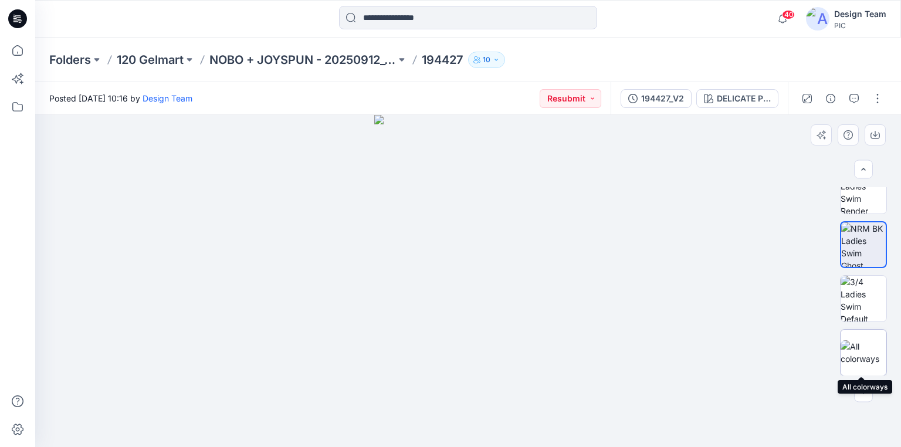
click at [862, 351] on img at bounding box center [864, 352] width 46 height 25
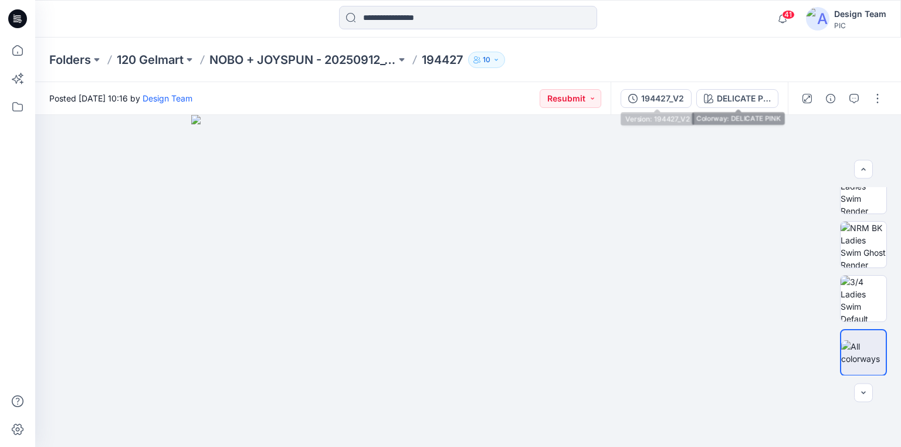
click at [676, 99] on div "194427_V2" at bounding box center [662, 98] width 43 height 13
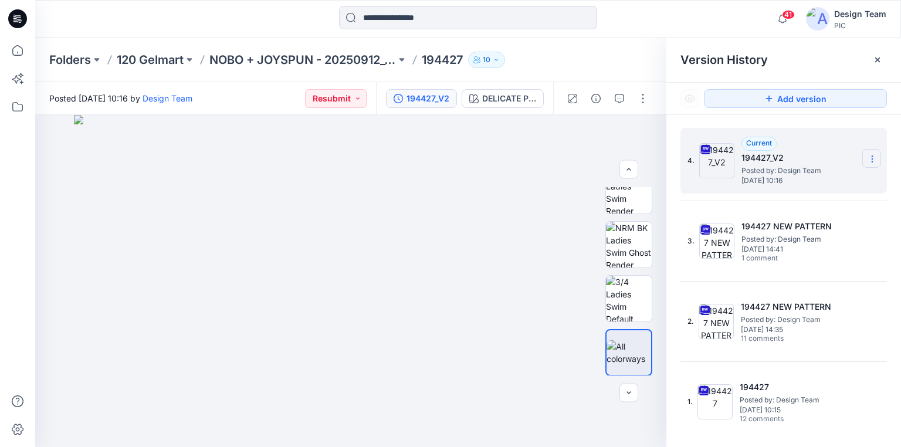
click at [875, 157] on icon at bounding box center [872, 158] width 9 height 9
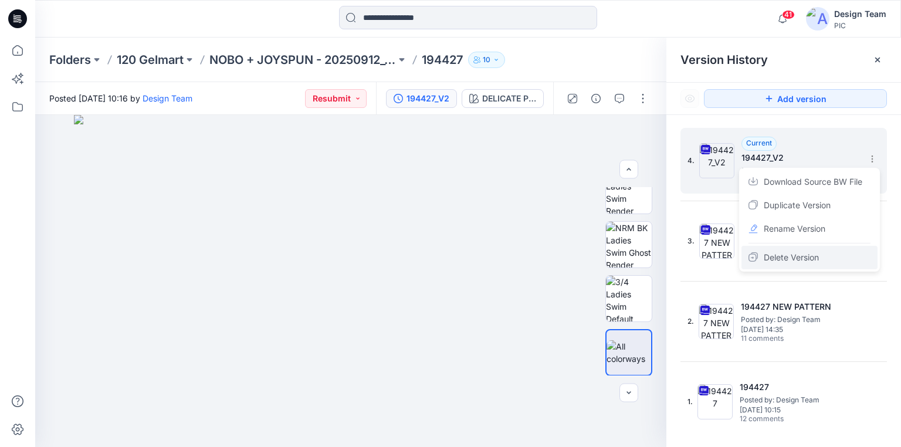
click at [786, 256] on span "Delete Version" at bounding box center [791, 258] width 55 height 14
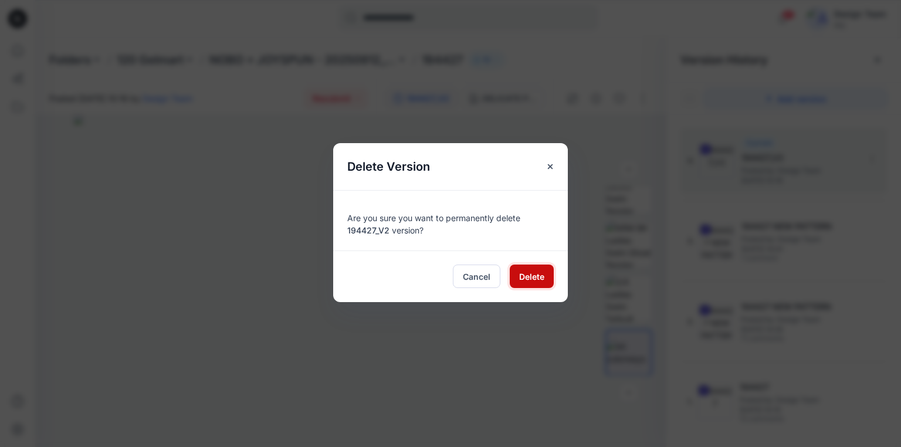
click at [528, 273] on span "Delete" at bounding box center [531, 276] width 25 height 12
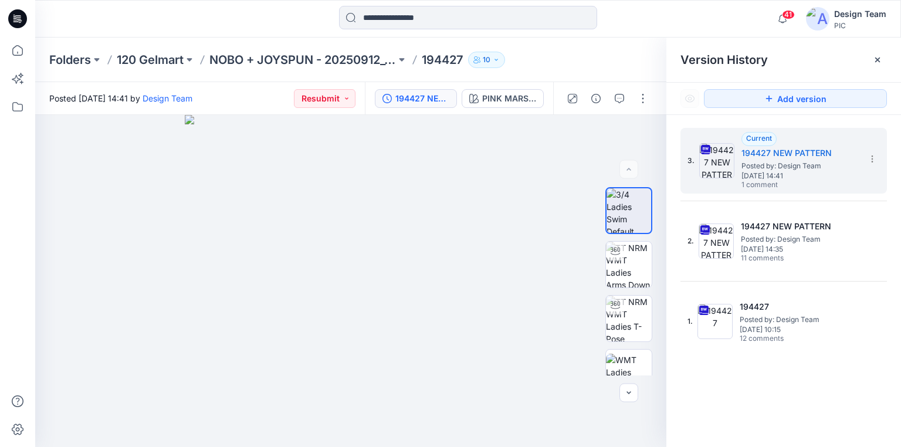
click at [17, 22] on icon at bounding box center [15, 21] width 5 height 1
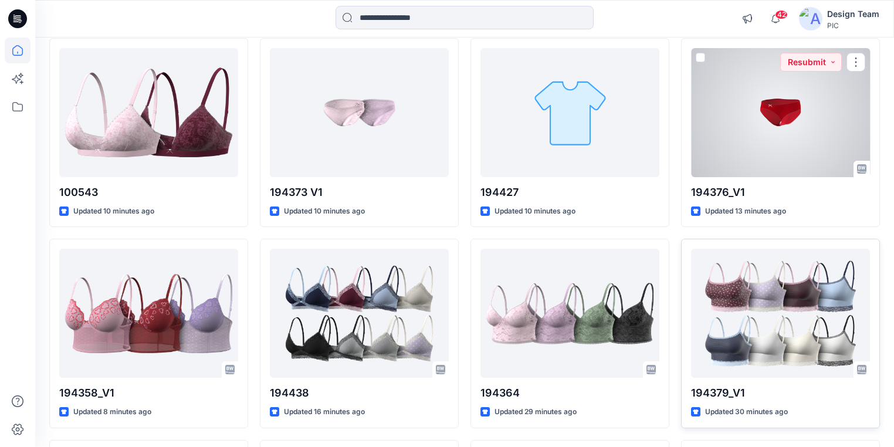
scroll to position [141, 0]
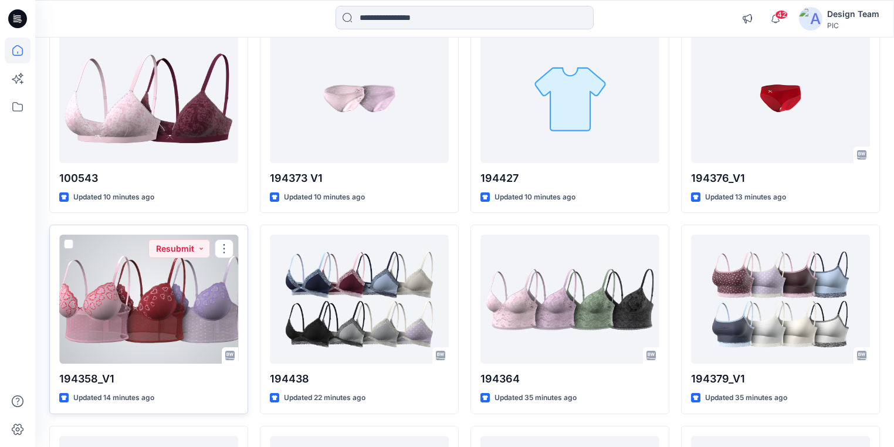
click at [127, 330] on div at bounding box center [148, 299] width 179 height 129
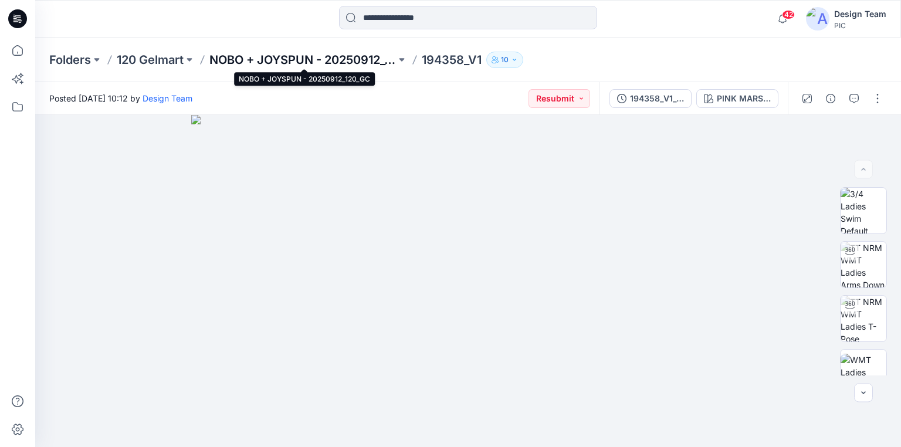
click at [268, 56] on p "NOBO + JOYSPUN - 20250912_120_GC" at bounding box center [302, 60] width 187 height 16
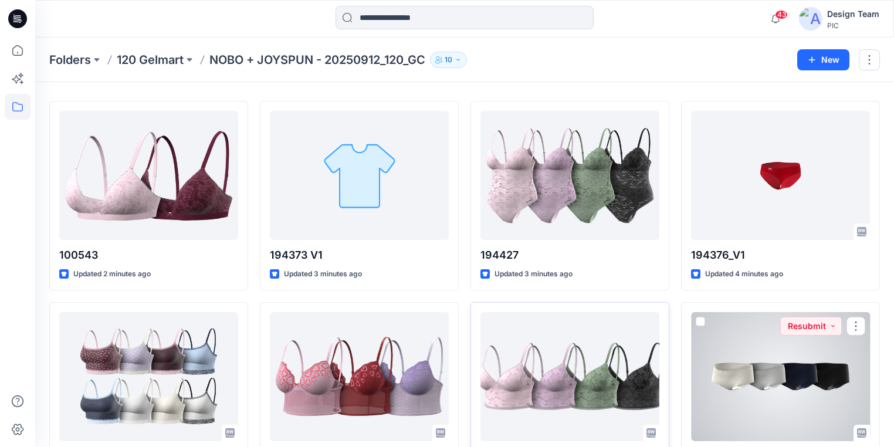
scroll to position [94, 0]
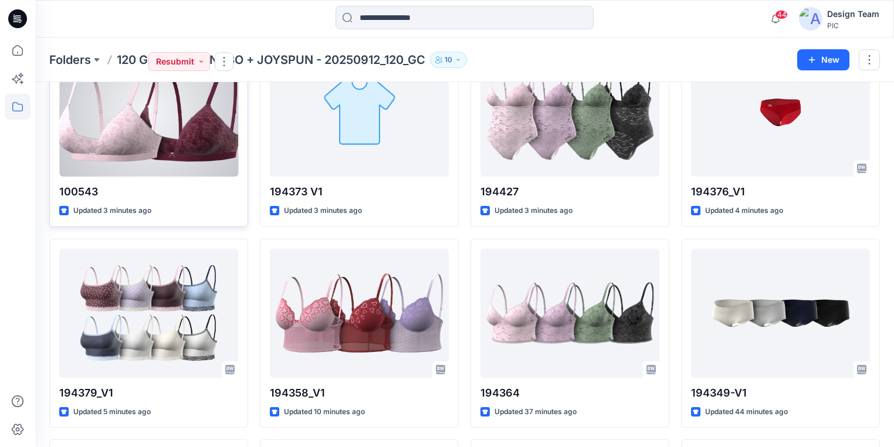
click at [126, 153] on div at bounding box center [148, 112] width 179 height 129
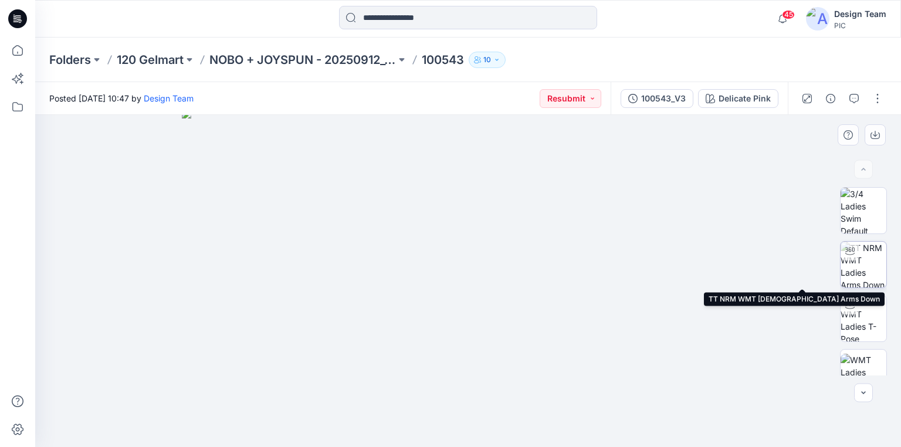
click at [871, 271] on img at bounding box center [864, 265] width 46 height 46
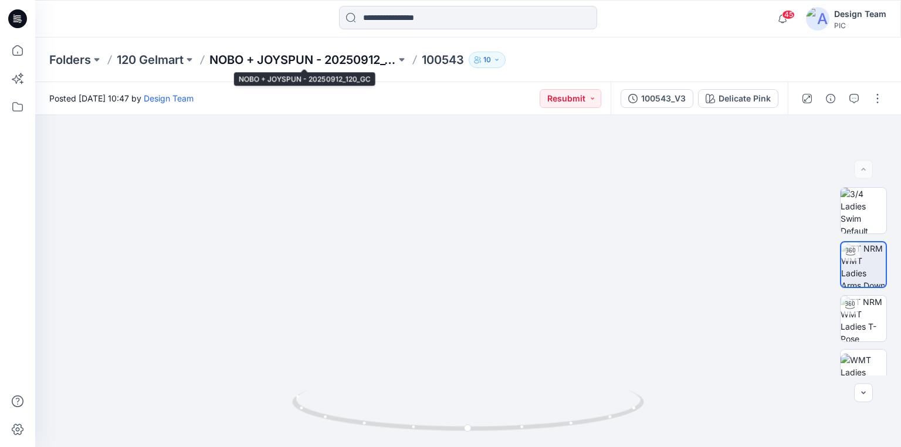
click at [238, 59] on p "NOBO + JOYSPUN - 20250912_120_GC" at bounding box center [302, 60] width 187 height 16
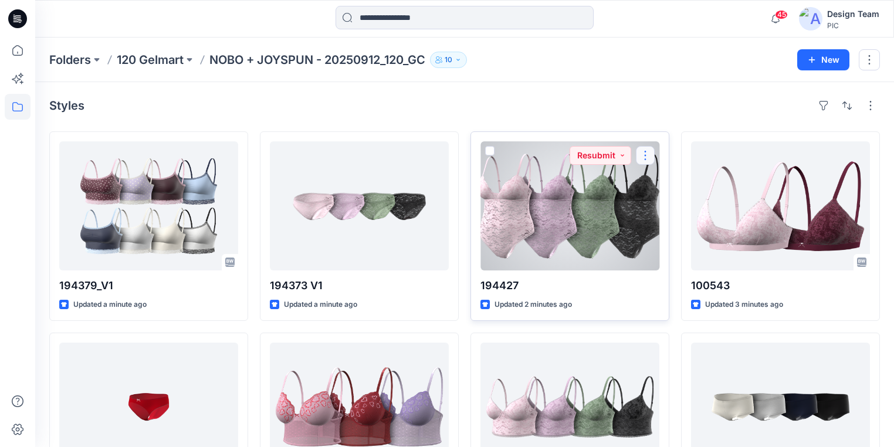
click at [648, 155] on button "button" at bounding box center [645, 155] width 19 height 19
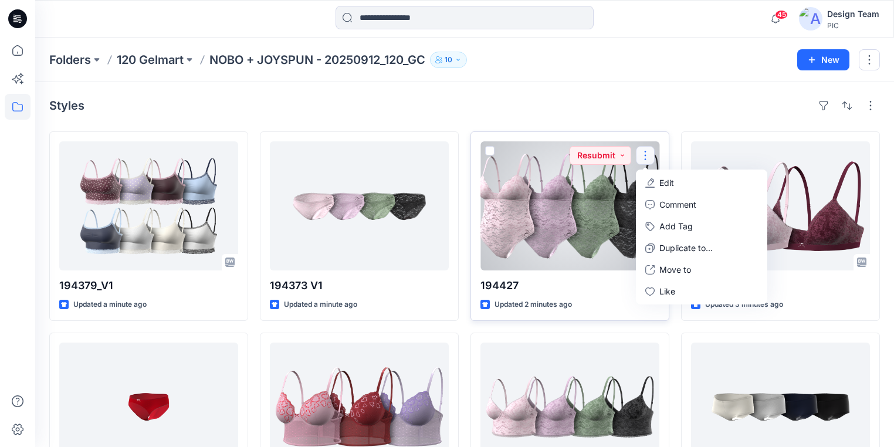
click at [676, 183] on button "Edit" at bounding box center [701, 183] width 127 height 22
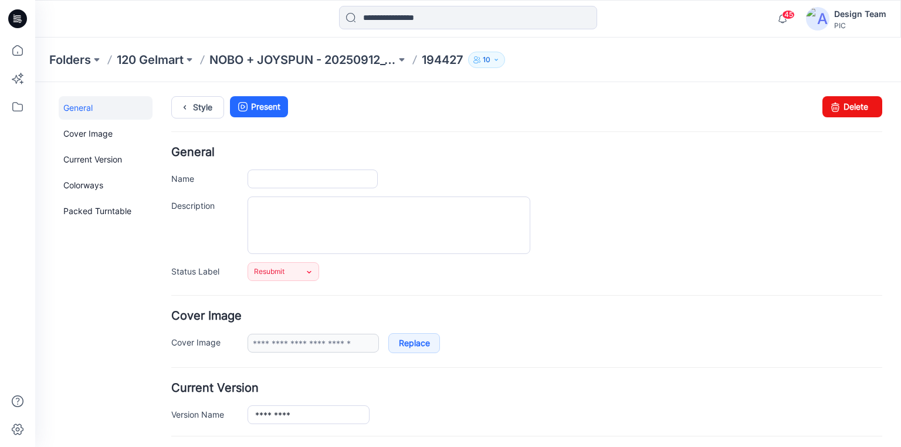
type input "******"
type input "**********"
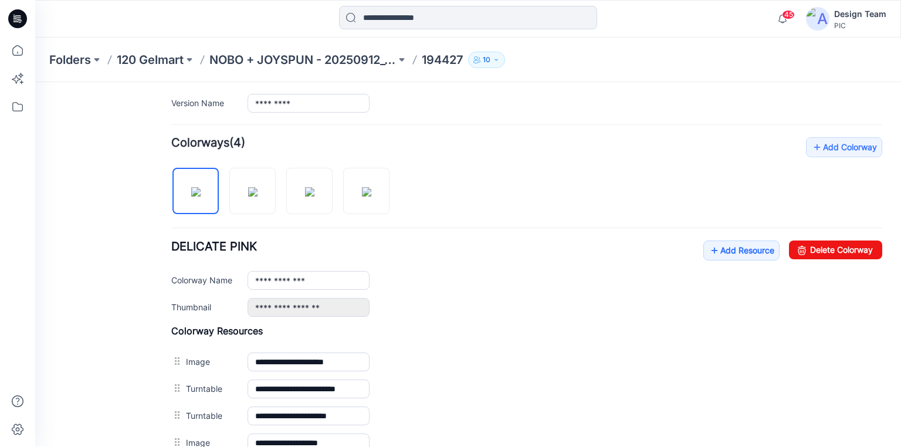
scroll to position [329, 0]
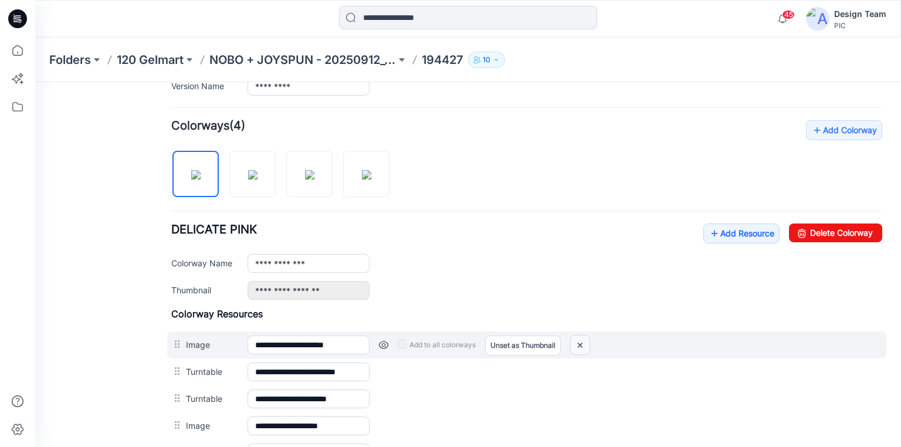
click at [583, 341] on img at bounding box center [580, 345] width 19 height 19
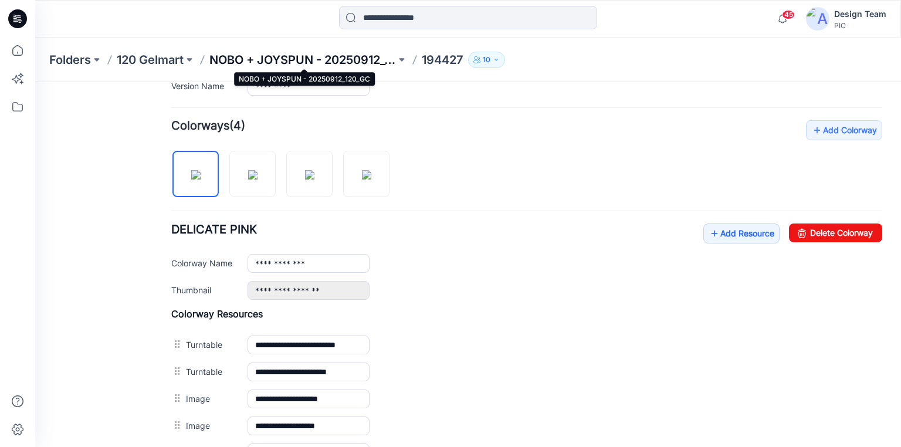
click at [336, 56] on p "NOBO + JOYSPUN - 20250912_120_GC" at bounding box center [302, 60] width 187 height 16
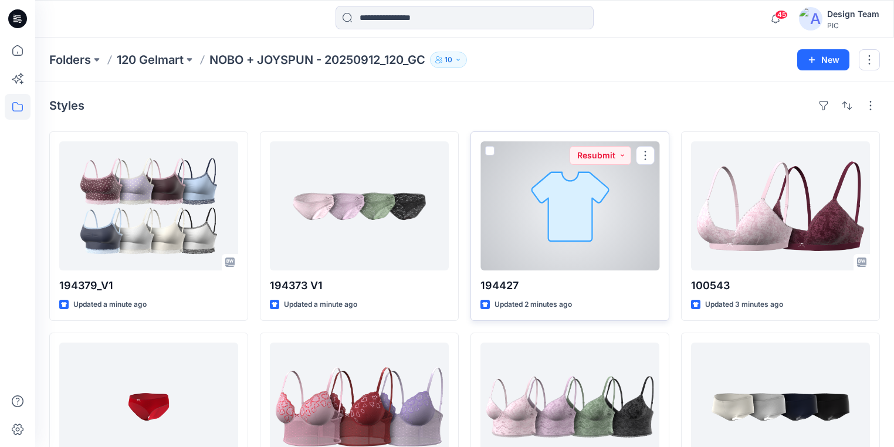
click at [542, 227] on div at bounding box center [570, 205] width 179 height 129
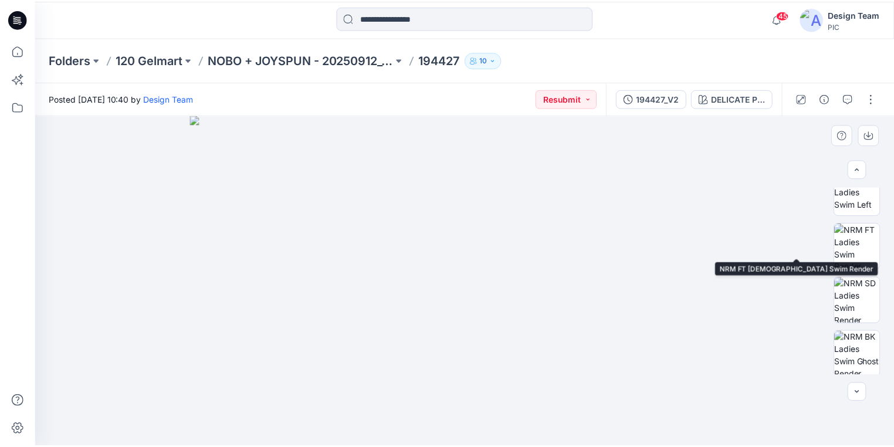
scroll to position [290, 0]
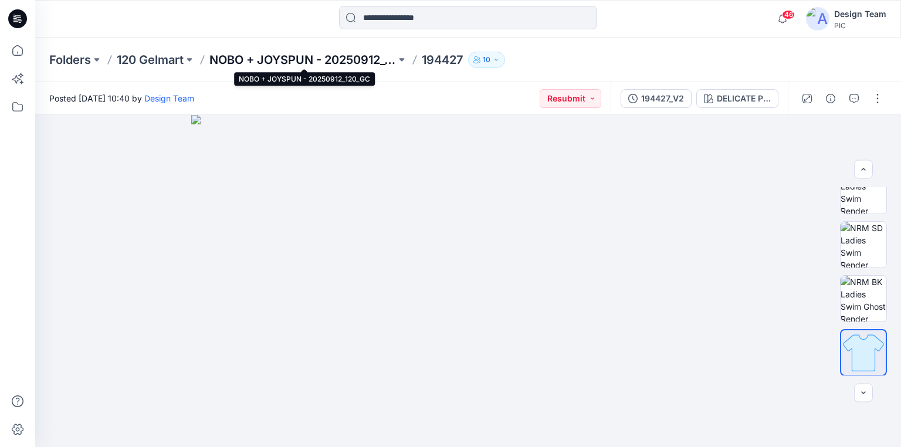
click at [290, 61] on p "NOBO + JOYSPUN - 20250912_120_GC" at bounding box center [302, 60] width 187 height 16
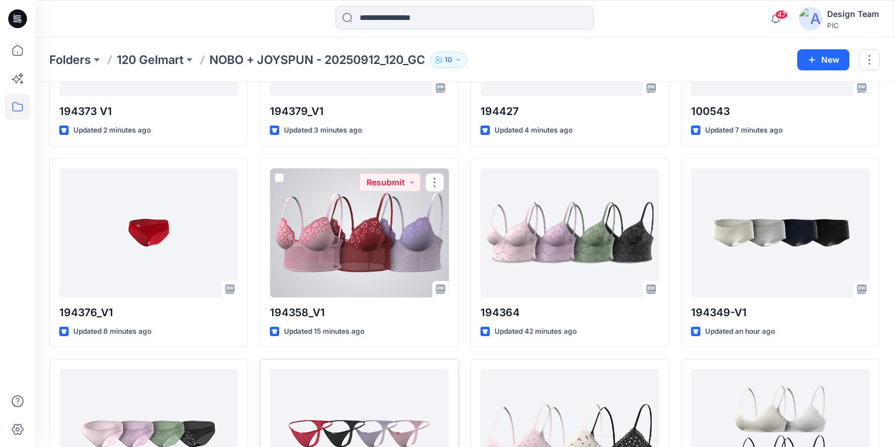
scroll to position [188, 0]
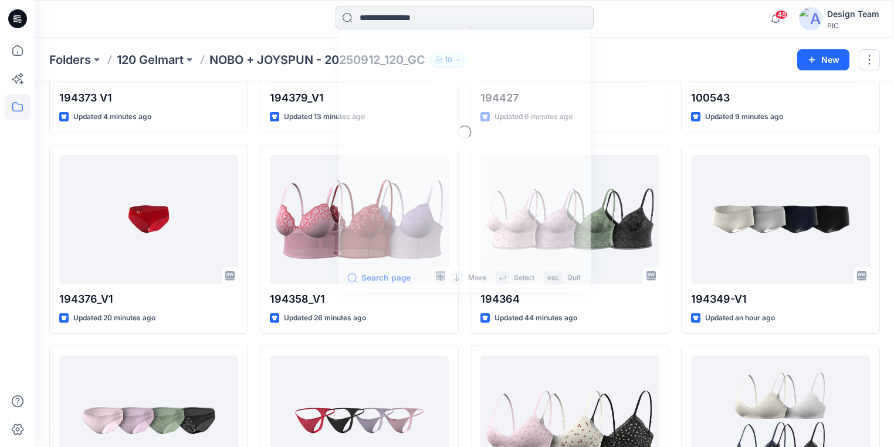
click at [378, 16] on input at bounding box center [465, 17] width 258 height 23
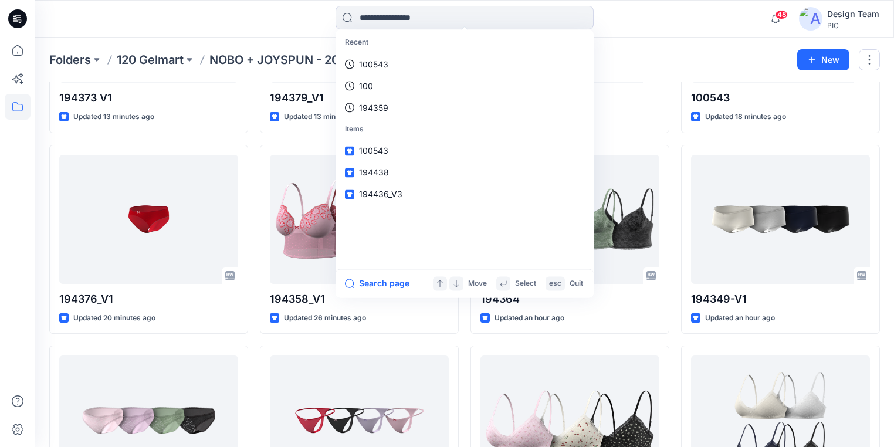
click at [283, 22] on div "Recent 100543 100 194359 Items 100543 194438 194436_V3 Search page Move Select …" at bounding box center [464, 19] width 429 height 26
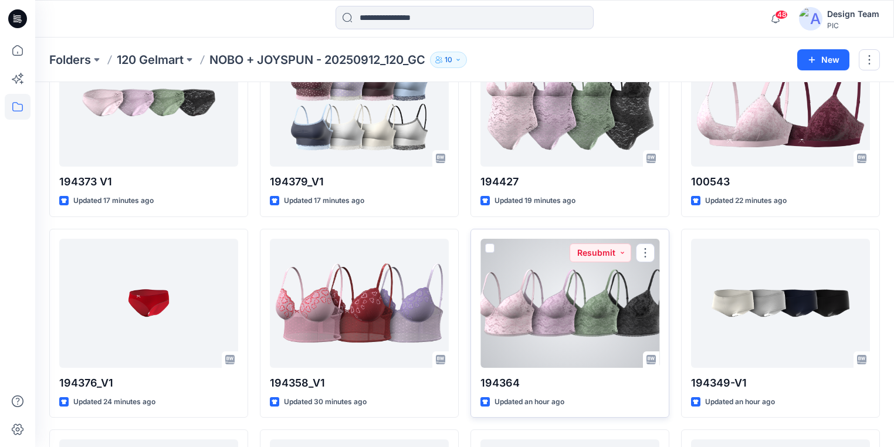
scroll to position [47, 0]
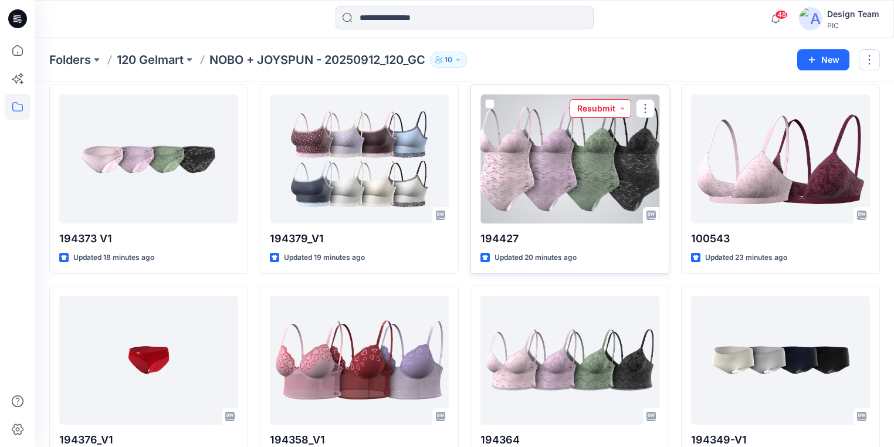
click at [618, 105] on button "Resubmit" at bounding box center [601, 108] width 62 height 19
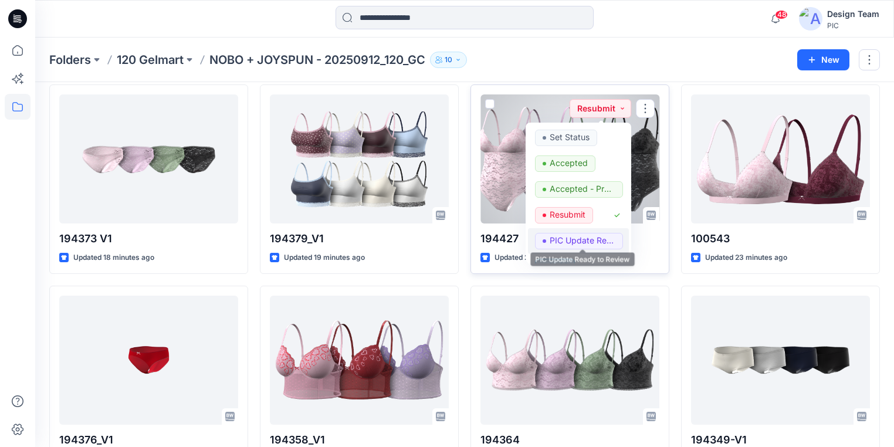
click at [577, 244] on p "PIC Update Ready to Review" at bounding box center [583, 240] width 66 height 15
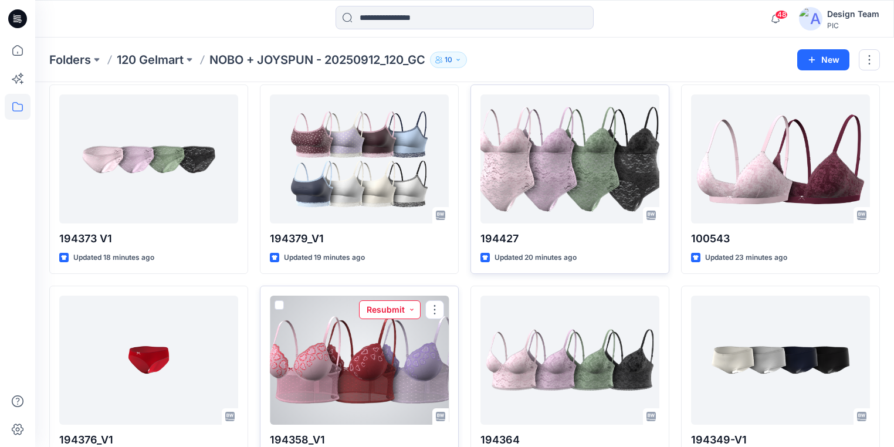
click at [411, 306] on button "Resubmit" at bounding box center [390, 309] width 62 height 19
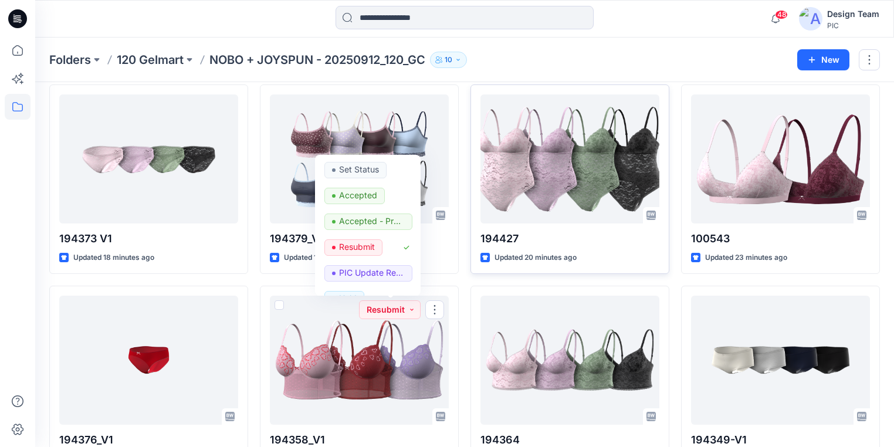
click at [598, 60] on div "Folders 120 Gelmart NOBO + JOYSPUN - 20250912_120_GC 10" at bounding box center [418, 60] width 739 height 16
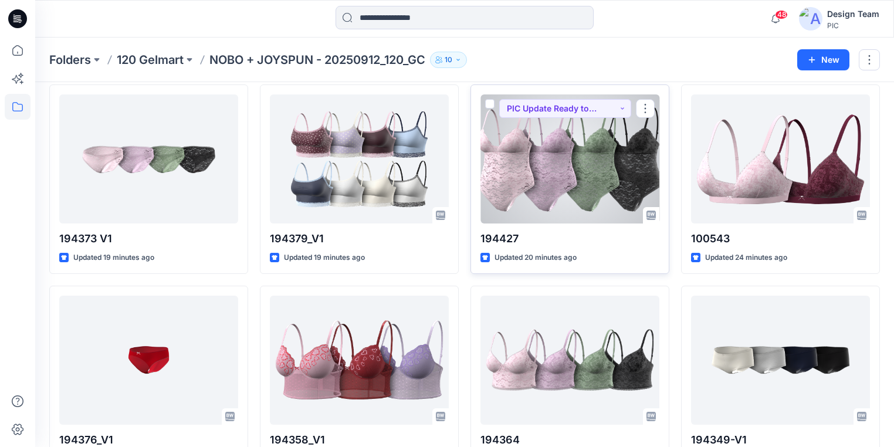
scroll to position [0, 0]
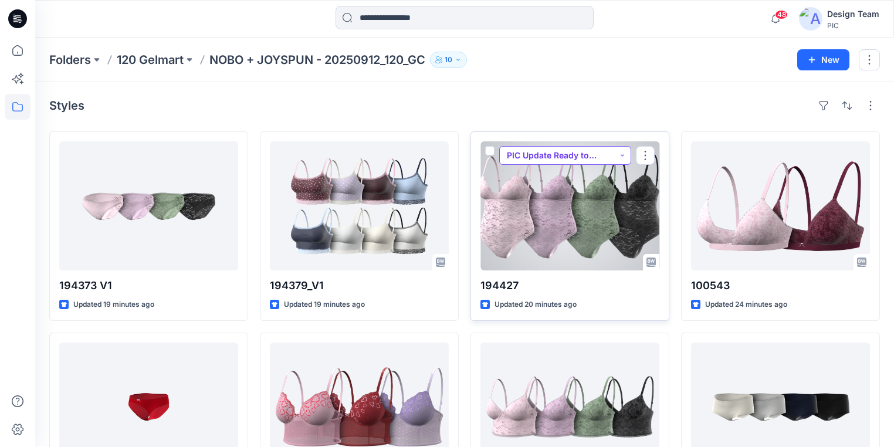
click at [620, 152] on button "PIC Update Ready to Review" at bounding box center [565, 155] width 132 height 19
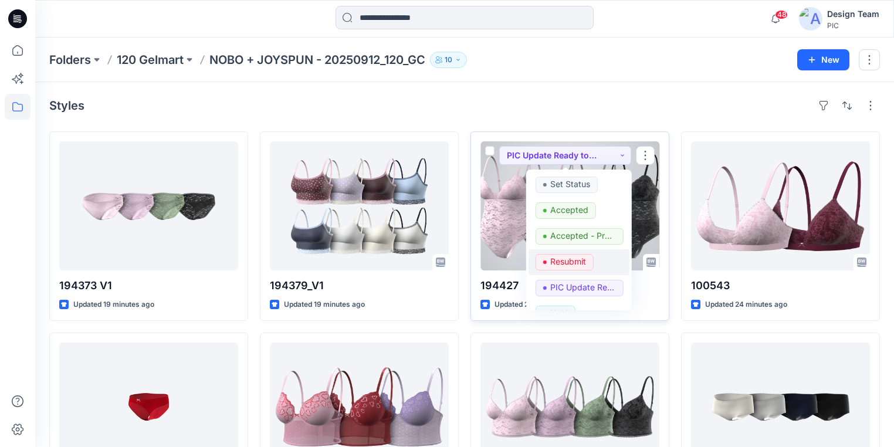
click at [566, 258] on p "Resubmit" at bounding box center [568, 261] width 36 height 15
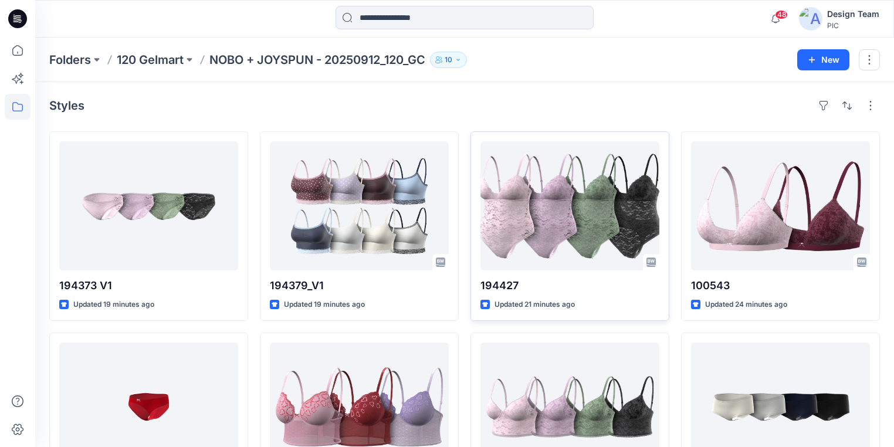
click at [606, 106] on div "Styles" at bounding box center [464, 105] width 831 height 19
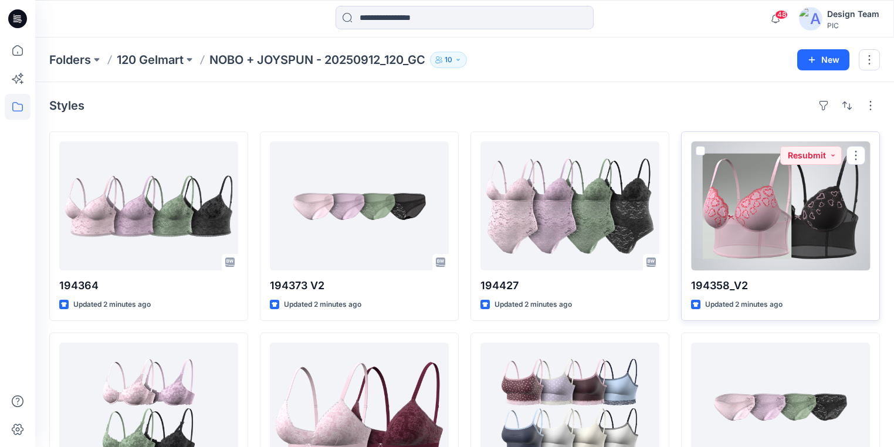
click at [763, 224] on div at bounding box center [780, 205] width 179 height 129
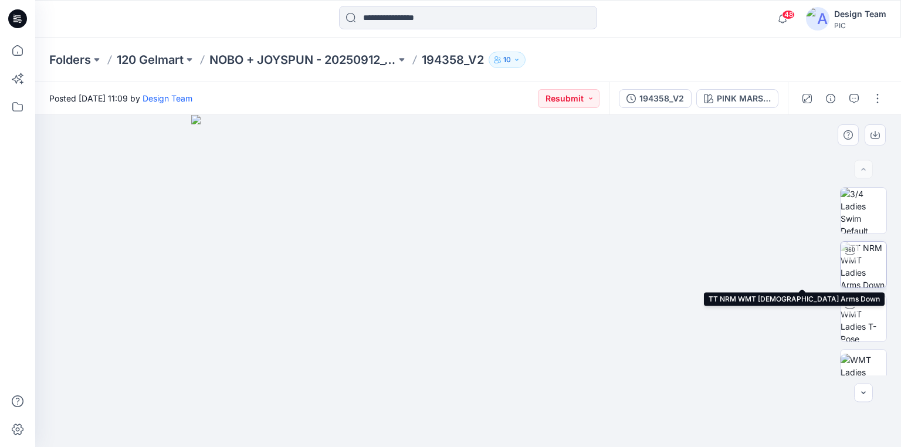
click at [870, 269] on img at bounding box center [864, 265] width 46 height 46
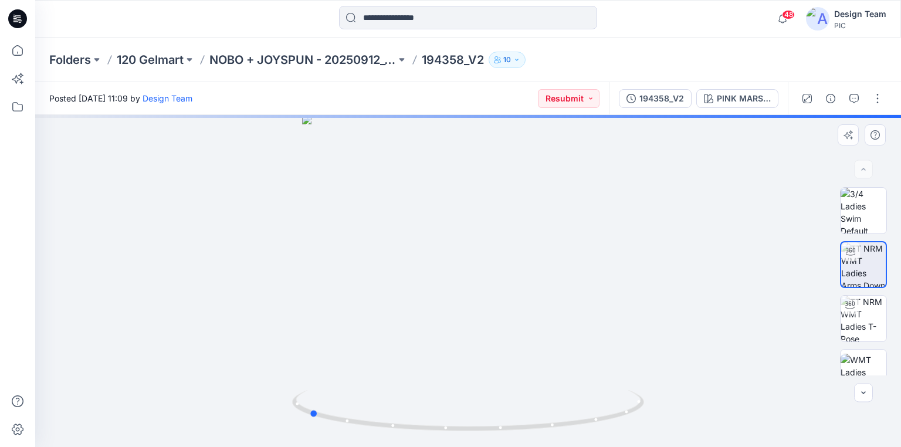
drag, startPoint x: 584, startPoint y: 422, endPoint x: 425, endPoint y: 386, distance: 163.7
click at [425, 386] on div at bounding box center [468, 281] width 866 height 332
click at [874, 315] on img at bounding box center [864, 319] width 46 height 46
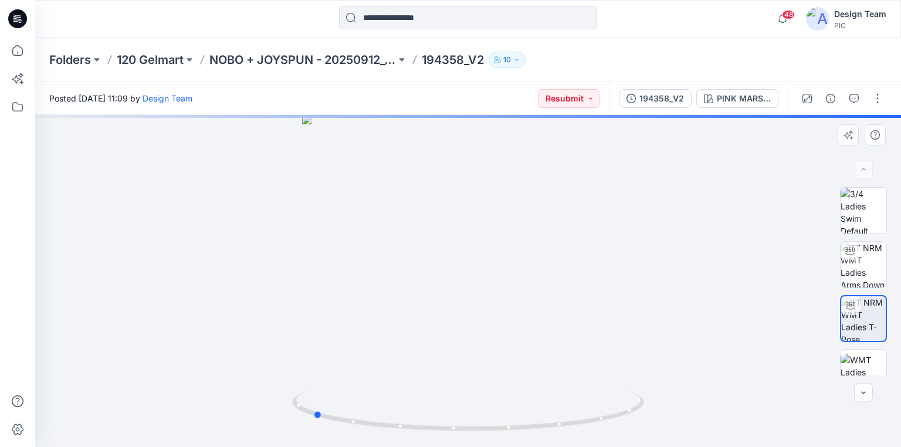
drag, startPoint x: 608, startPoint y: 421, endPoint x: 453, endPoint y: 385, distance: 159.6
click at [453, 385] on div at bounding box center [468, 281] width 866 height 332
click at [859, 356] on img at bounding box center [864, 372] width 46 height 37
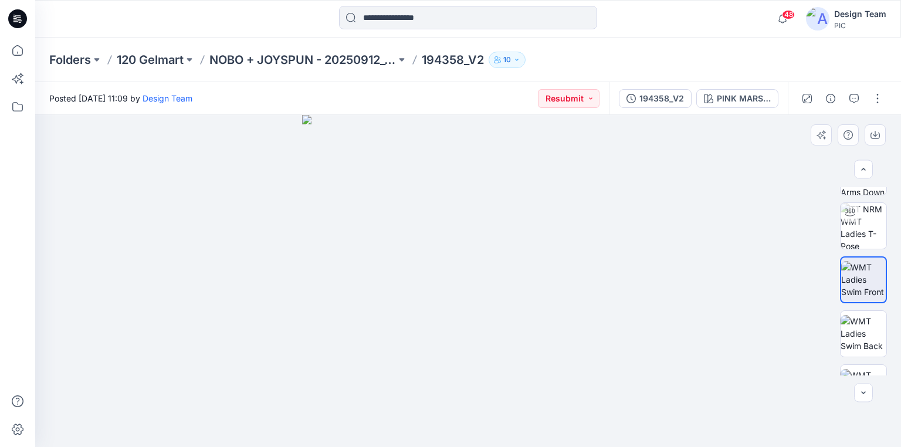
scroll to position [182, 0]
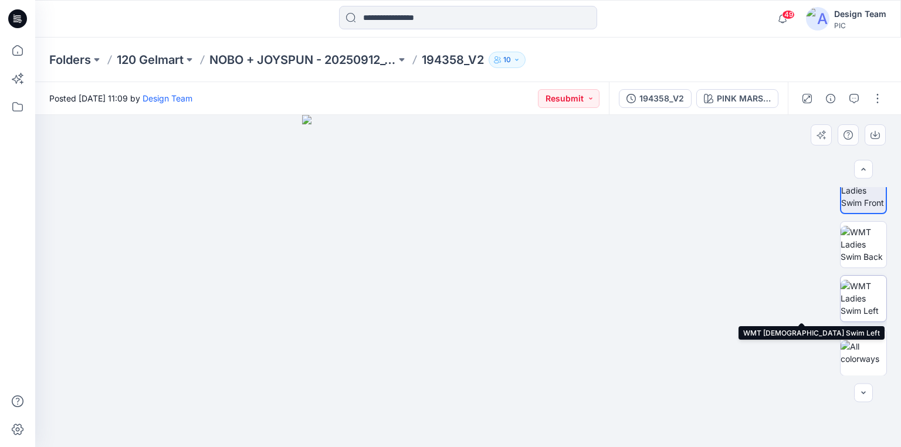
click at [864, 301] on img at bounding box center [864, 298] width 46 height 37
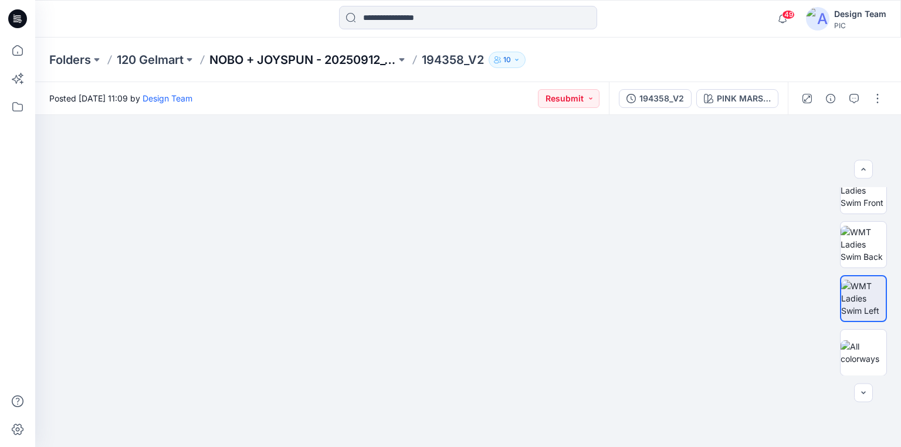
click at [344, 53] on p "NOBO + JOYSPUN - 20250912_120_GC" at bounding box center [302, 60] width 187 height 16
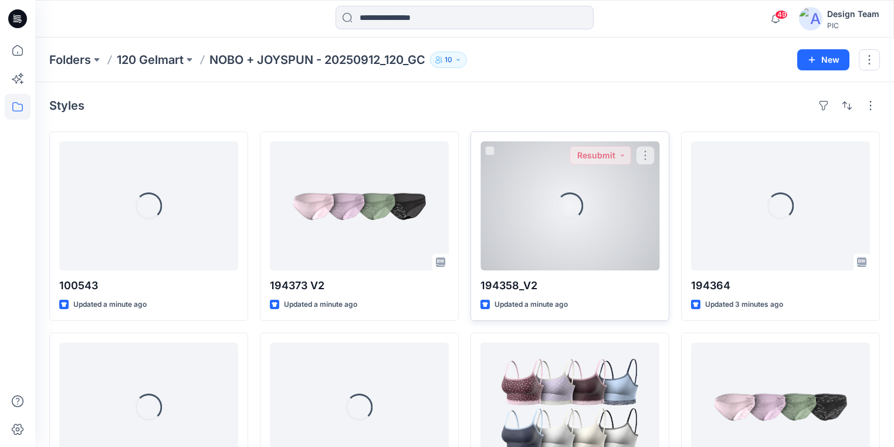
click at [571, 207] on div "Loading..." at bounding box center [570, 206] width 36 height 36
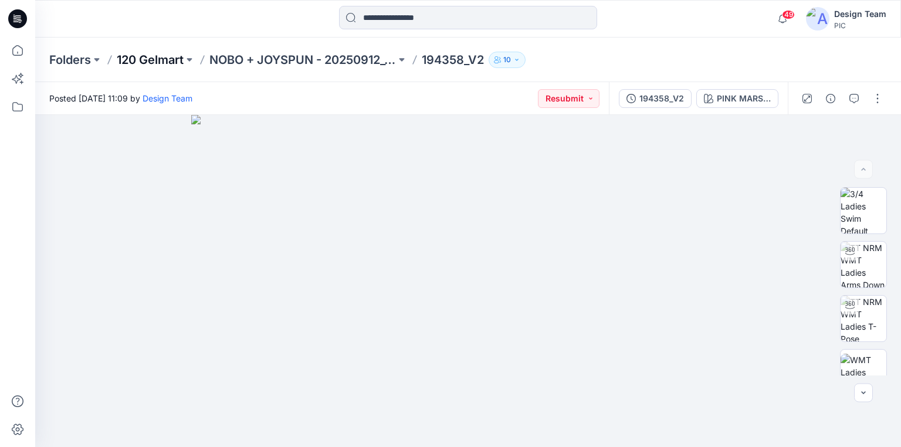
click at [143, 59] on p "120 Gelmart" at bounding box center [150, 60] width 67 height 16
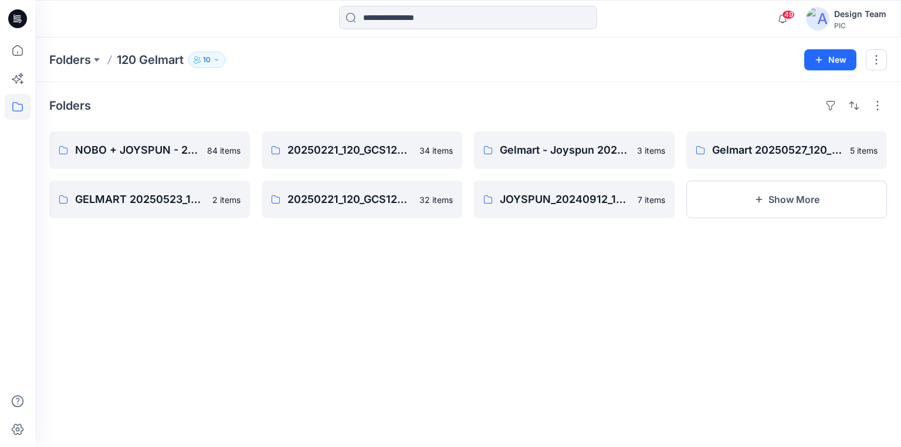
click at [20, 18] on icon at bounding box center [18, 17] width 5 height 1
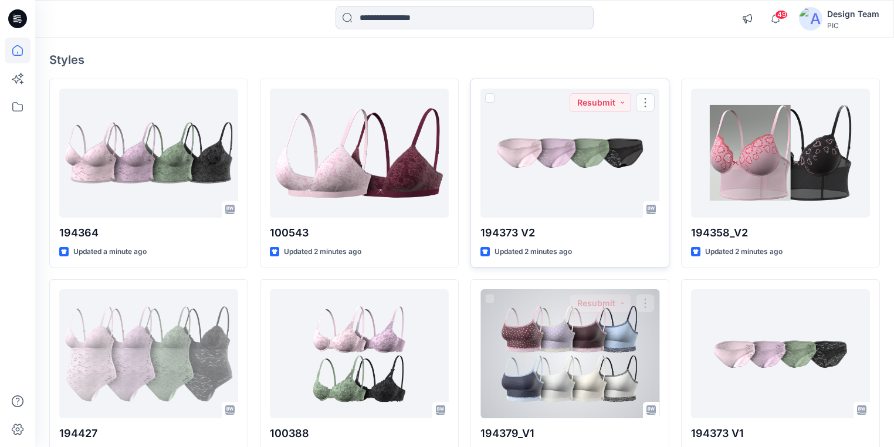
scroll to position [94, 0]
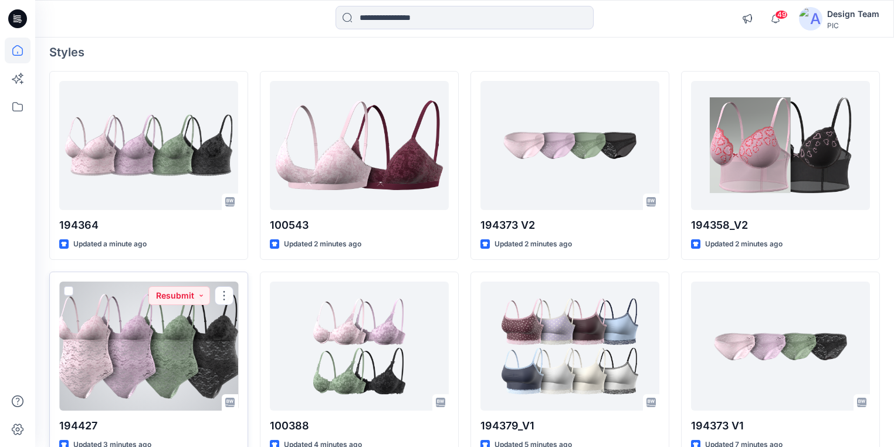
click at [185, 361] on div at bounding box center [148, 346] width 179 height 129
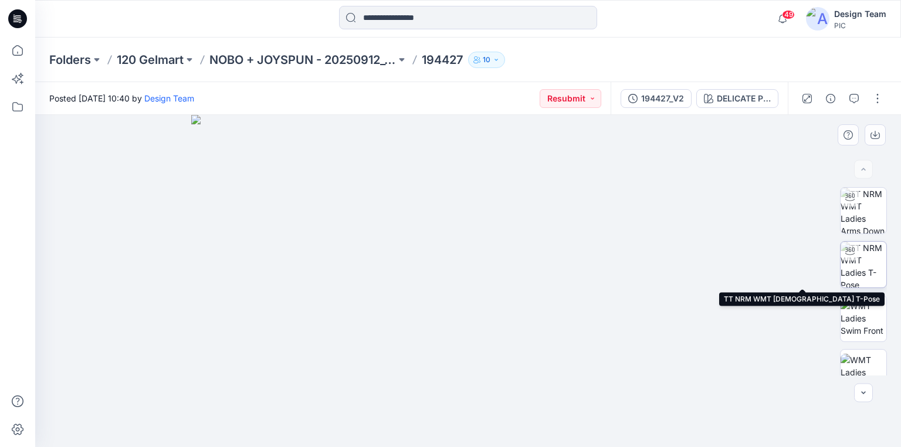
click at [864, 280] on img at bounding box center [864, 265] width 46 height 46
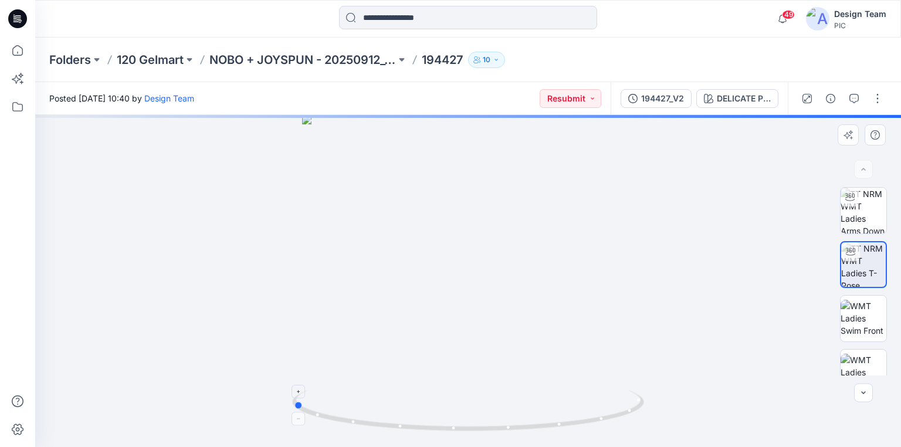
drag, startPoint x: 570, startPoint y: 429, endPoint x: 395, endPoint y: 398, distance: 178.2
click at [395, 398] on icon at bounding box center [469, 412] width 355 height 44
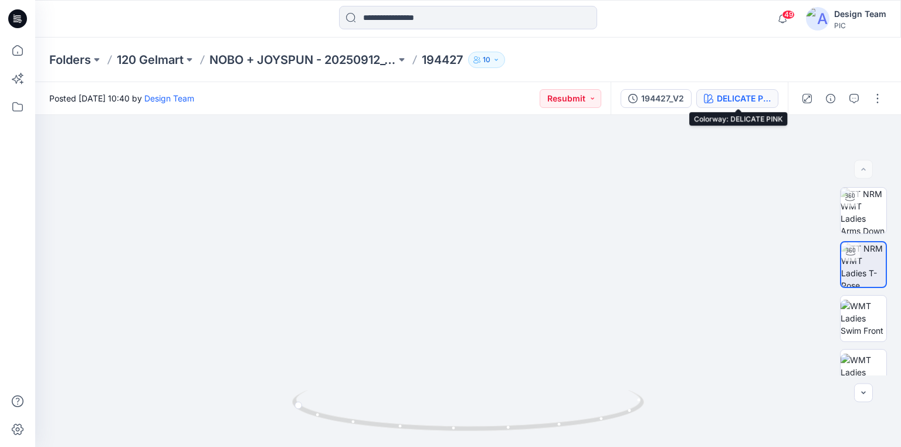
click at [749, 93] on div "DELICATE PINK" at bounding box center [744, 98] width 54 height 13
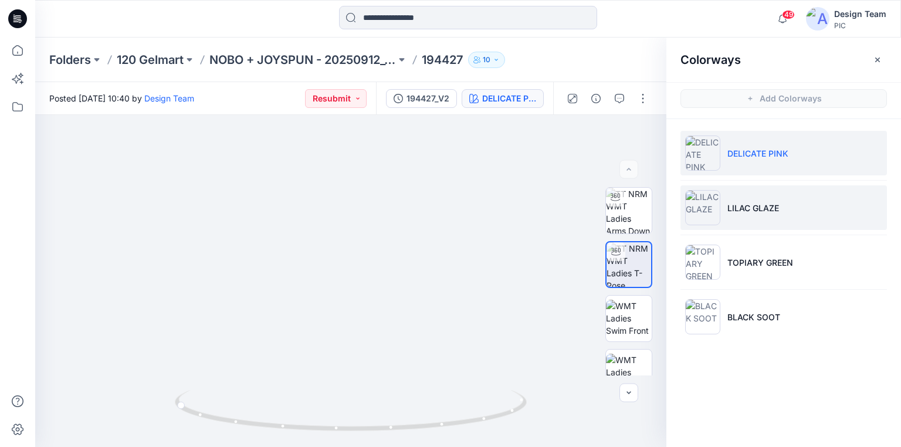
click at [765, 202] on p "LILAC GLAZE" at bounding box center [754, 208] width 52 height 12
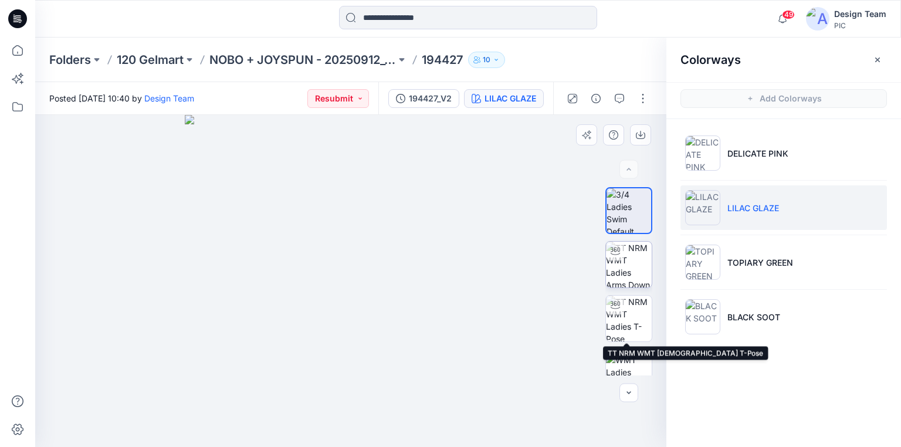
click at [629, 263] on img at bounding box center [629, 265] width 46 height 46
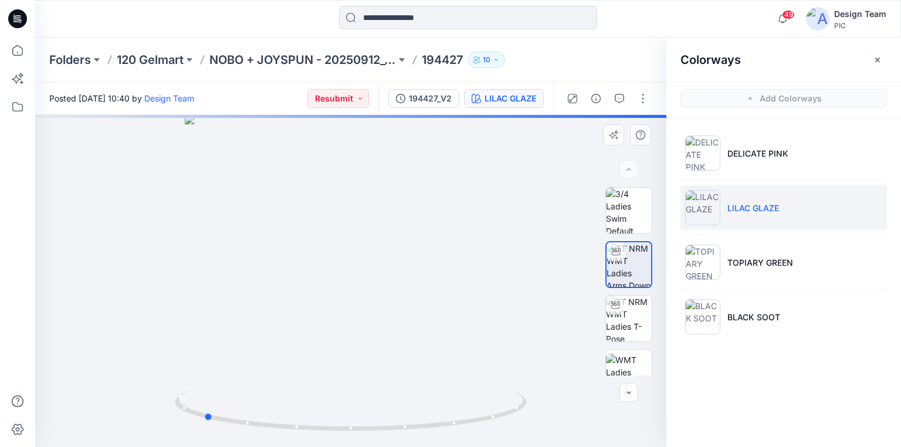
drag, startPoint x: 516, startPoint y: 410, endPoint x: 330, endPoint y: 324, distance: 205.0
click at [366, 379] on div at bounding box center [350, 281] width 631 height 332
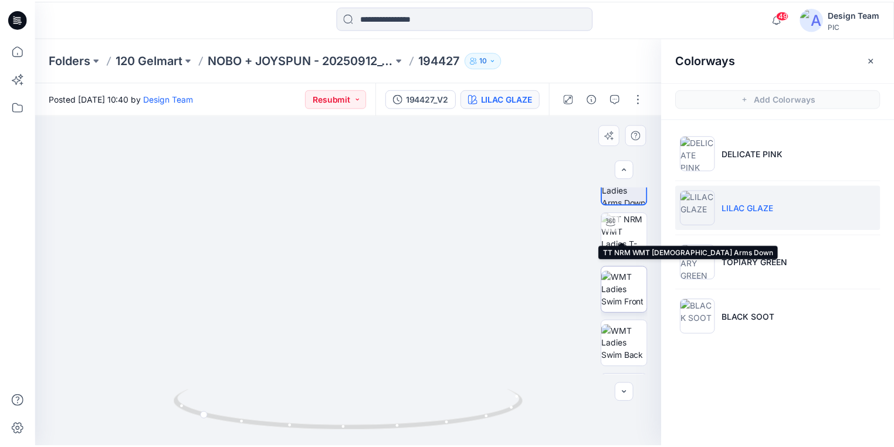
scroll to position [94, 0]
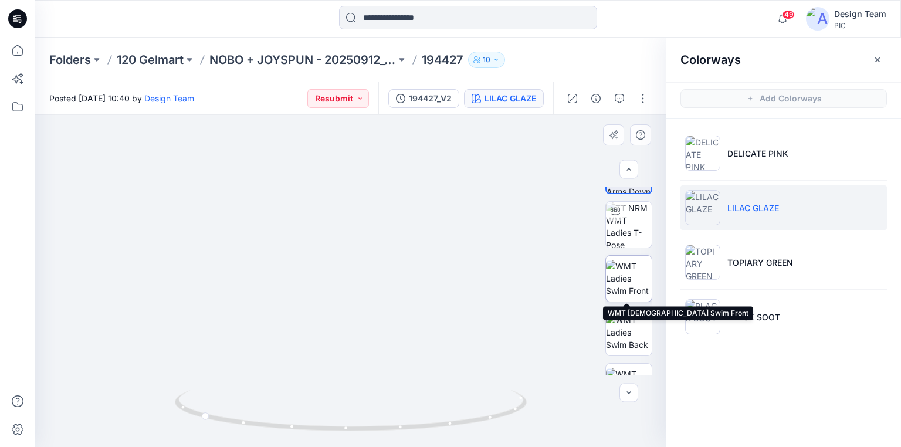
click at [627, 270] on img at bounding box center [629, 278] width 46 height 37
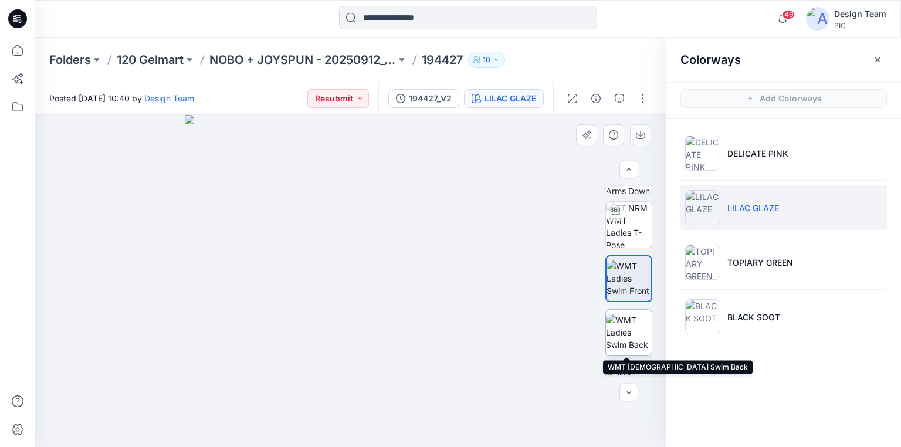
click at [631, 338] on img at bounding box center [629, 332] width 46 height 37
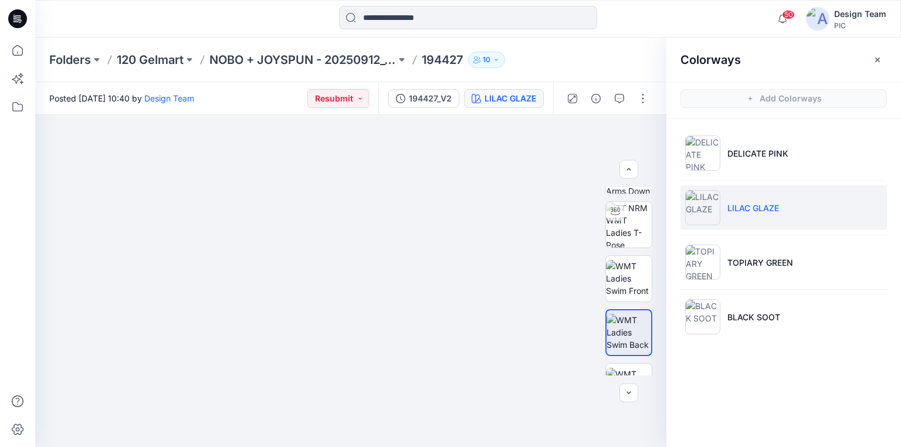
click at [19, 16] on icon at bounding box center [18, 15] width 6 height 1
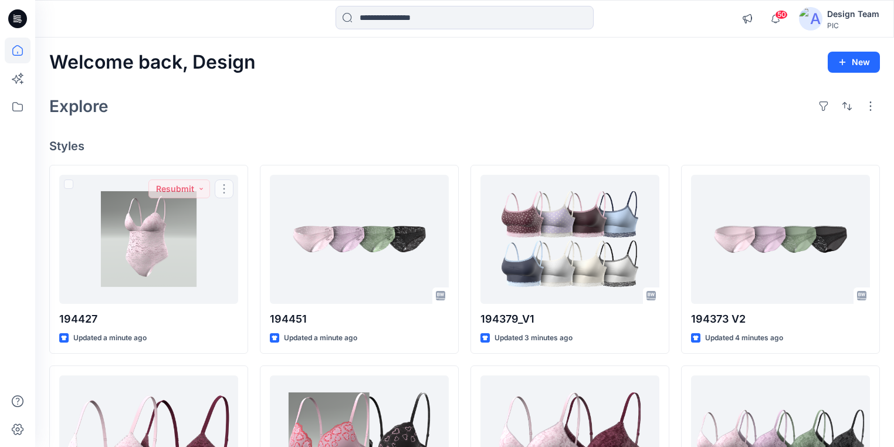
click at [234, 143] on h4 "Styles" at bounding box center [464, 146] width 831 height 14
click at [246, 123] on div "Welcome back, Design New Explore Styles 194427 Updated 2 minutes ago 100543 Upd…" at bounding box center [464, 425] width 859 height 774
click at [202, 139] on h4 "Styles" at bounding box center [464, 146] width 831 height 14
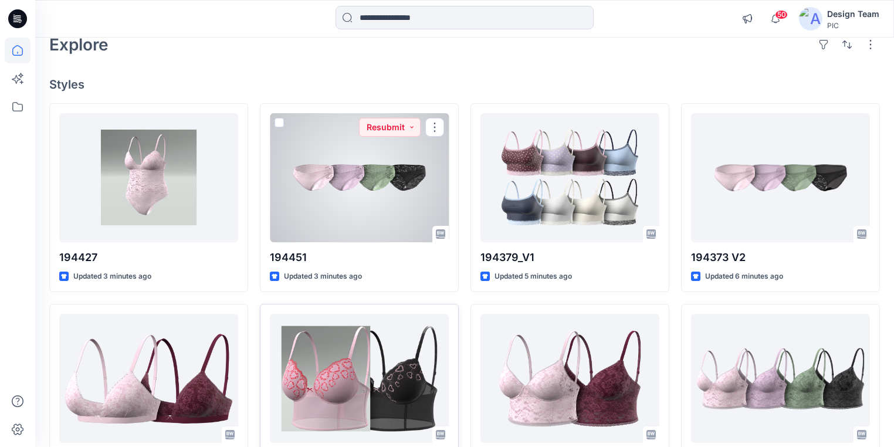
scroll to position [188, 0]
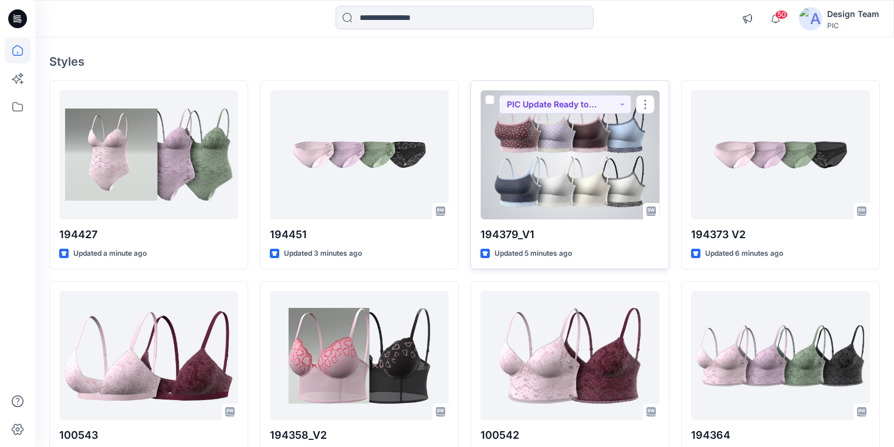
scroll to position [94, 0]
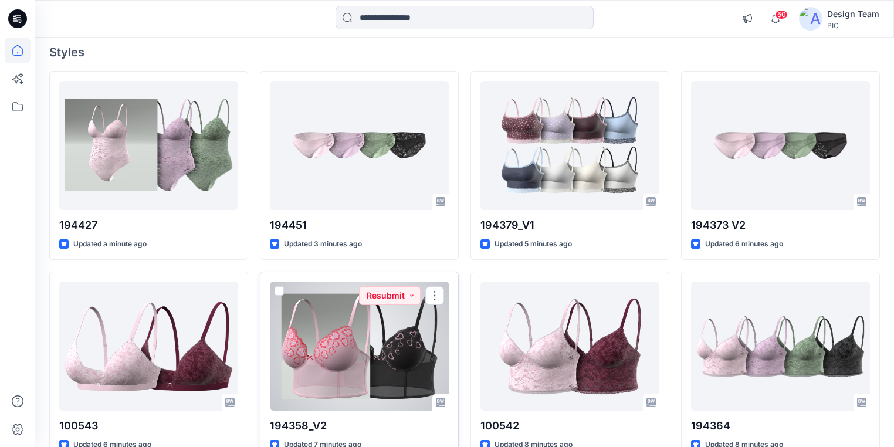
click at [414, 370] on div at bounding box center [359, 346] width 179 height 129
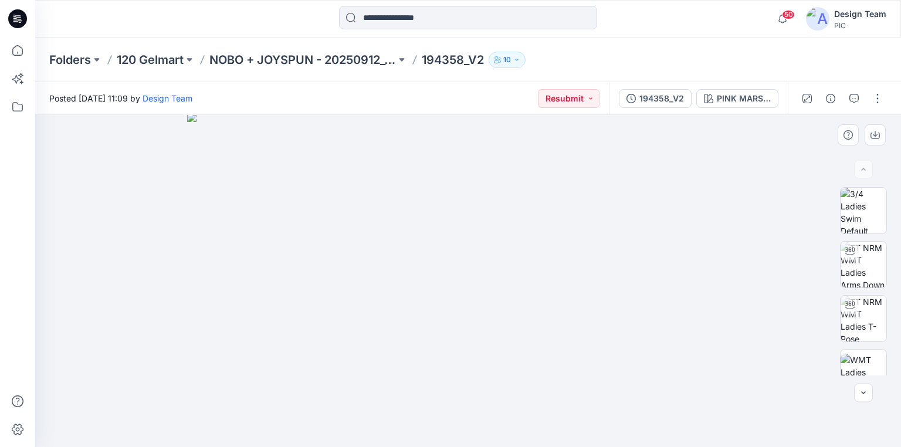
click at [616, 324] on img at bounding box center [468, 280] width 562 height 335
click at [9, 15] on icon at bounding box center [17, 18] width 19 height 19
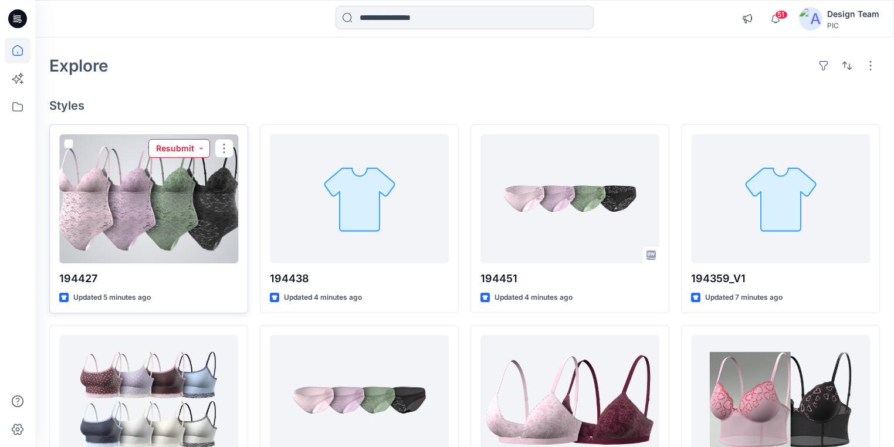
scroll to position [35, 0]
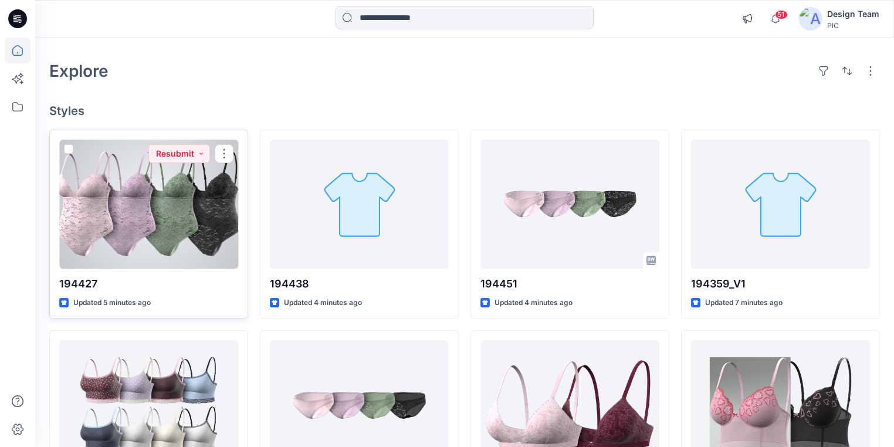
click at [157, 229] on div at bounding box center [148, 204] width 179 height 129
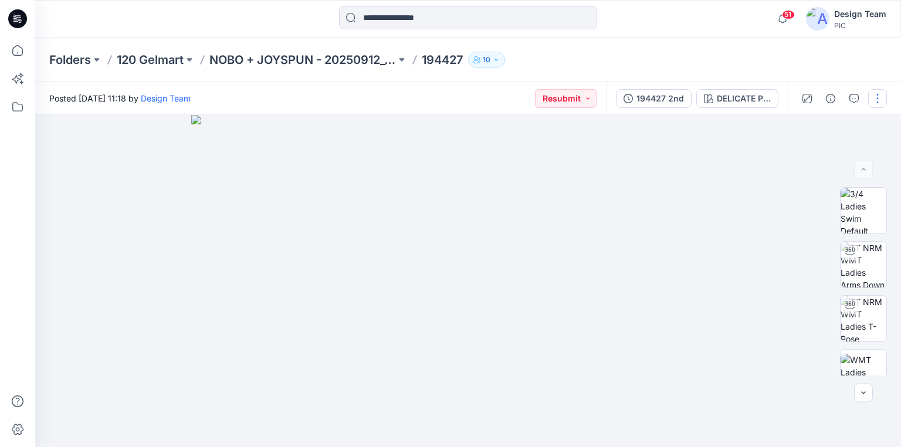
click at [880, 99] on button "button" at bounding box center [877, 98] width 19 height 19
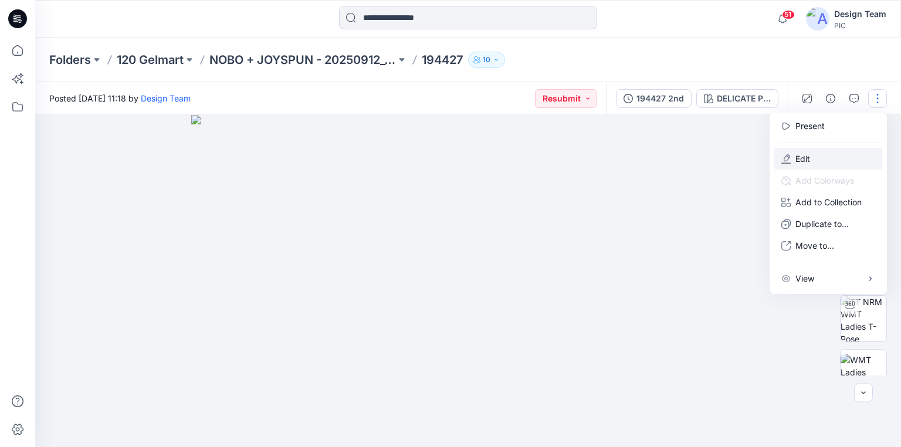
click at [806, 160] on p "Edit" at bounding box center [803, 159] width 15 height 12
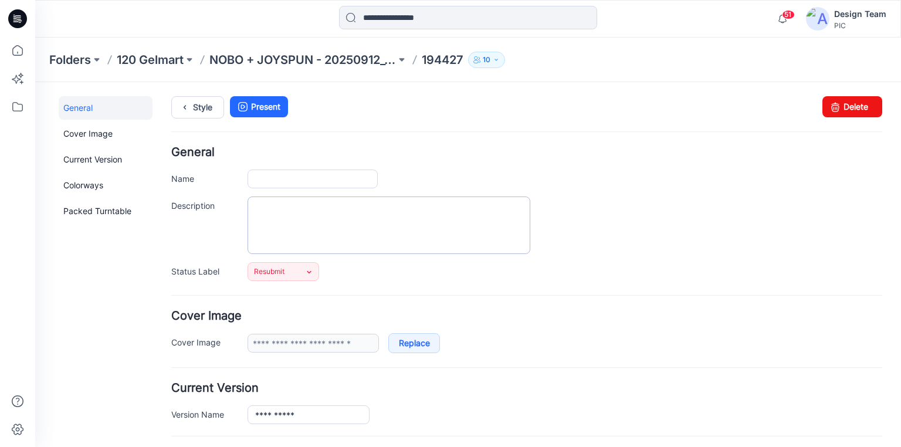
type input "******"
type input "**********"
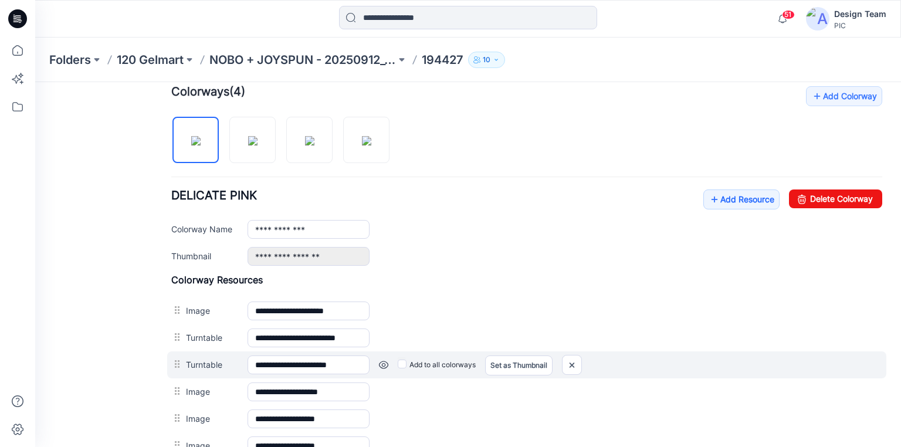
scroll to position [376, 0]
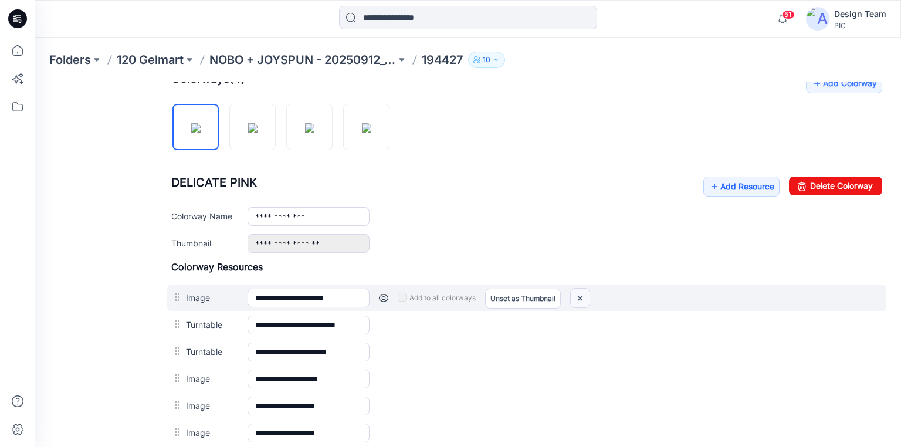
drag, startPoint x: 584, startPoint y: 296, endPoint x: 528, endPoint y: 128, distance: 176.3
click at [584, 296] on img at bounding box center [580, 298] width 19 height 19
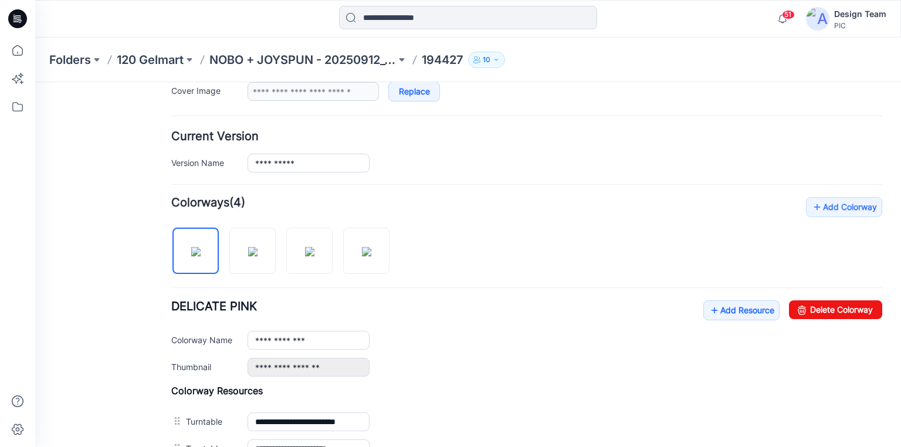
scroll to position [235, 0]
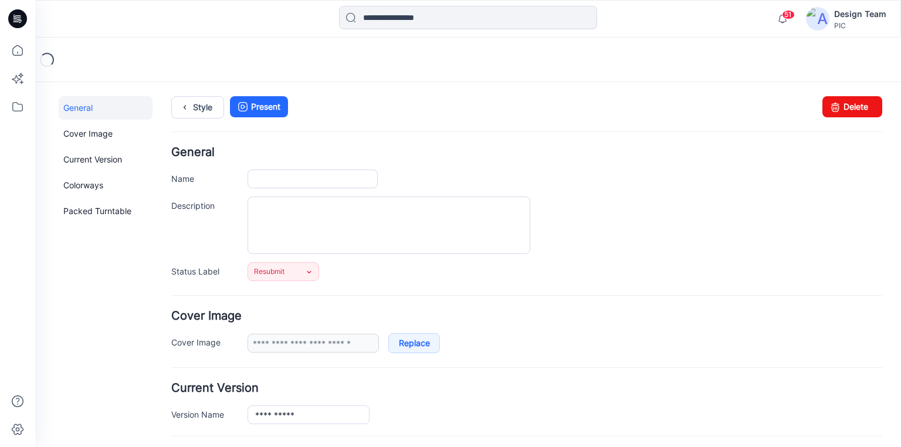
type input "******"
type input "**********"
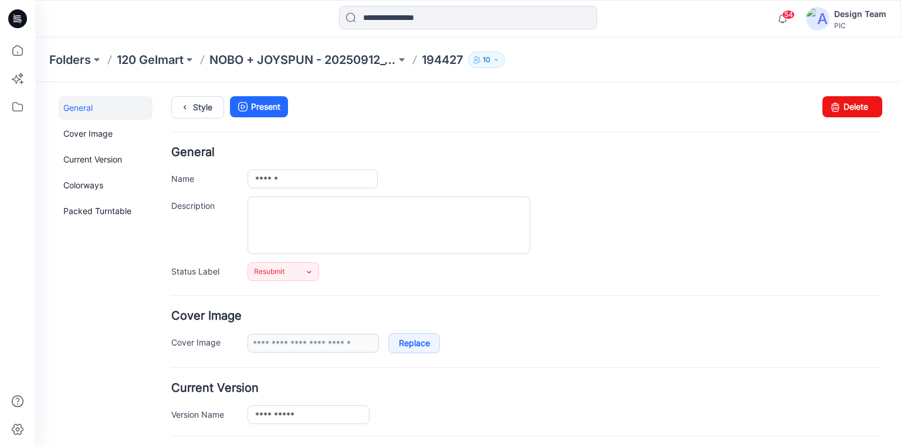
click at [22, 14] on icon at bounding box center [17, 18] width 19 height 19
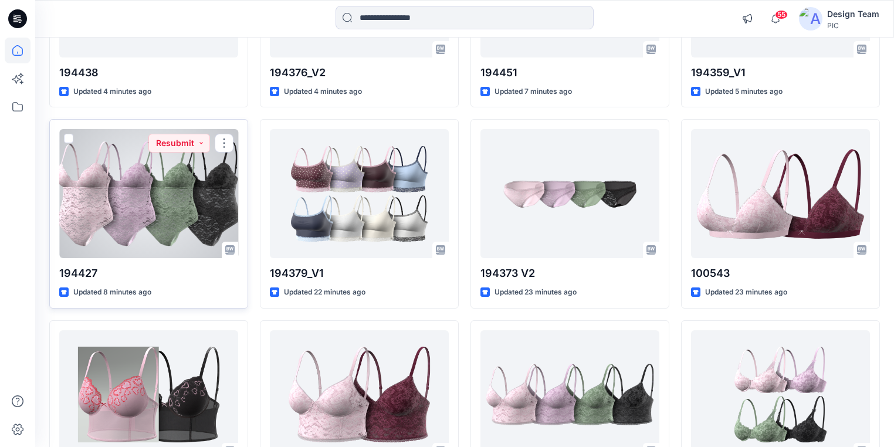
scroll to position [364, 0]
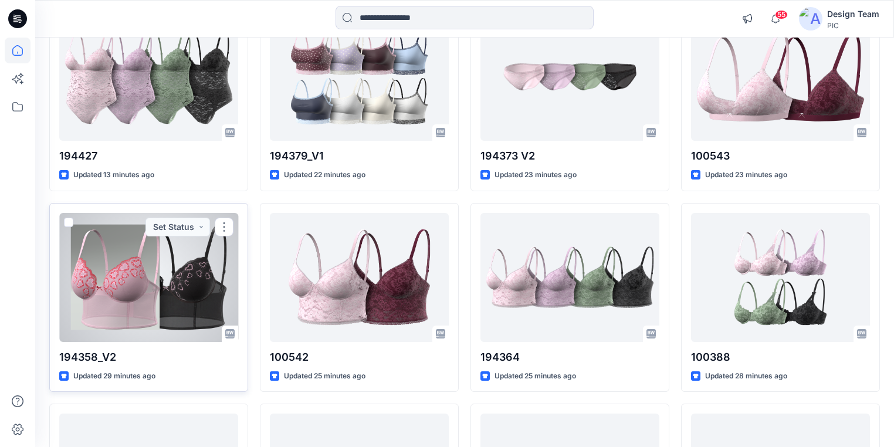
click at [141, 291] on div at bounding box center [148, 277] width 179 height 129
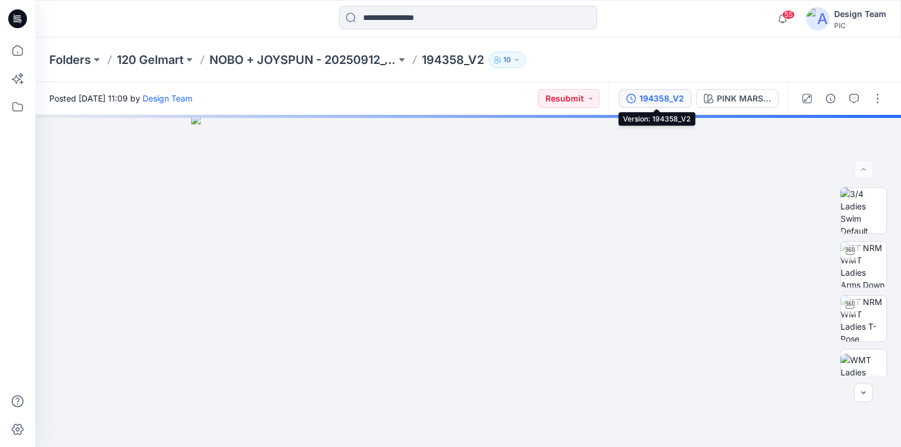
click at [647, 94] on div "194358_V2" at bounding box center [662, 98] width 45 height 13
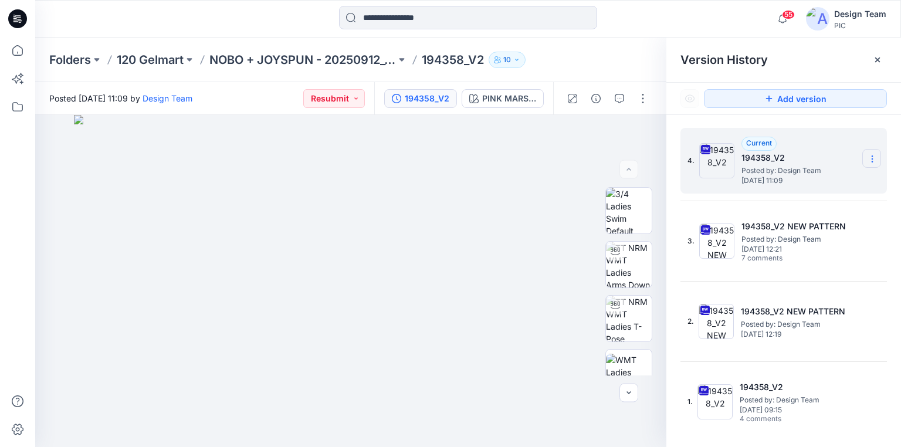
click at [872, 160] on icon at bounding box center [872, 159] width 1 height 1
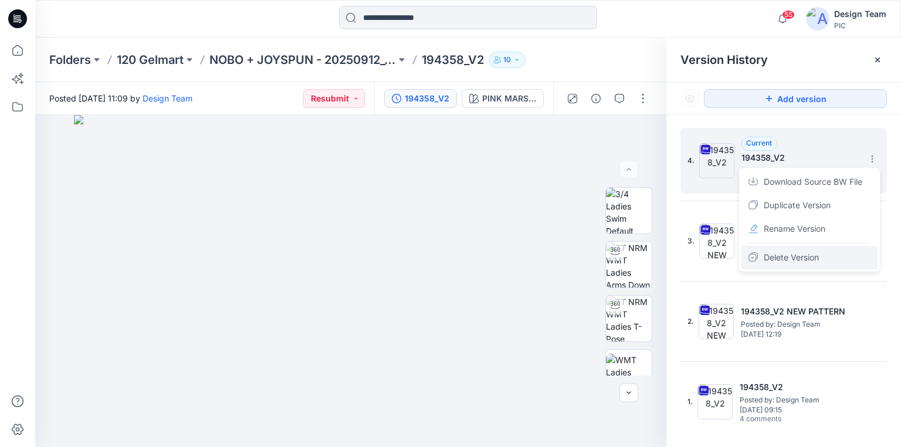
click at [796, 256] on span "Delete Version" at bounding box center [791, 258] width 55 height 14
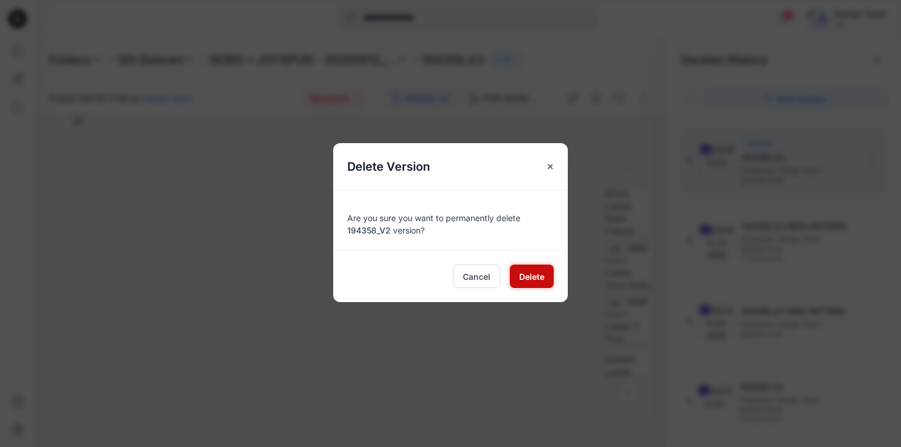
click at [525, 272] on span "Delete" at bounding box center [531, 276] width 25 height 12
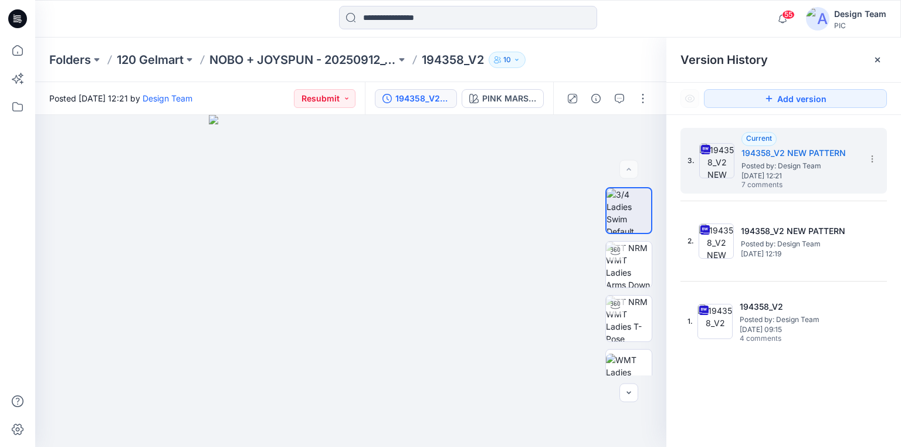
click at [14, 20] on icon at bounding box center [15, 19] width 4 height 1
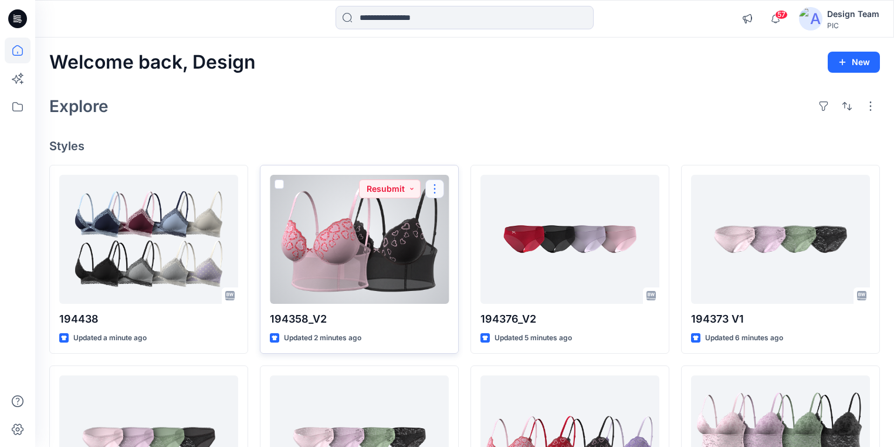
click at [432, 182] on button "button" at bounding box center [434, 189] width 19 height 19
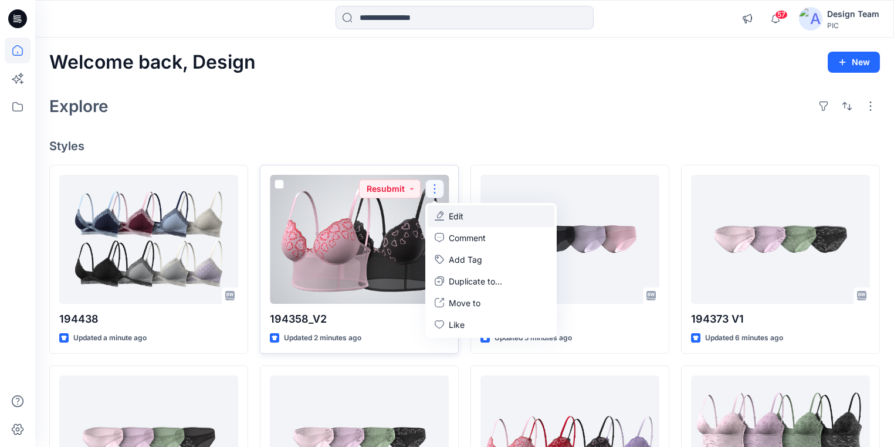
click at [472, 216] on button "Edit" at bounding box center [491, 216] width 127 height 22
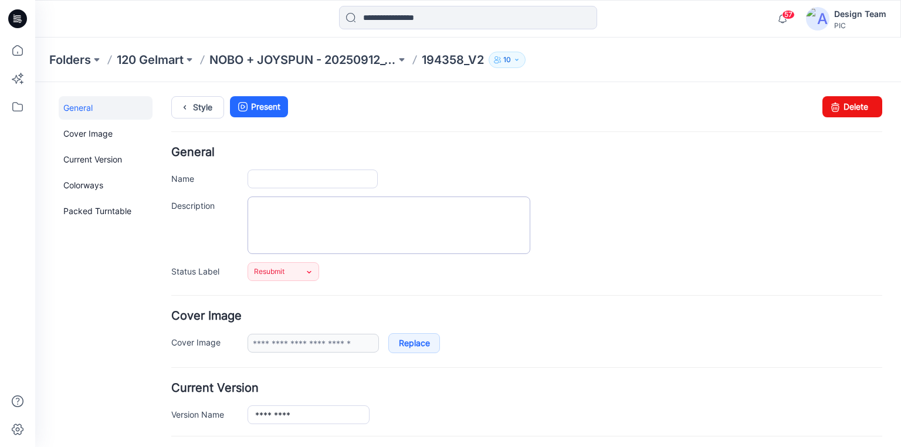
type input "*********"
type input "**********"
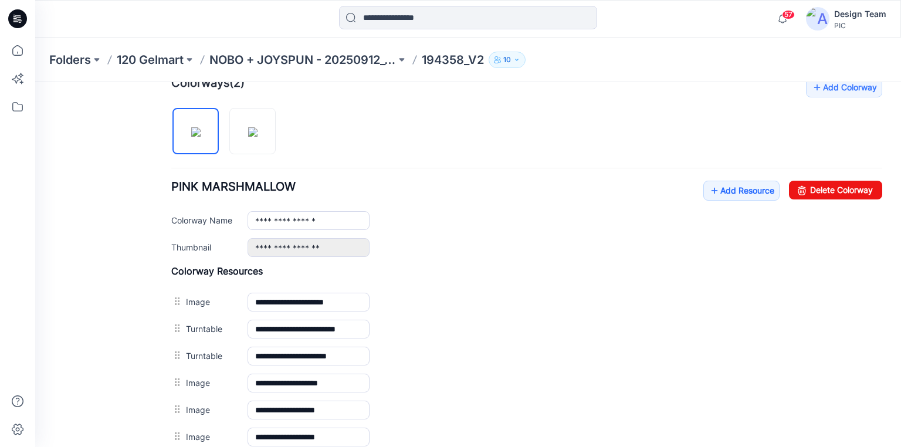
scroll to position [376, 0]
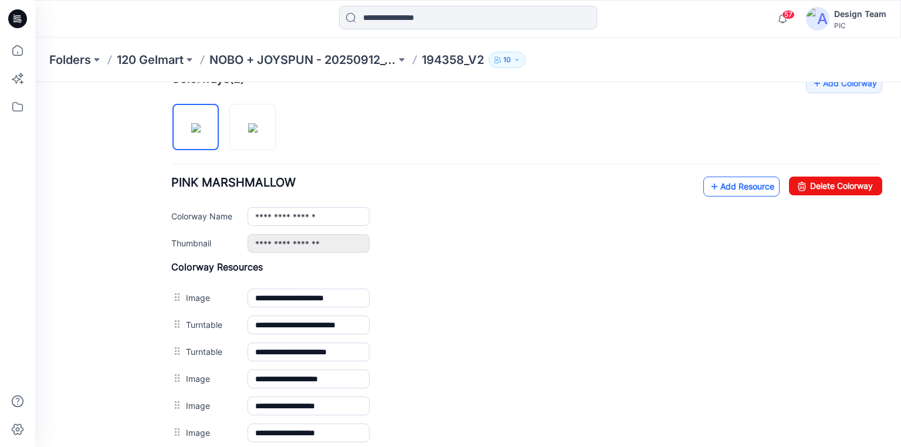
click at [709, 187] on icon at bounding box center [715, 186] width 12 height 19
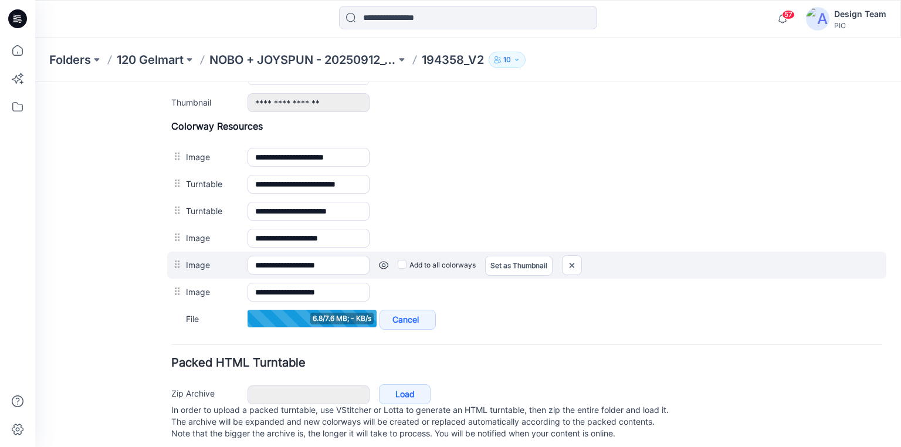
scroll to position [422, 0]
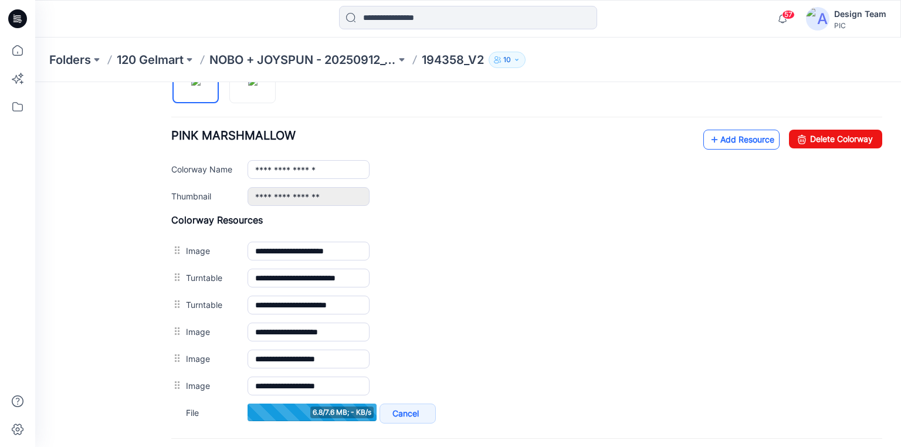
click at [709, 141] on icon at bounding box center [715, 139] width 12 height 19
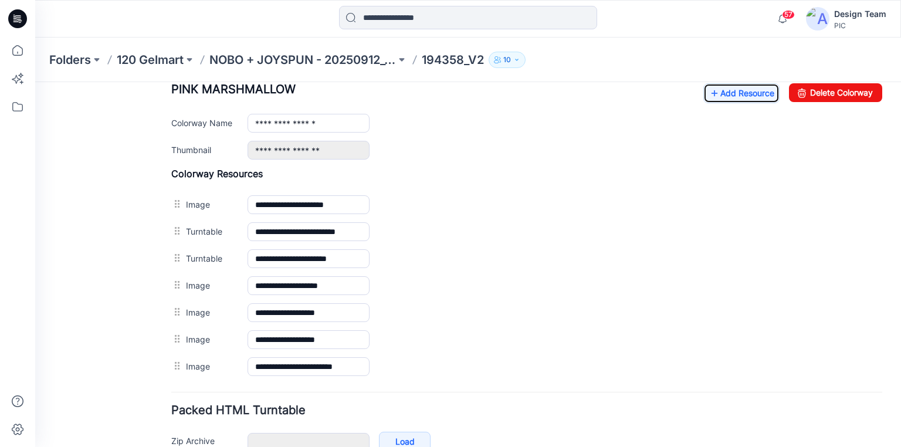
scroll to position [469, 0]
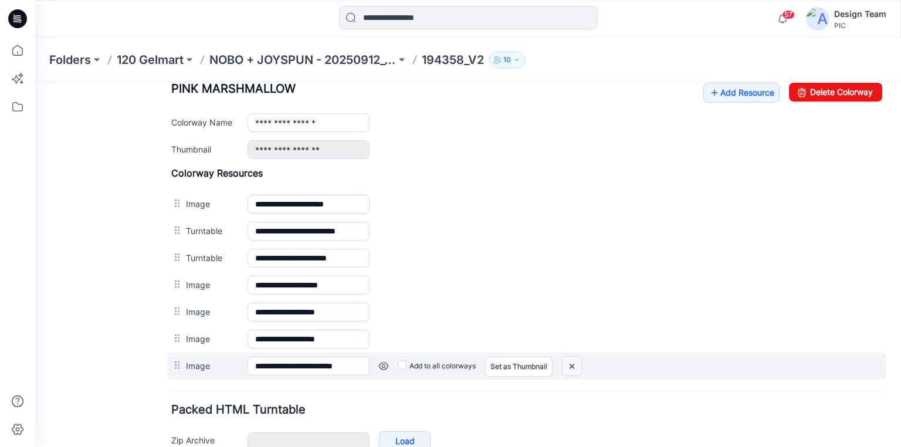
drag, startPoint x: 569, startPoint y: 365, endPoint x: 531, endPoint y: 142, distance: 226.2
click at [569, 365] on img at bounding box center [572, 366] width 19 height 19
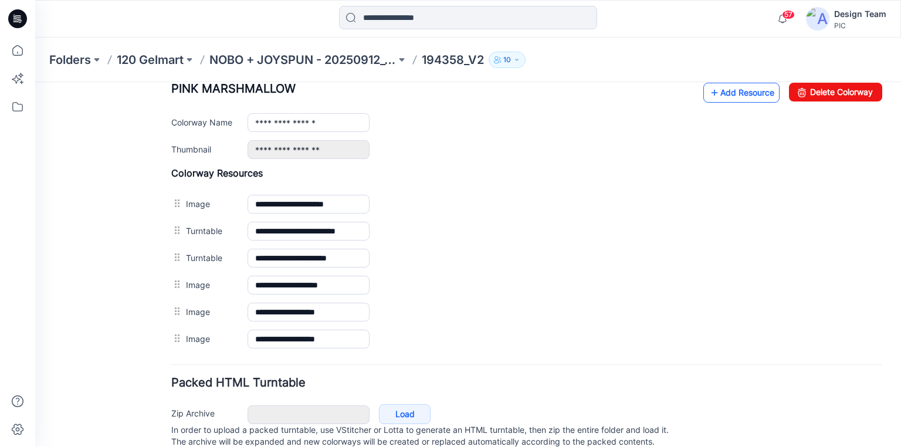
click at [720, 87] on link "Add Resource" at bounding box center [741, 93] width 76 height 20
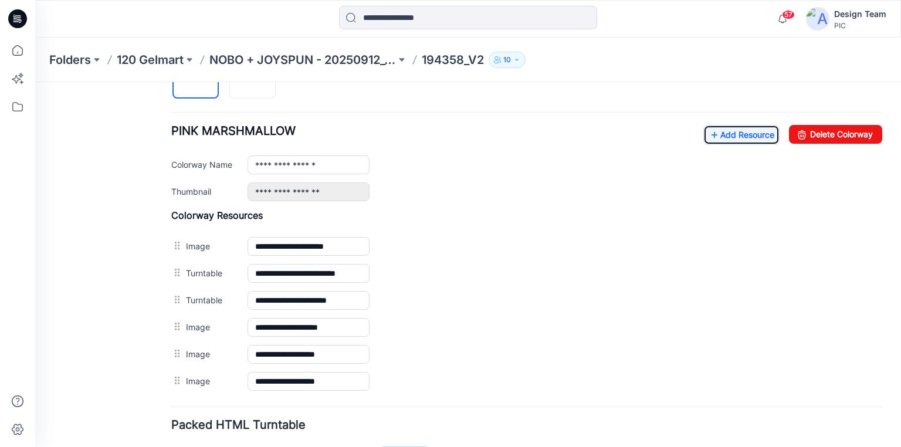
scroll to position [411, 0]
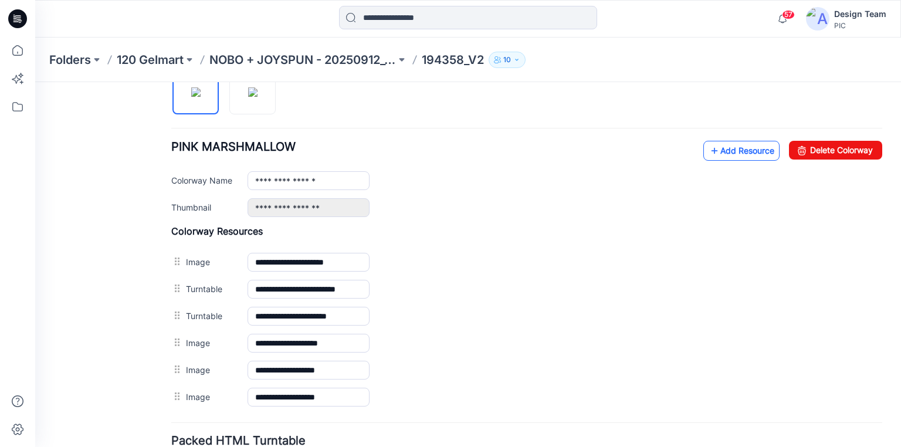
click at [719, 150] on link "Add Resource" at bounding box center [741, 151] width 76 height 20
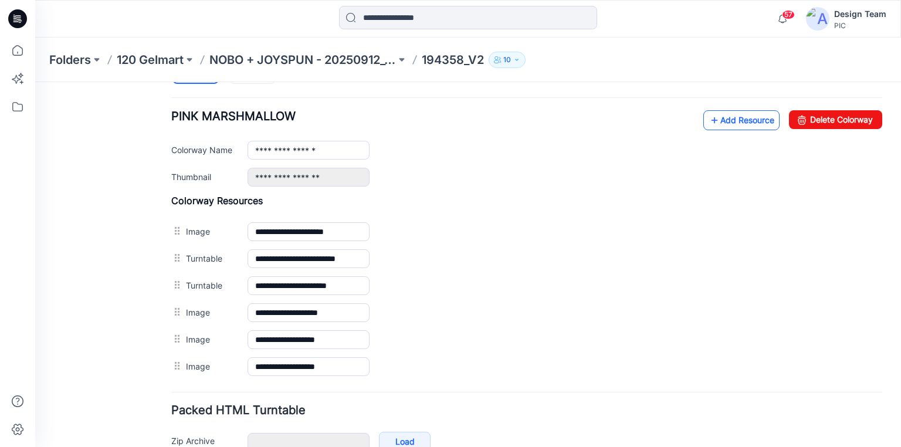
scroll to position [458, 0]
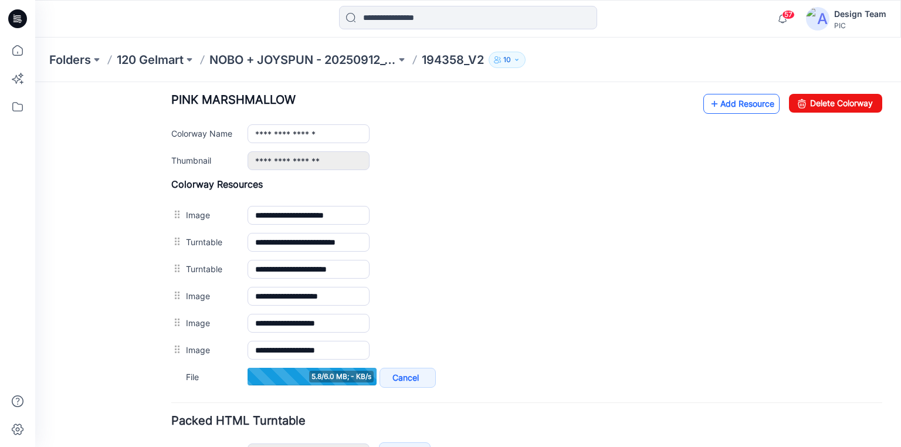
click at [709, 103] on icon at bounding box center [715, 103] width 12 height 19
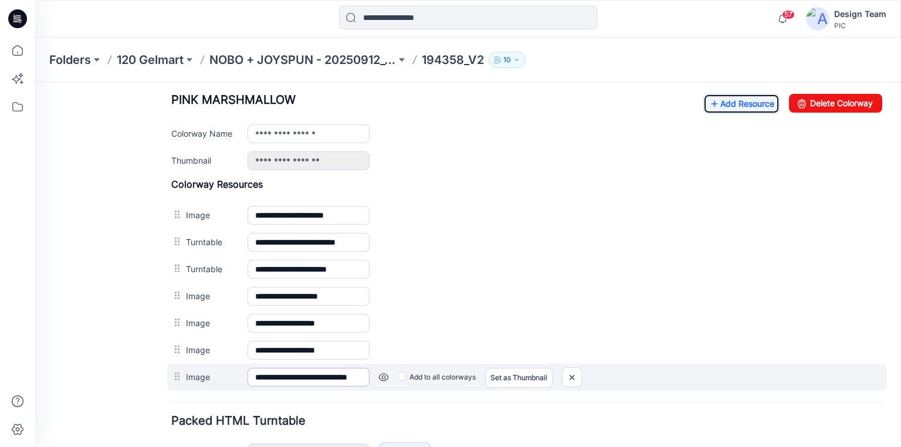
scroll to position [505, 0]
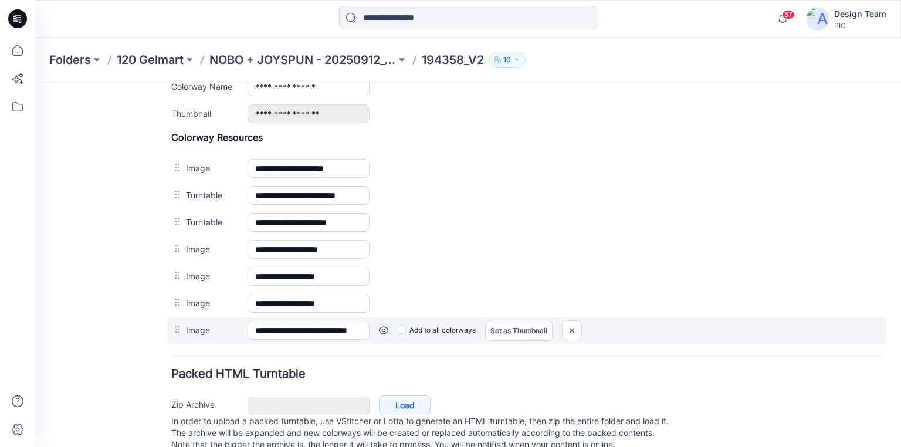
click at [383, 326] on link at bounding box center [383, 330] width 9 height 9
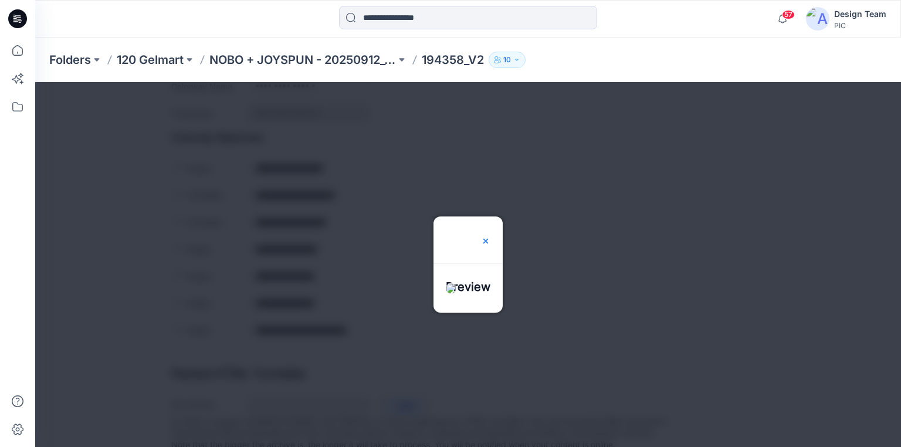
click at [491, 236] on img at bounding box center [485, 240] width 9 height 9
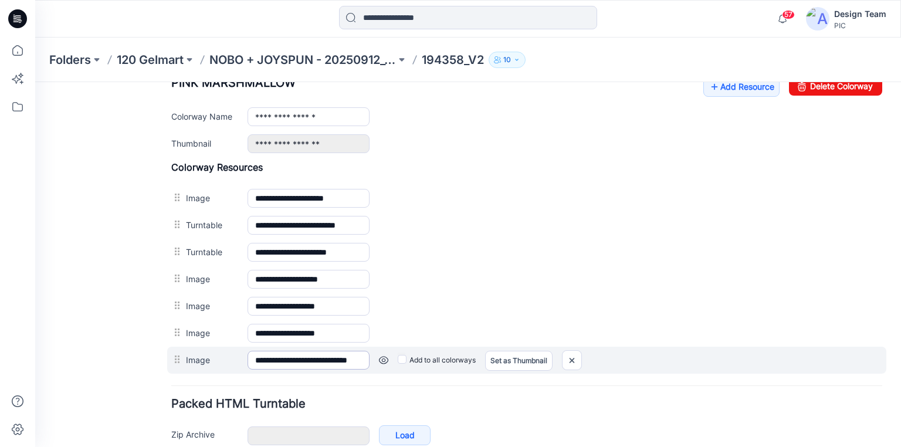
scroll to position [458, 0]
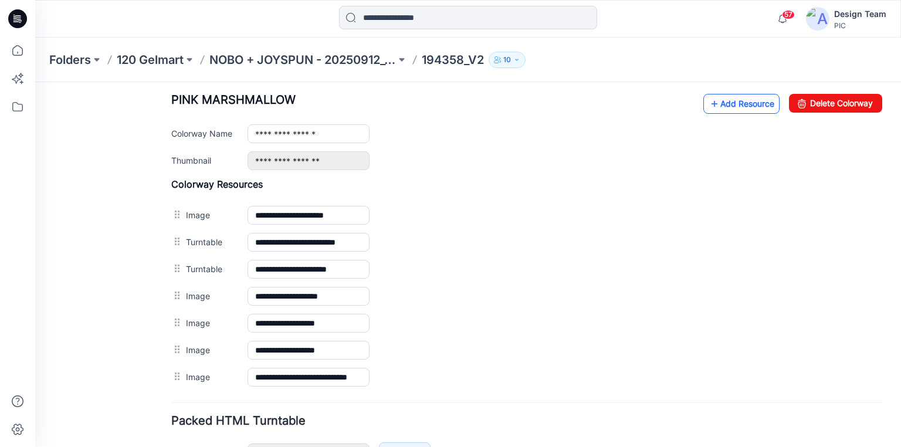
click at [709, 102] on icon at bounding box center [715, 103] width 12 height 19
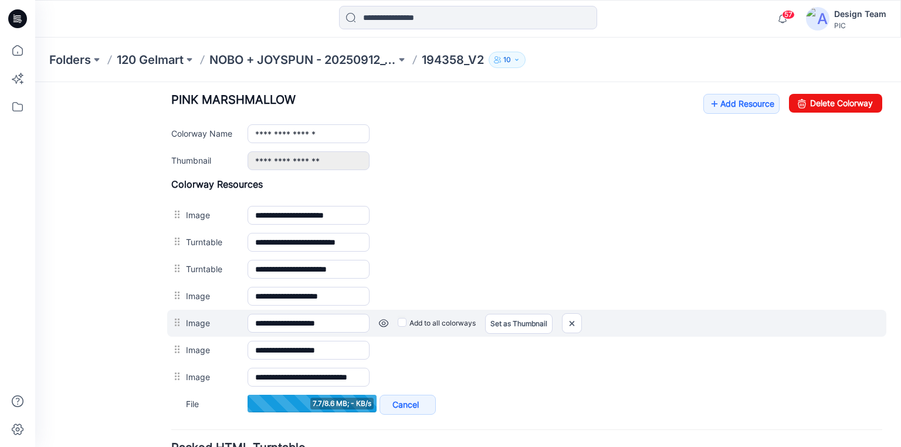
click at [380, 320] on link at bounding box center [383, 323] width 9 height 9
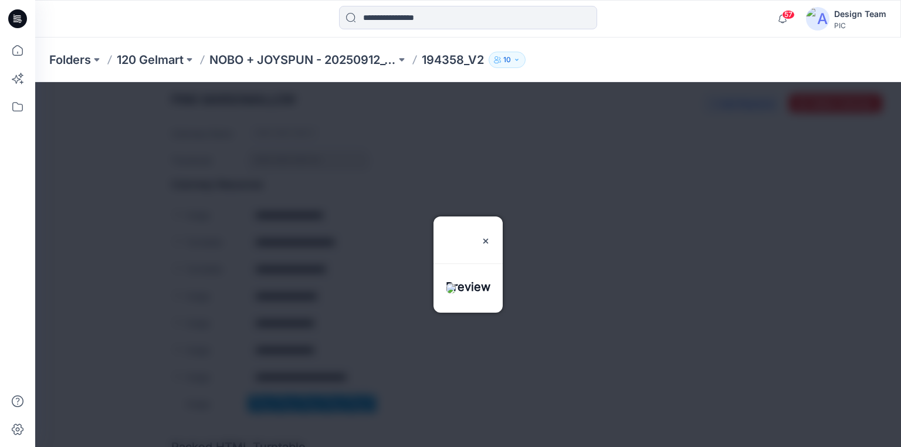
click at [477, 286] on div at bounding box center [468, 296] width 69 height 34
click at [456, 293] on img at bounding box center [451, 288] width 11 height 11
click at [491, 236] on img at bounding box center [485, 240] width 9 height 9
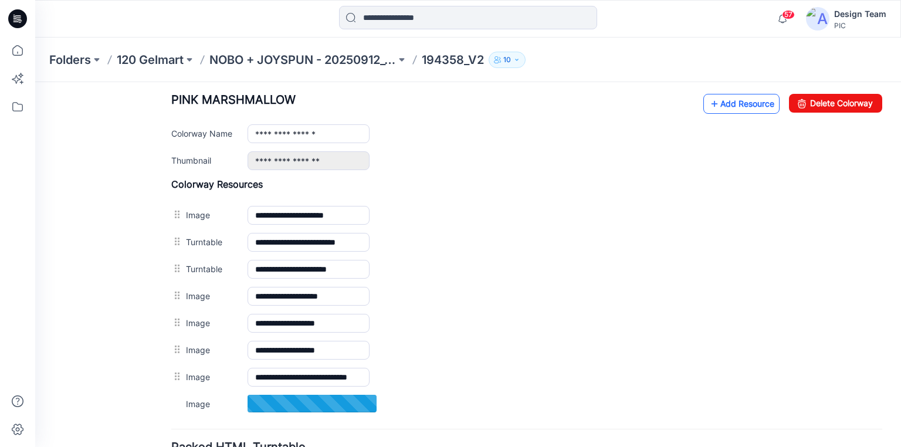
click at [730, 102] on link "Add Resource" at bounding box center [741, 104] width 76 height 20
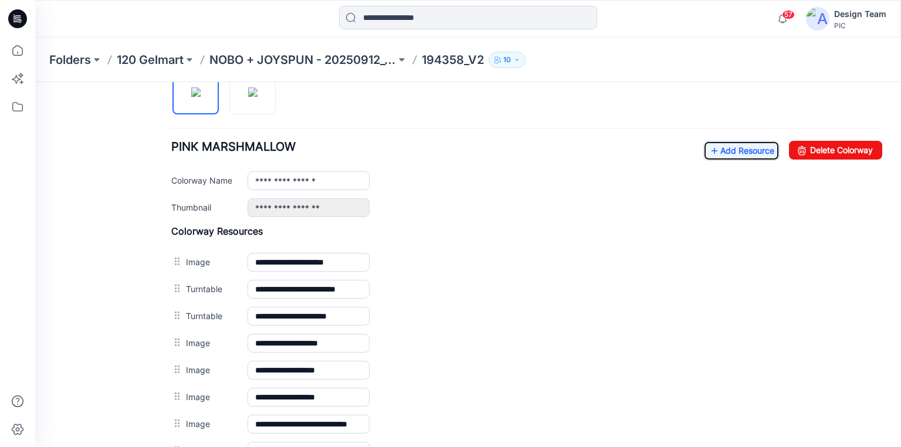
scroll to position [364, 0]
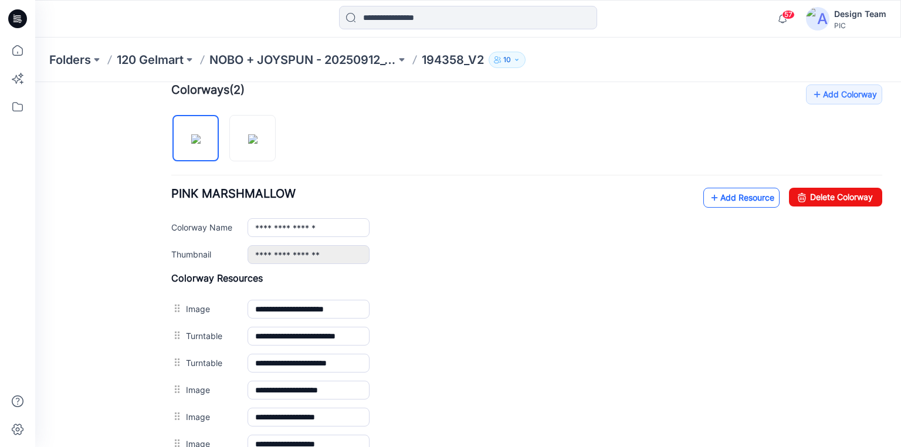
click at [740, 188] on link "Add Resource" at bounding box center [741, 198] width 76 height 20
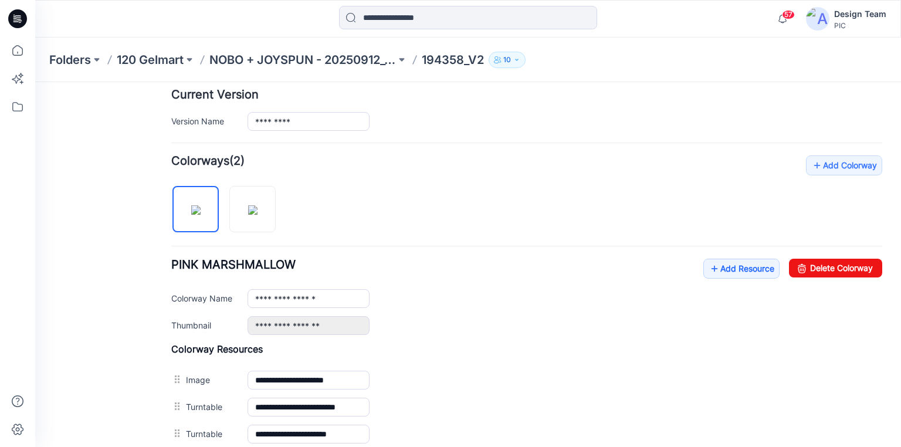
scroll to position [270, 0]
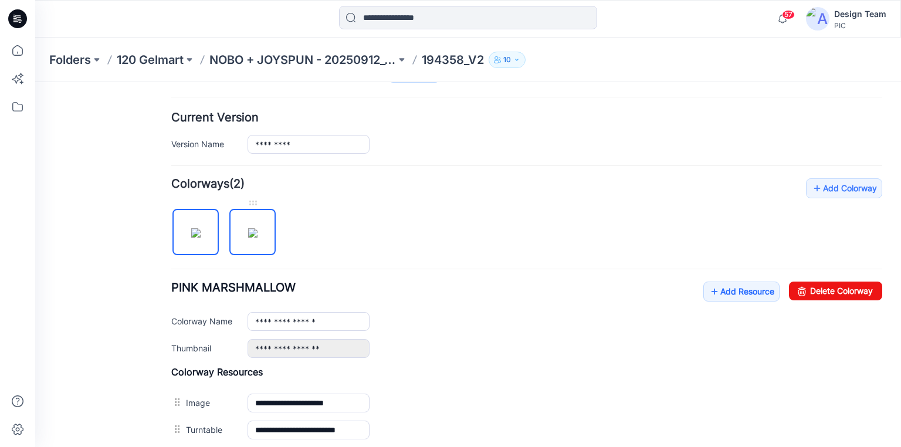
drag, startPoint x: 261, startPoint y: 239, endPoint x: 246, endPoint y: 237, distance: 14.3
click at [258, 238] on img at bounding box center [252, 232] width 9 height 9
type input "**********"
click at [744, 293] on link "Add Resource" at bounding box center [741, 292] width 76 height 20
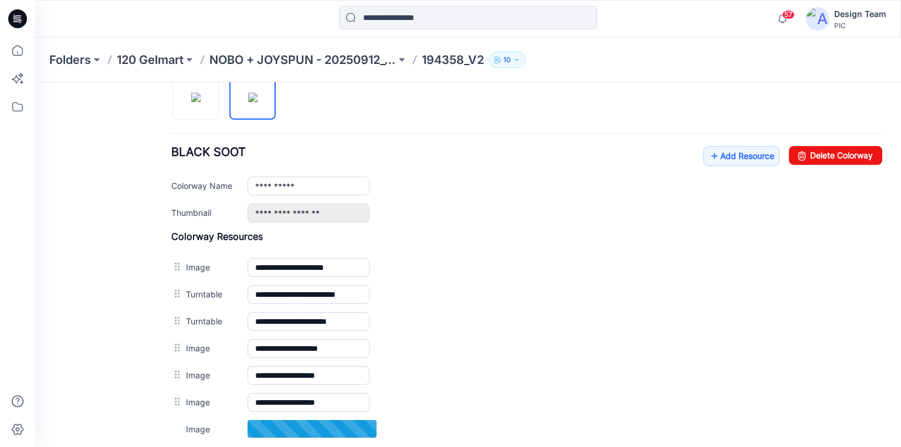
scroll to position [411, 0]
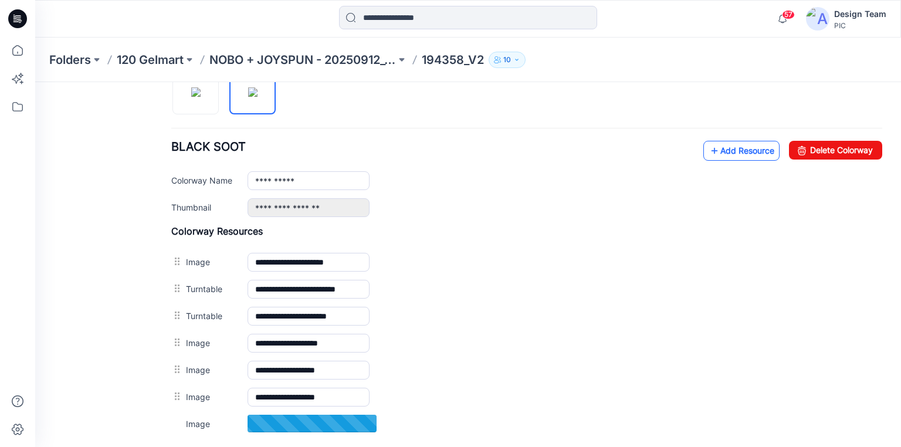
click at [721, 150] on link "Add Resource" at bounding box center [741, 151] width 76 height 20
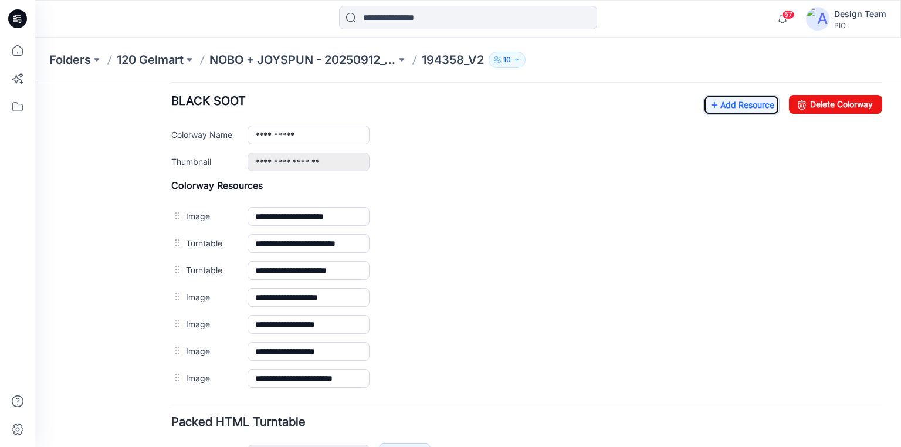
scroll to position [458, 0]
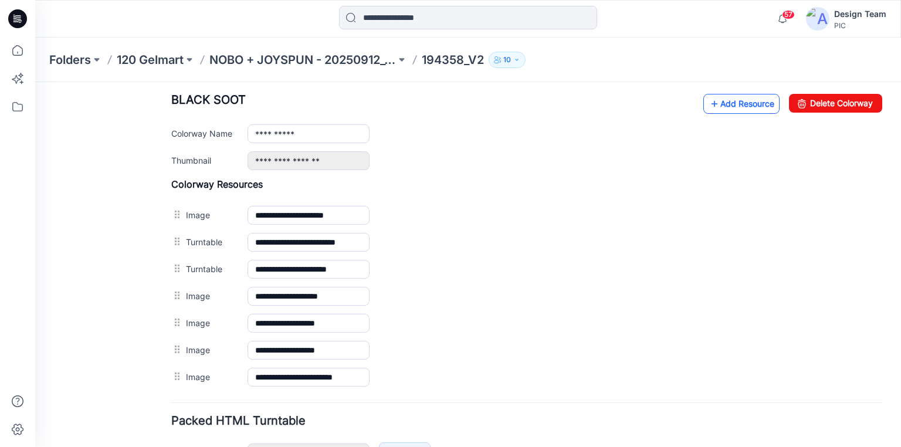
click at [713, 102] on link "Add Resource" at bounding box center [741, 104] width 76 height 20
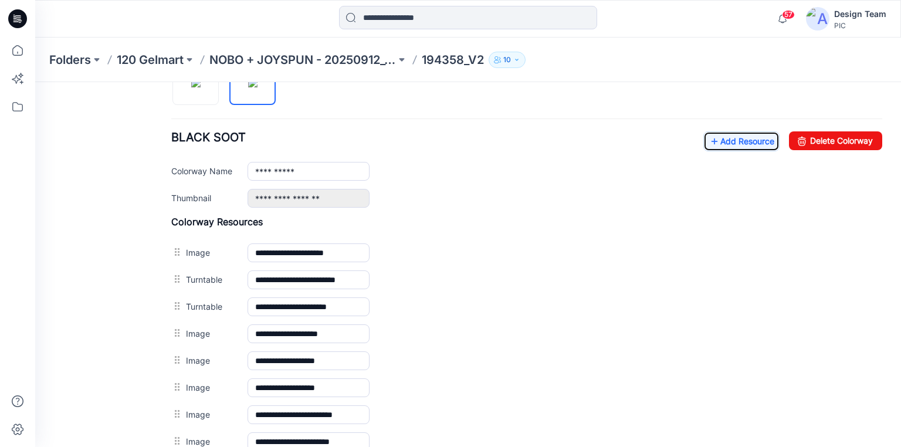
scroll to position [411, 0]
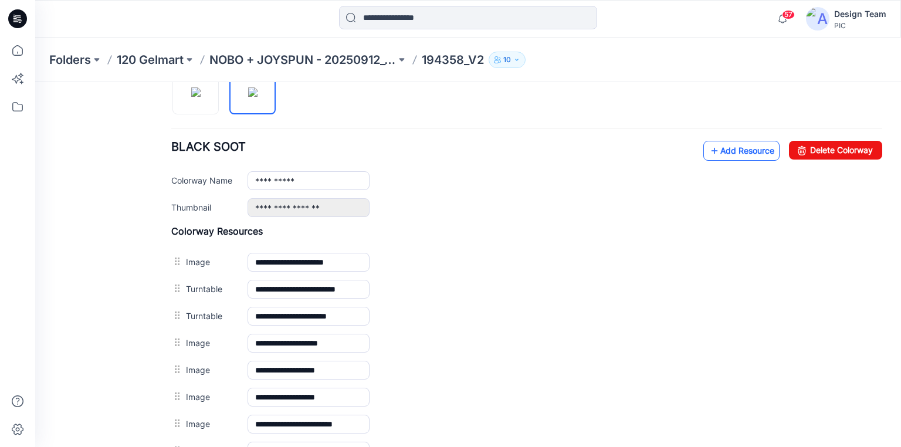
click at [732, 147] on link "Add Resource" at bounding box center [741, 151] width 76 height 20
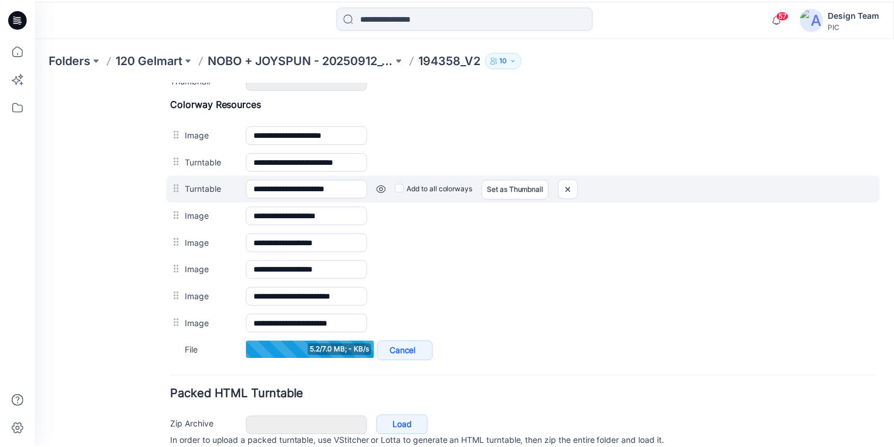
scroll to position [552, 0]
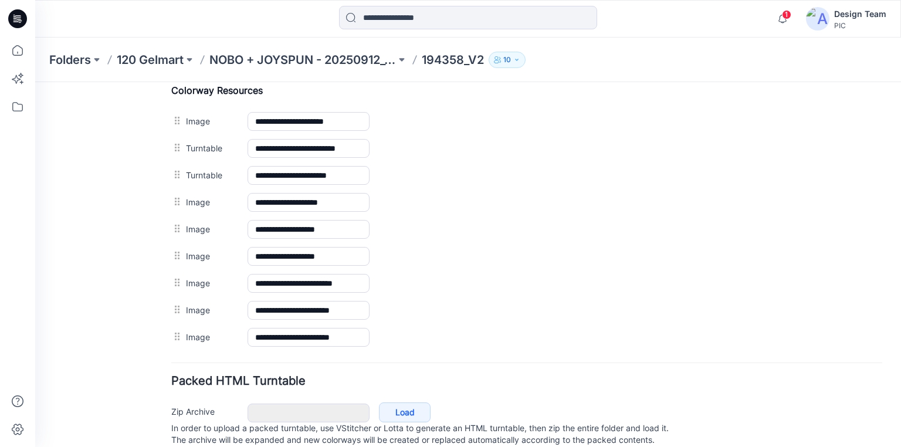
click at [19, 18] on icon at bounding box center [17, 18] width 19 height 19
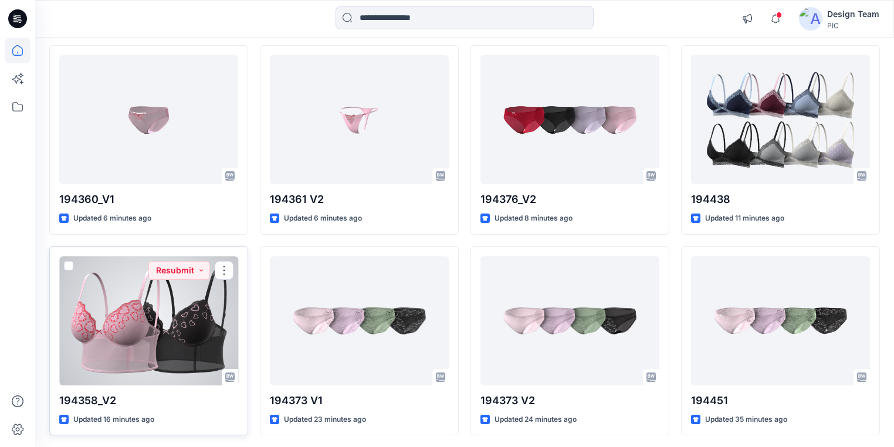
scroll to position [329, 0]
